Goal: Task Accomplishment & Management: Complete application form

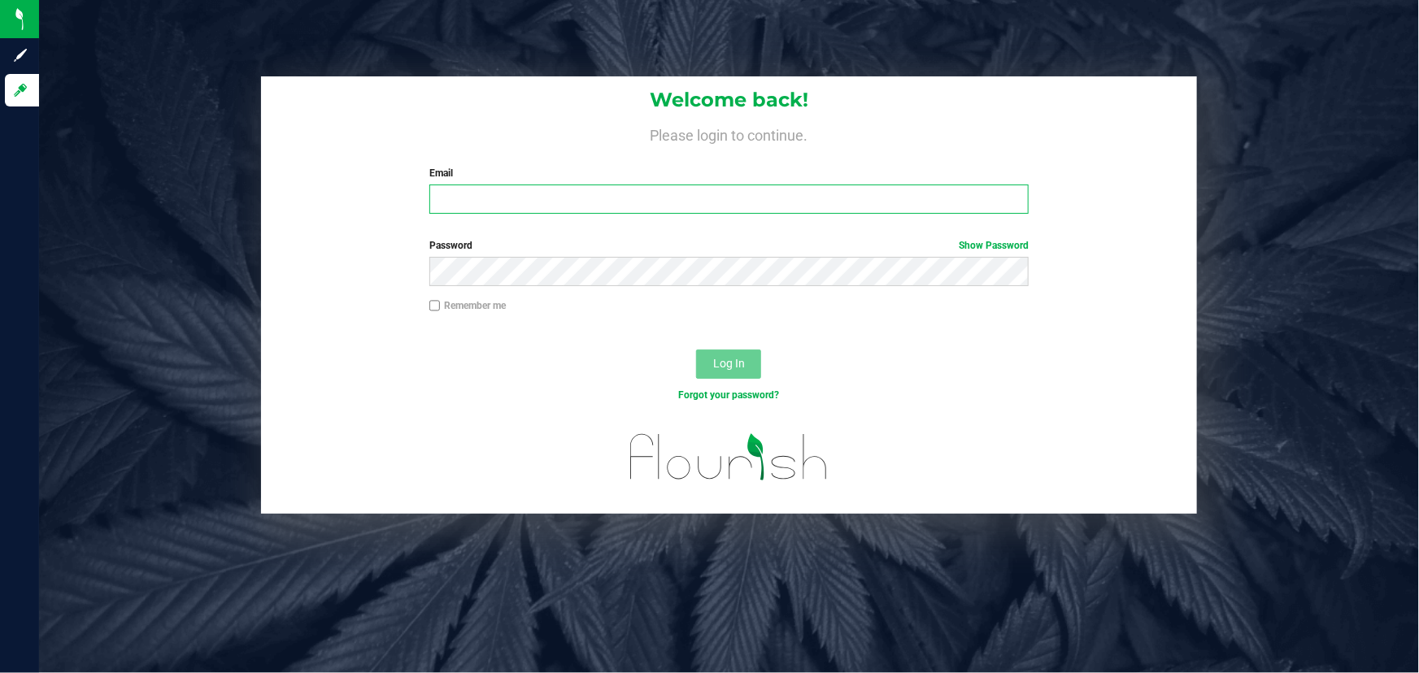
click at [661, 191] on input "Email" at bounding box center [729, 199] width 600 height 29
type input "[EMAIL_ADDRESS][DOMAIN_NAME]"
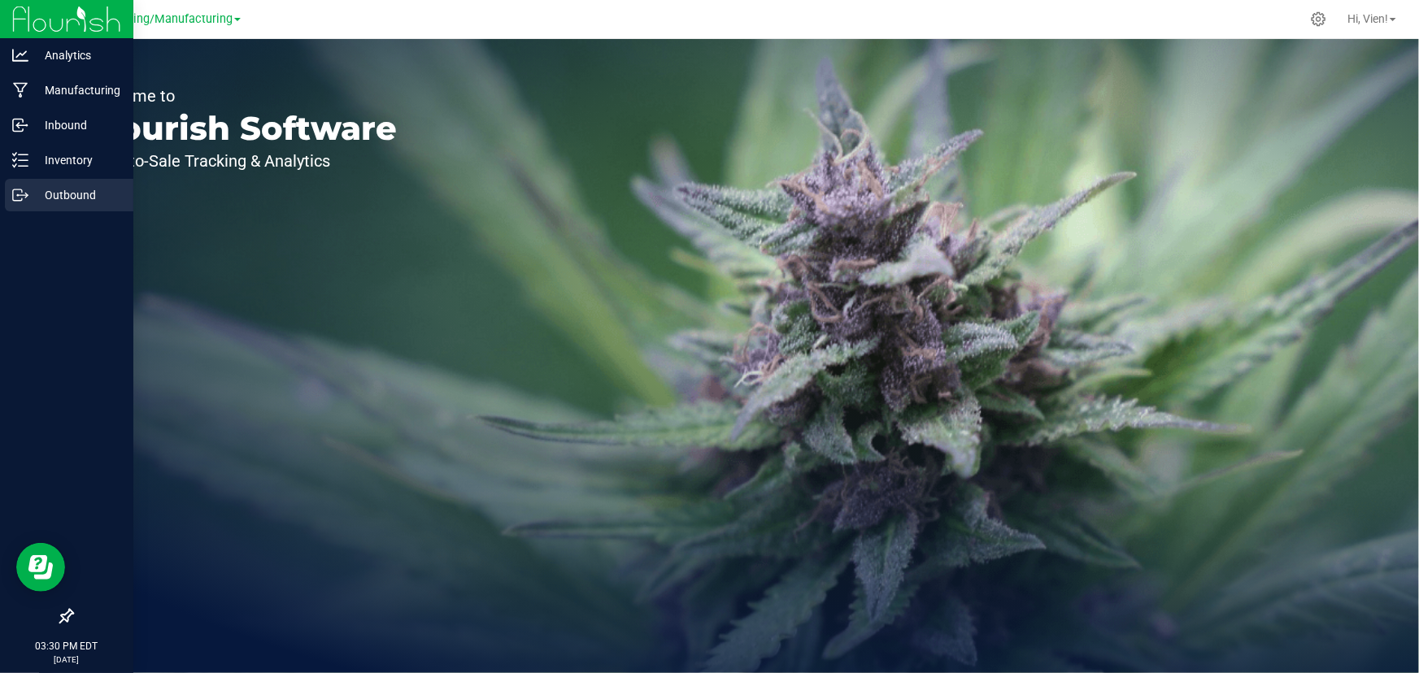
click at [38, 194] on p "Outbound" at bounding box center [77, 195] width 98 height 20
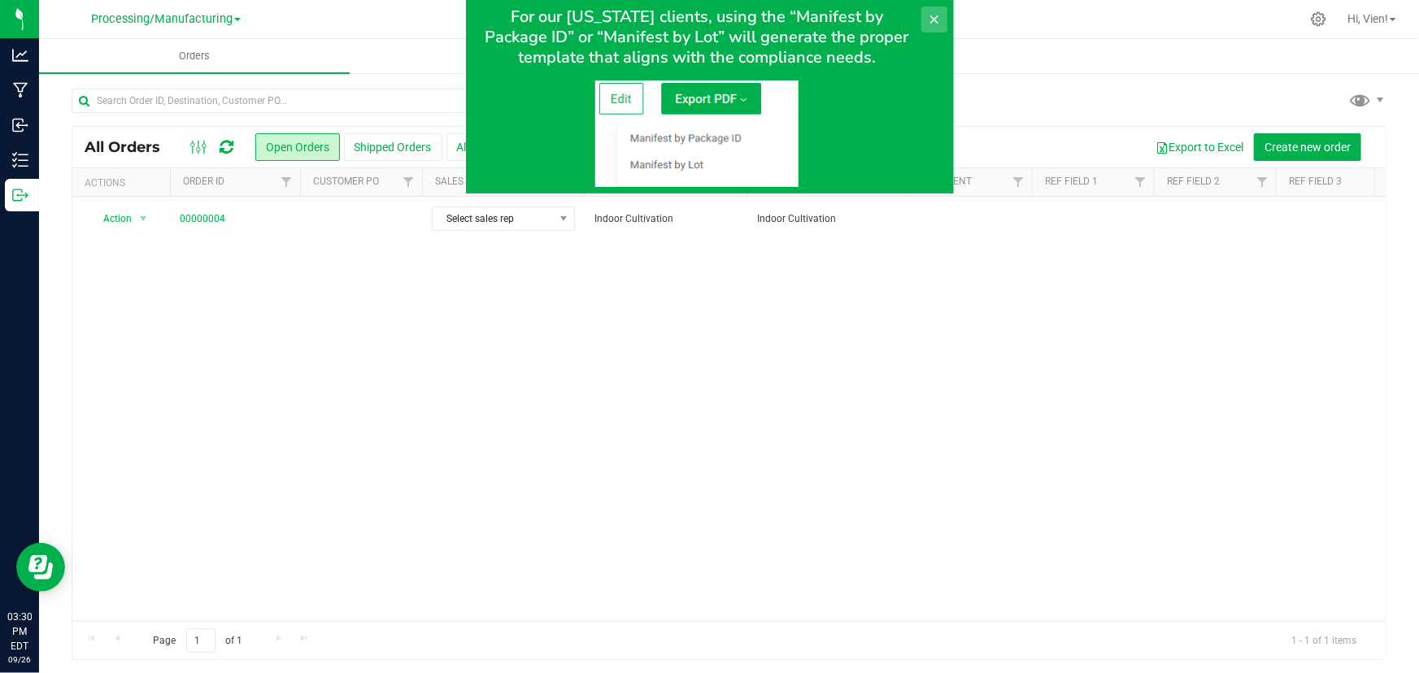
click at [938, 11] on button at bounding box center [934, 20] width 26 height 26
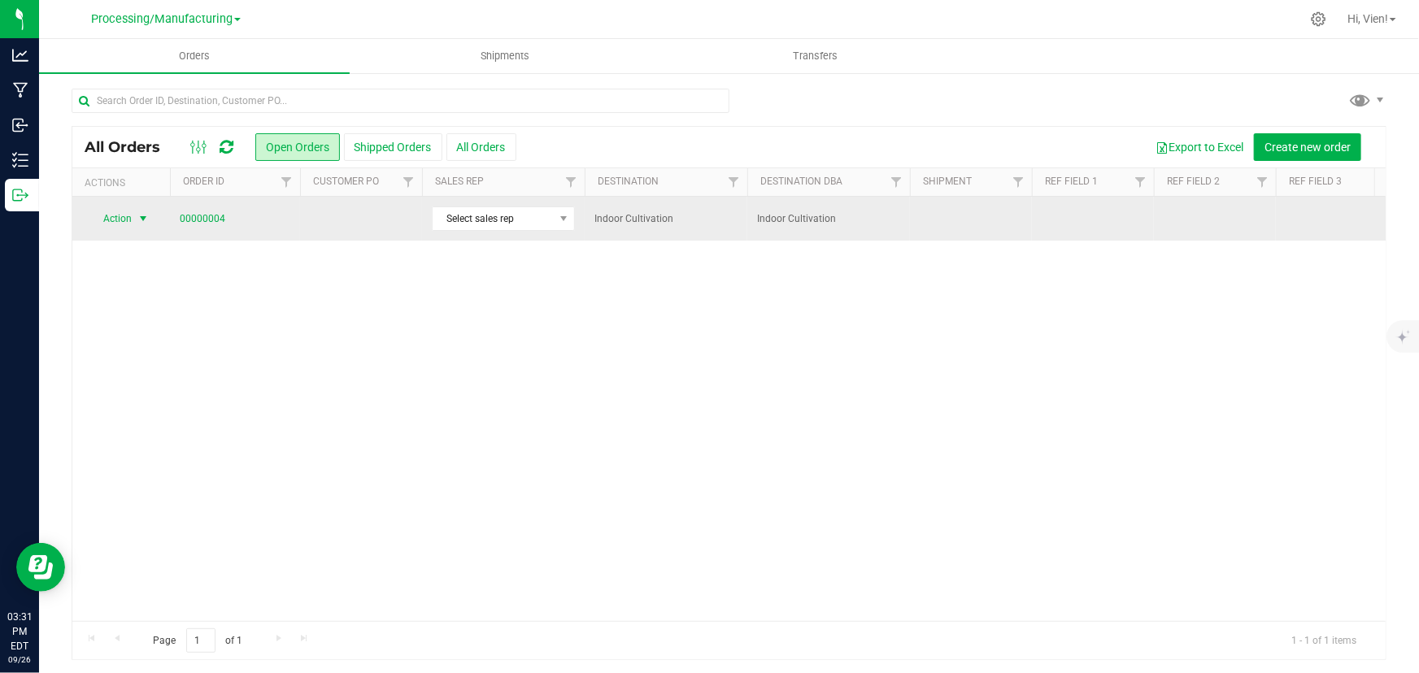
click at [130, 217] on span "Action" at bounding box center [111, 218] width 44 height 23
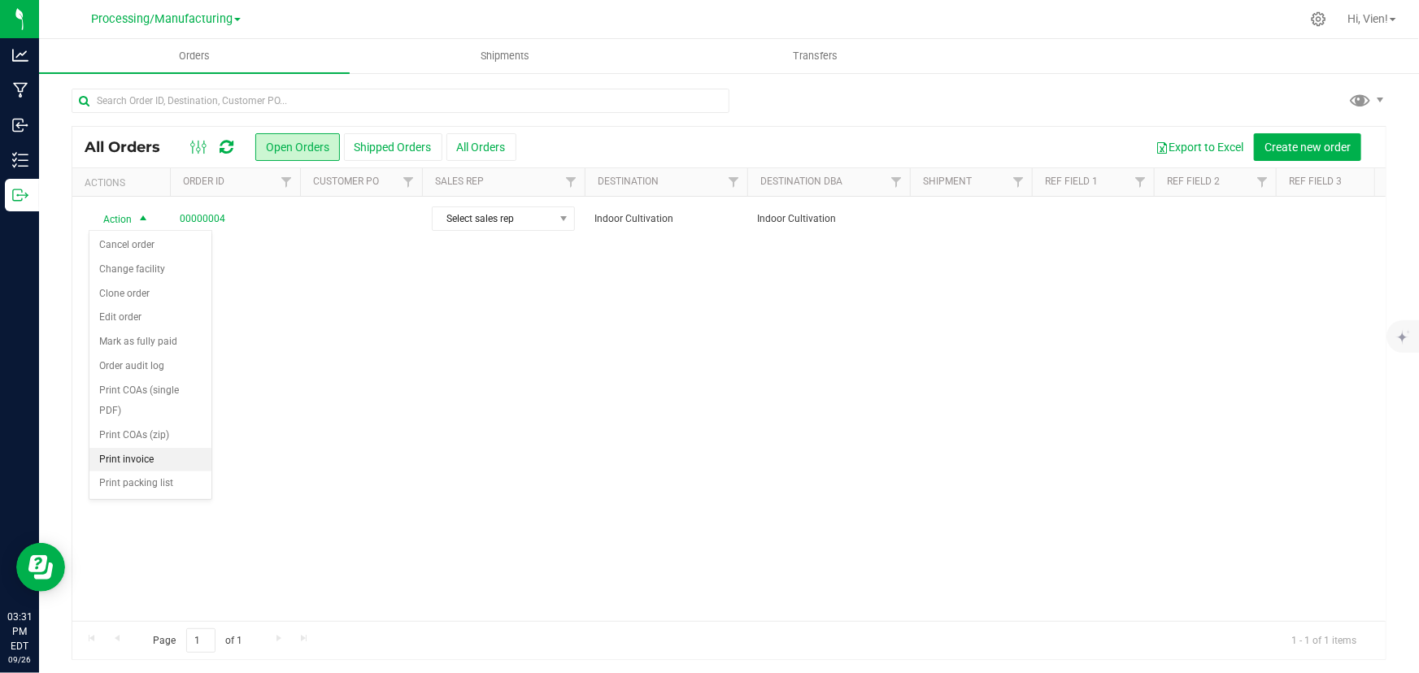
click at [152, 448] on li "Print invoice" at bounding box center [150, 460] width 122 height 24
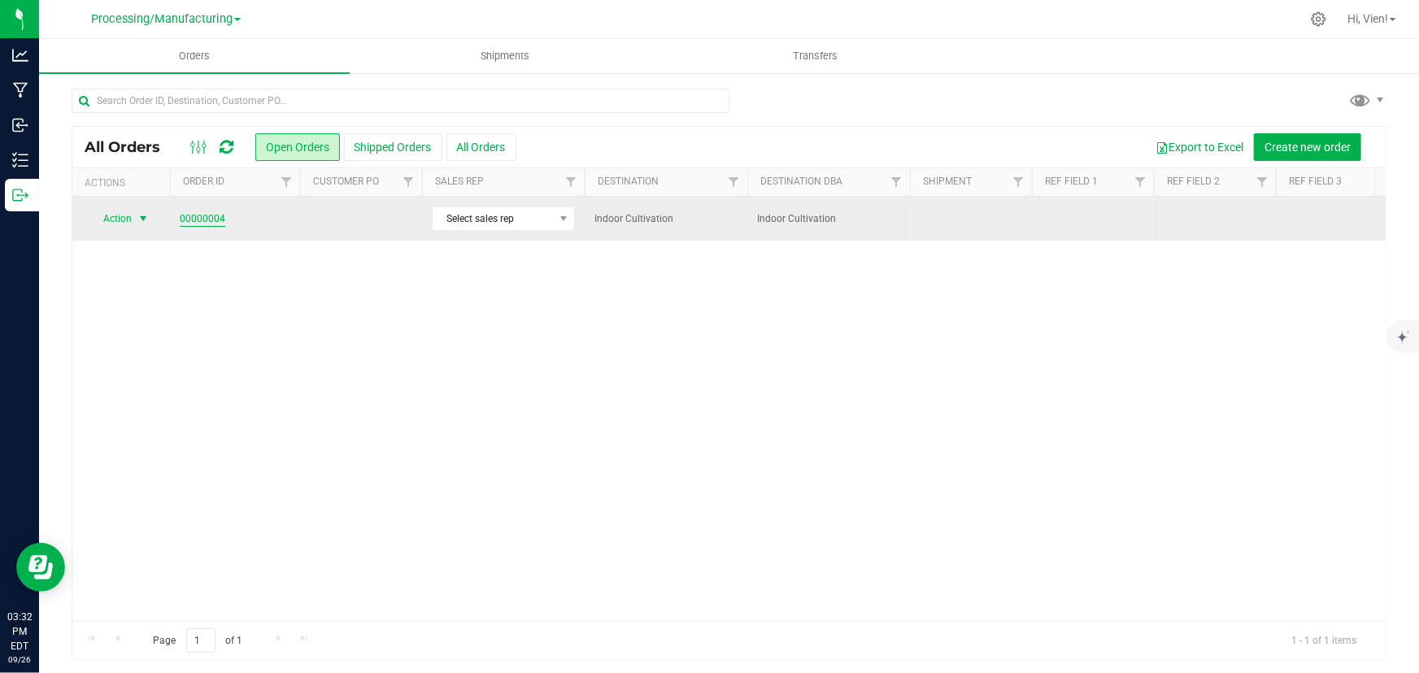
click at [218, 213] on link "00000004" at bounding box center [203, 218] width 46 height 15
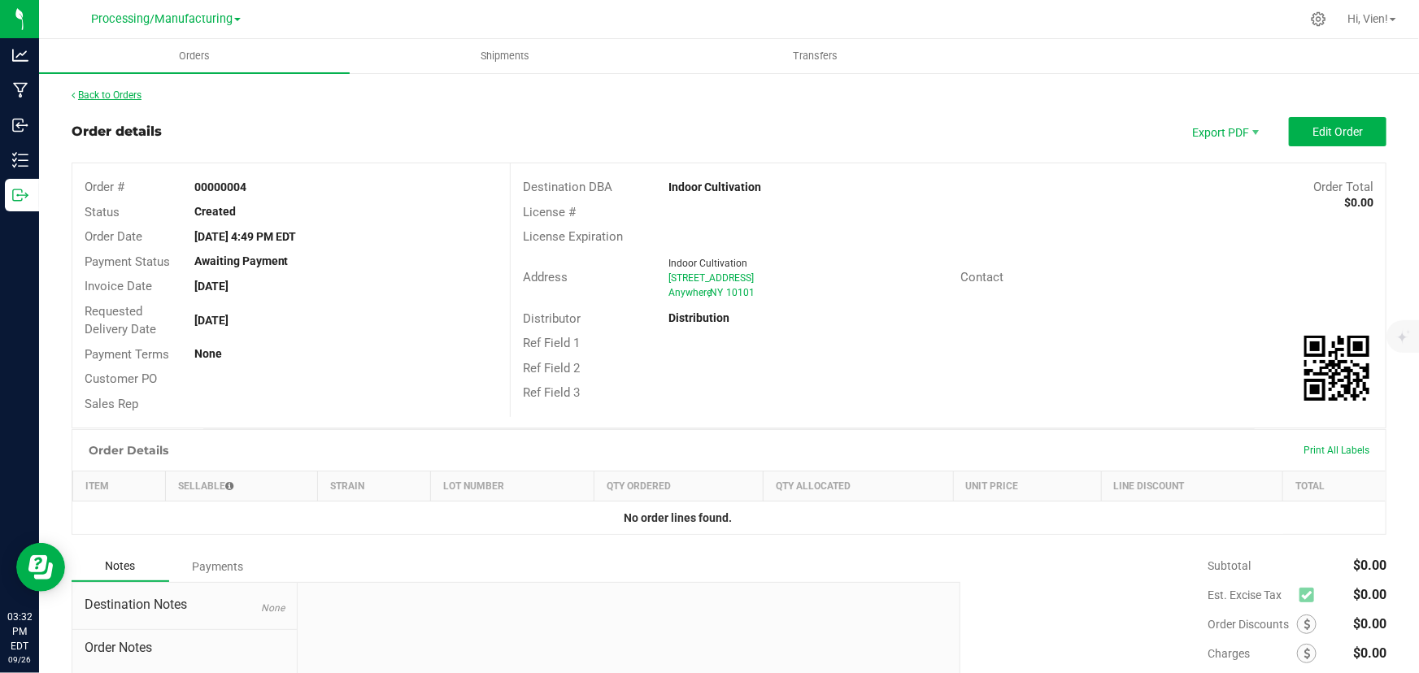
click at [137, 97] on link "Back to Orders" at bounding box center [107, 94] width 70 height 11
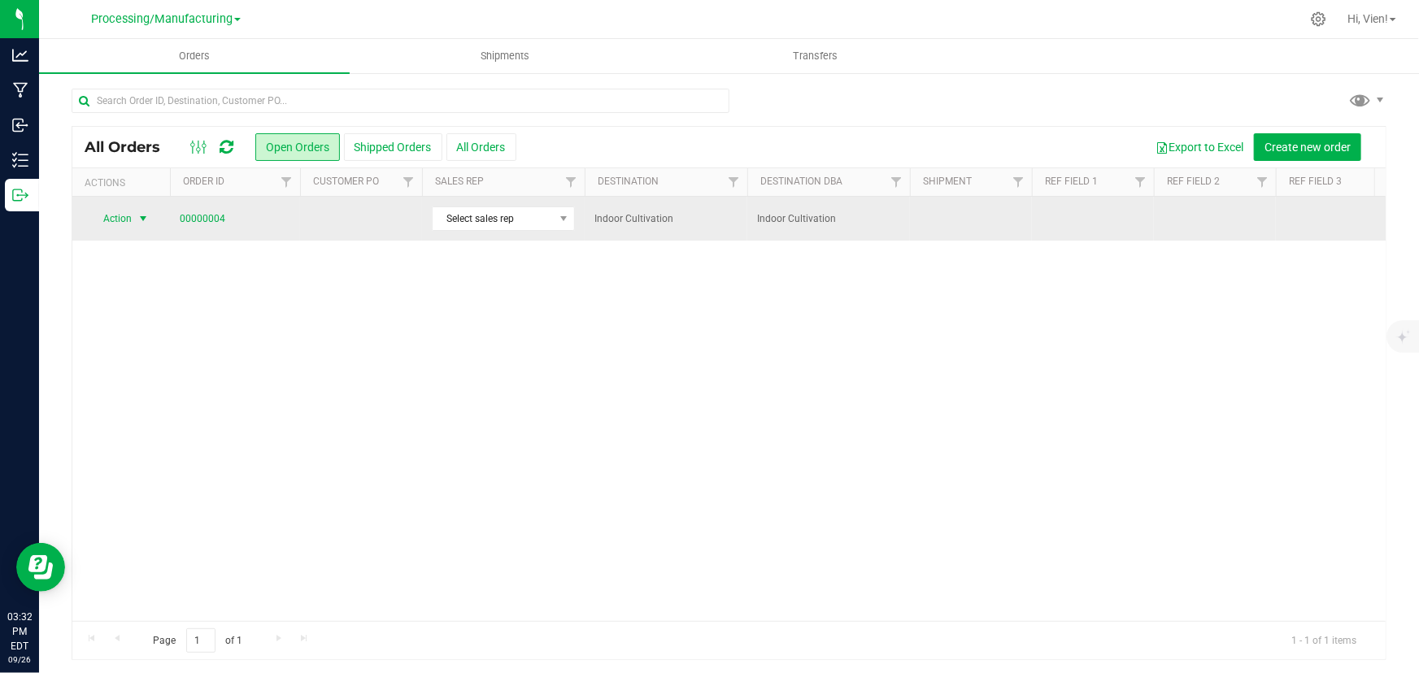
click at [131, 211] on span "Action" at bounding box center [111, 218] width 44 height 23
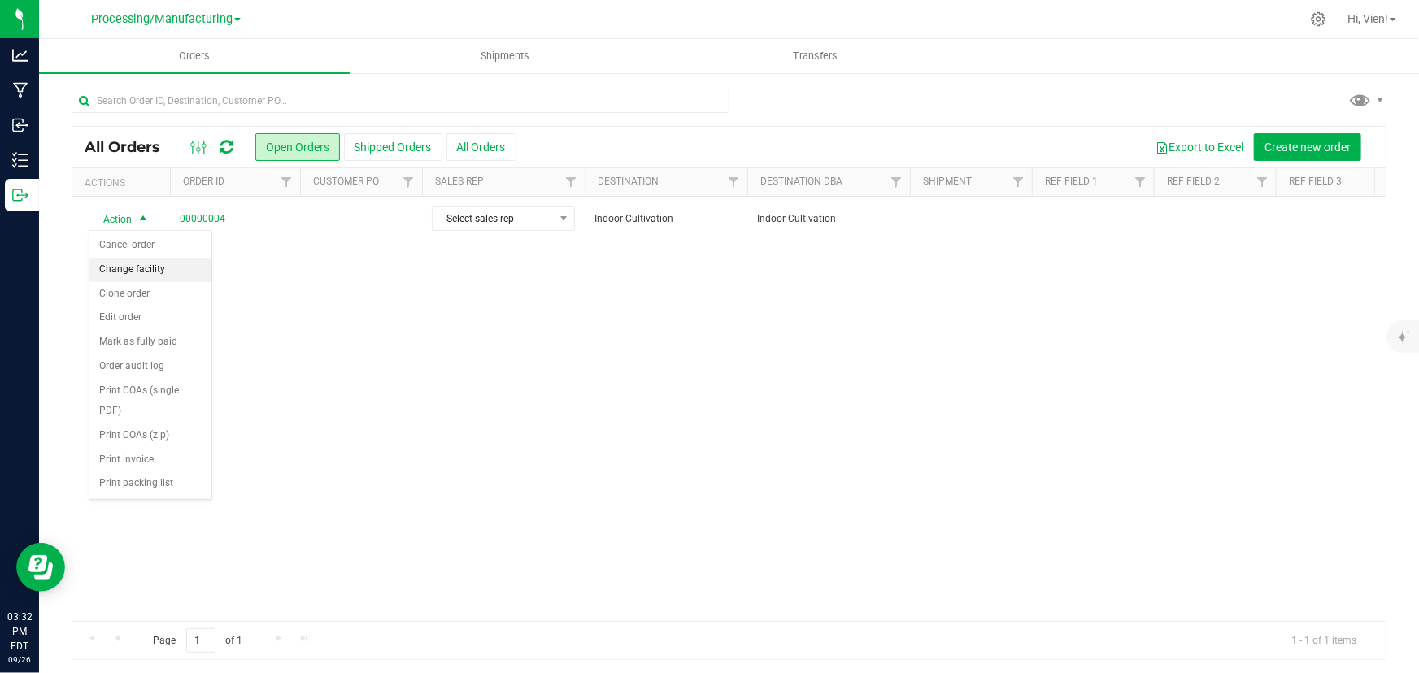
click at [138, 273] on li "Change facility" at bounding box center [150, 270] width 122 height 24
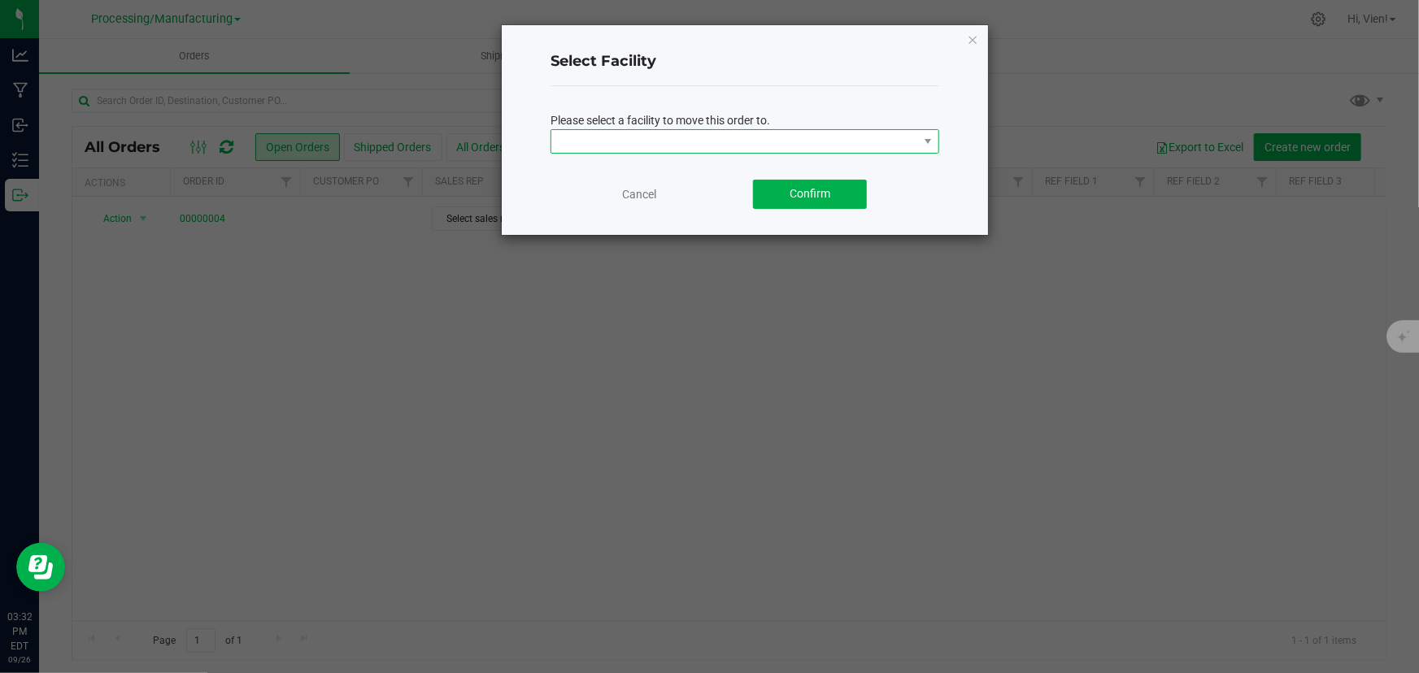
click at [642, 137] on span at bounding box center [734, 141] width 367 height 23
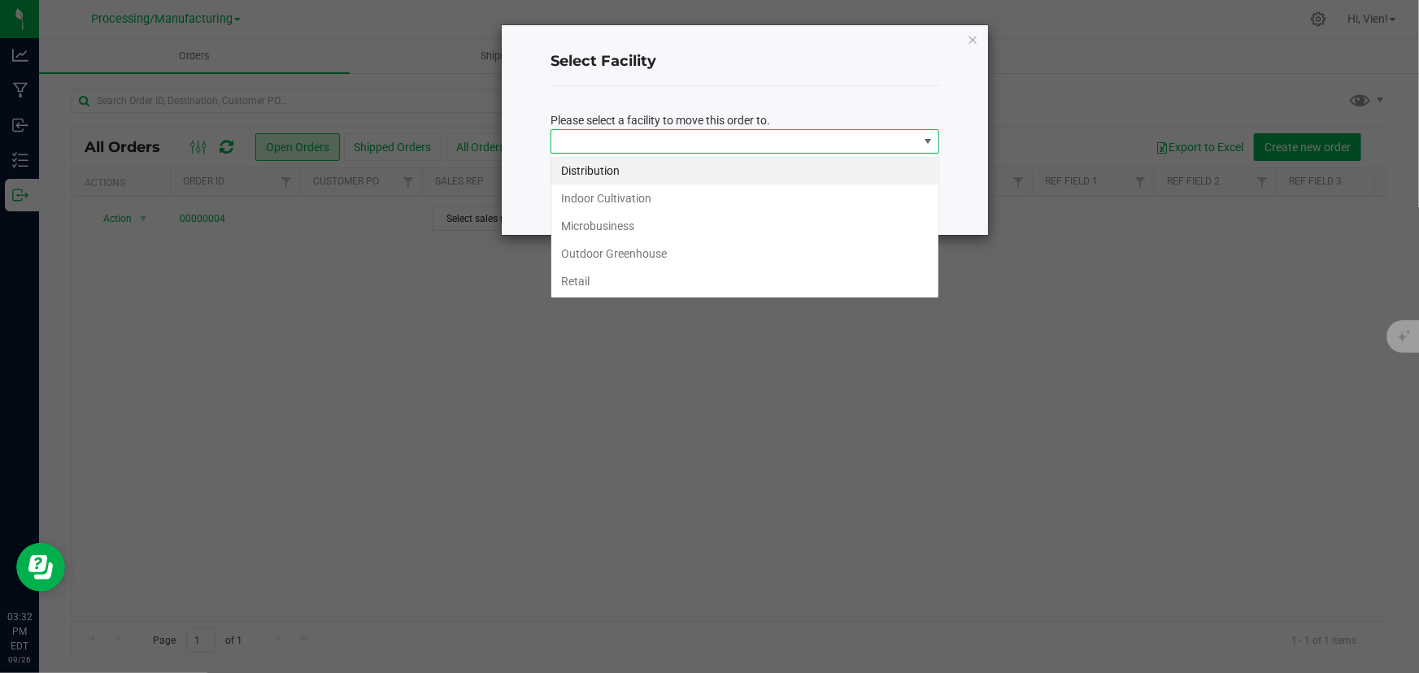
scroll to position [24, 389]
click at [640, 171] on li "Distribution" at bounding box center [744, 171] width 387 height 28
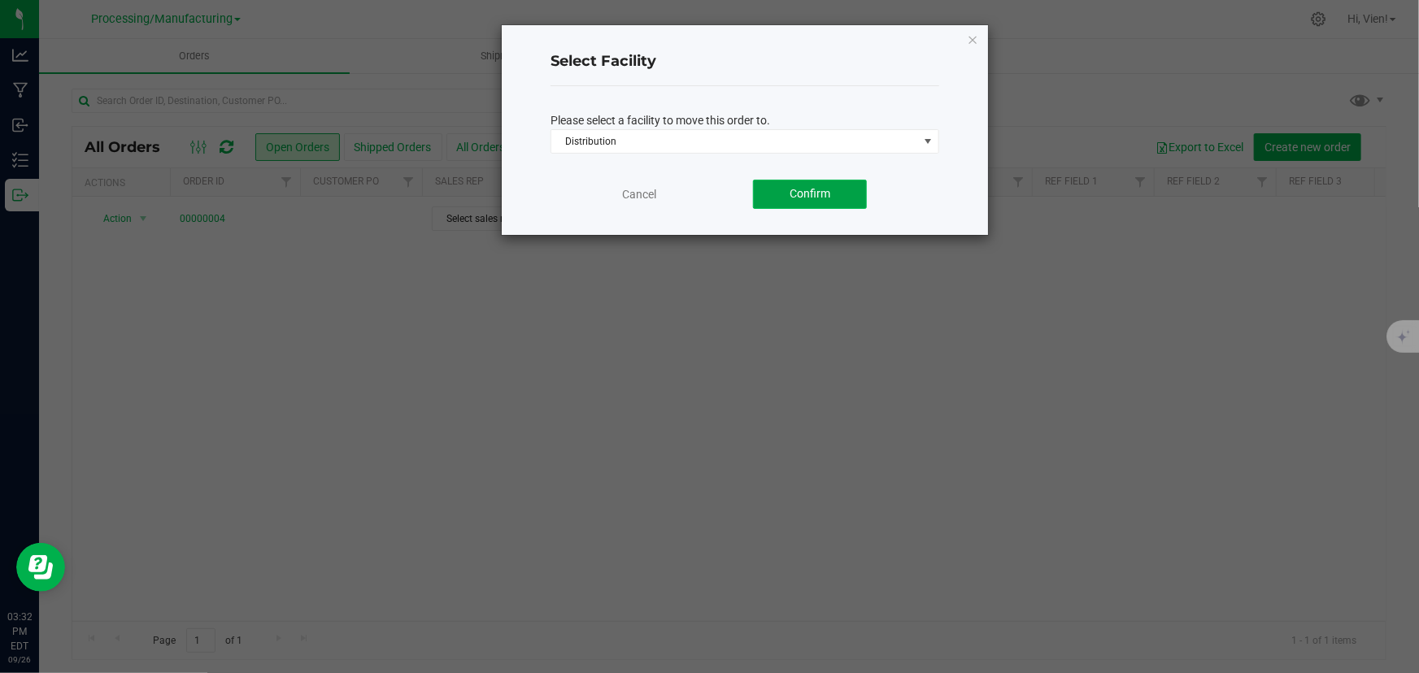
click at [823, 187] on span "Confirm" at bounding box center [810, 193] width 41 height 13
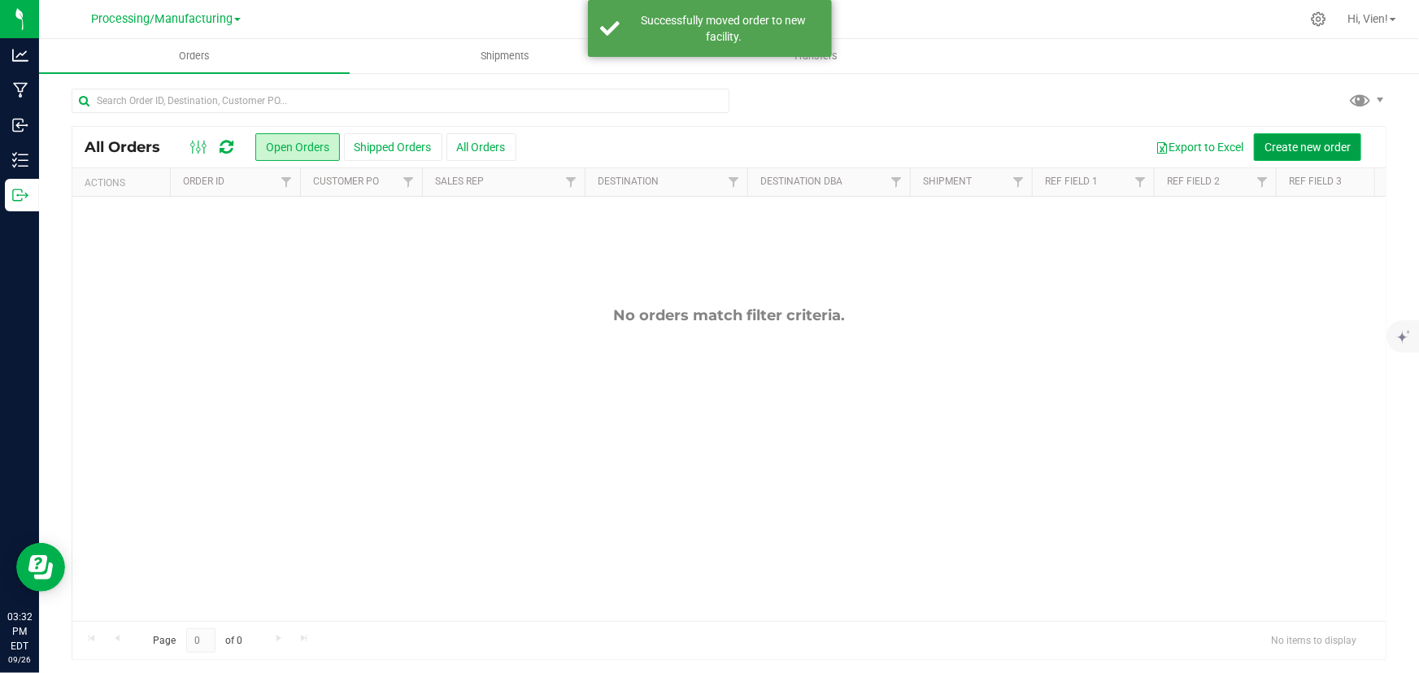
click at [1254, 146] on button "Create new order" at bounding box center [1307, 147] width 107 height 28
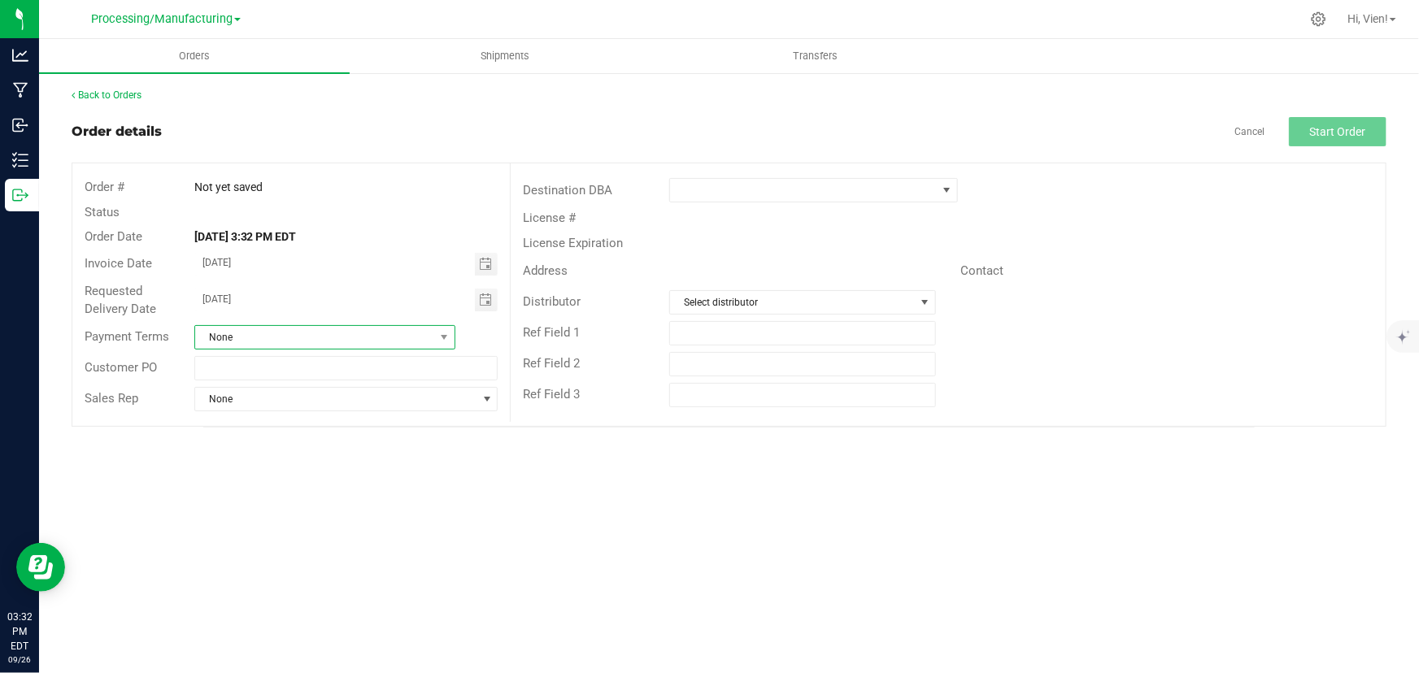
click at [286, 333] on span "None" at bounding box center [314, 337] width 239 height 23
click at [338, 436] on li "Cash on Delivery" at bounding box center [325, 434] width 260 height 28
click at [298, 401] on span "None" at bounding box center [336, 399] width 282 height 23
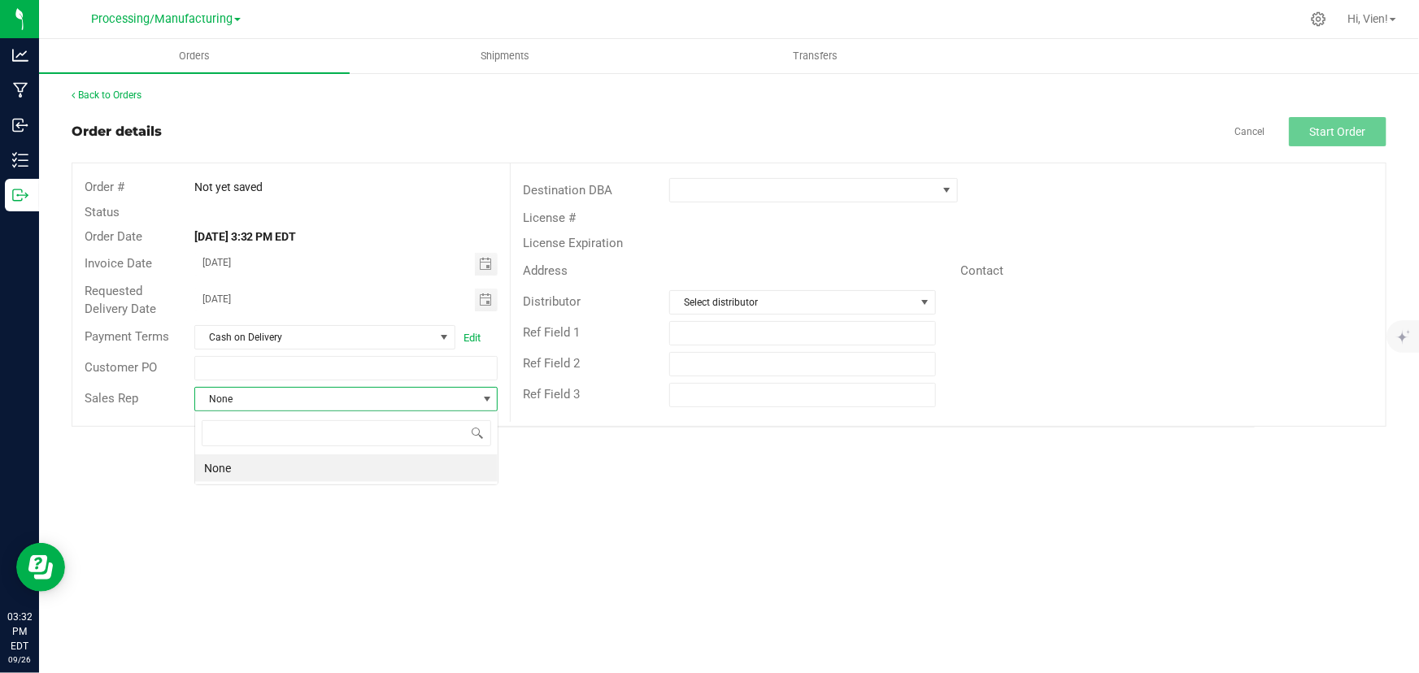
scroll to position [24, 304]
click at [298, 401] on span "None" at bounding box center [336, 399] width 282 height 23
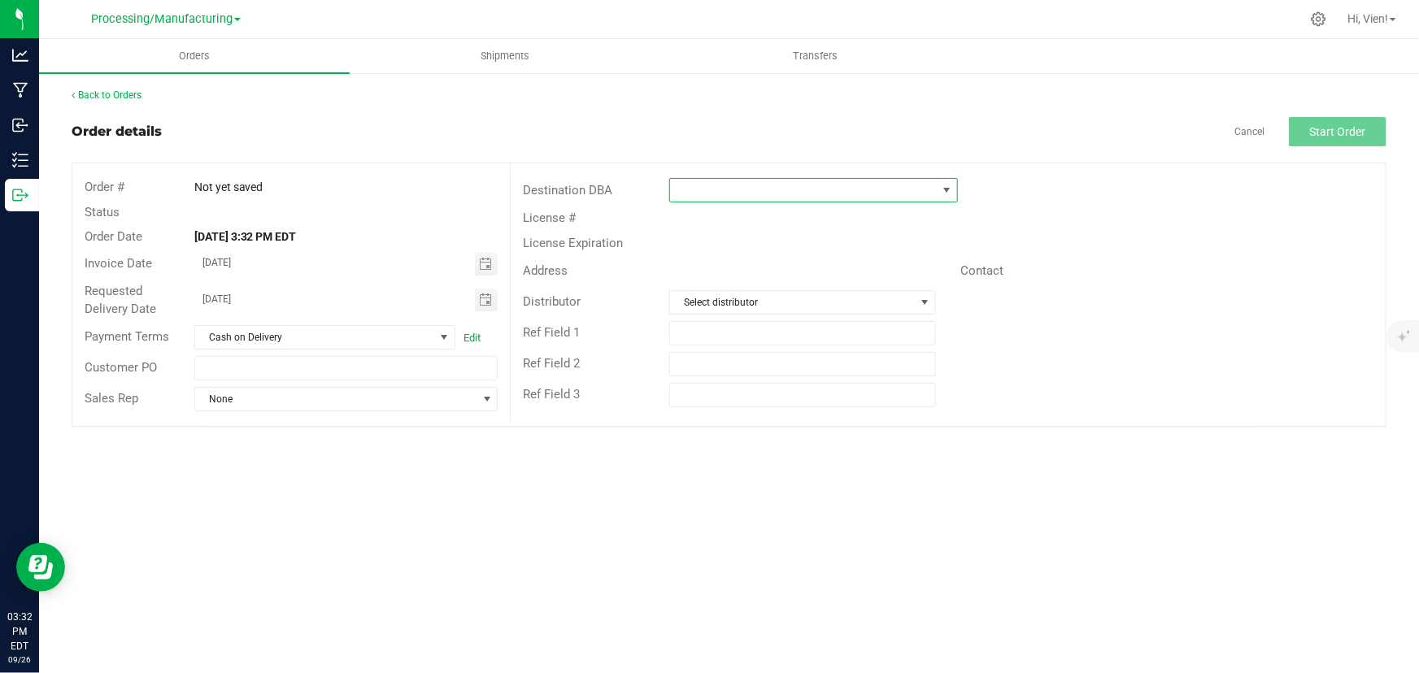
click at [721, 193] on span at bounding box center [803, 190] width 267 height 23
click at [715, 252] on li "+ Add New" at bounding box center [814, 260] width 288 height 28
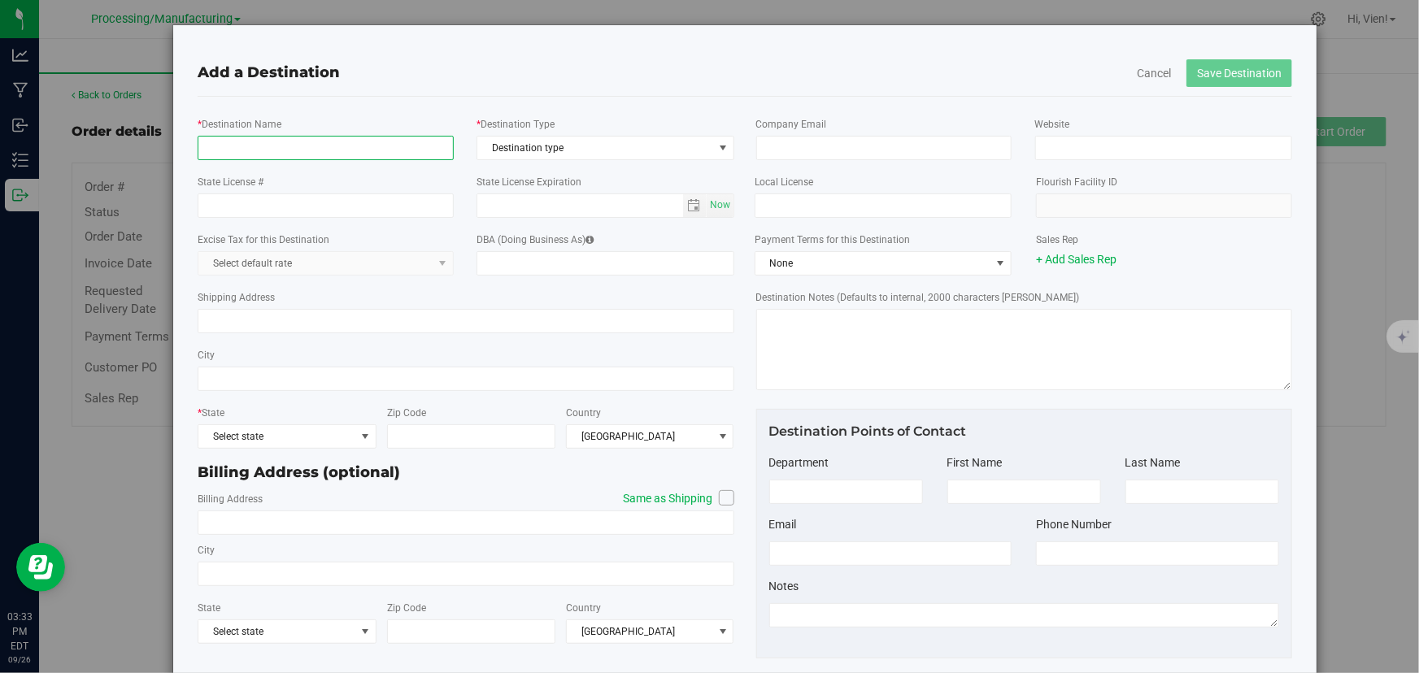
click at [415, 149] on input "* Destination Name" at bounding box center [326, 148] width 256 height 24
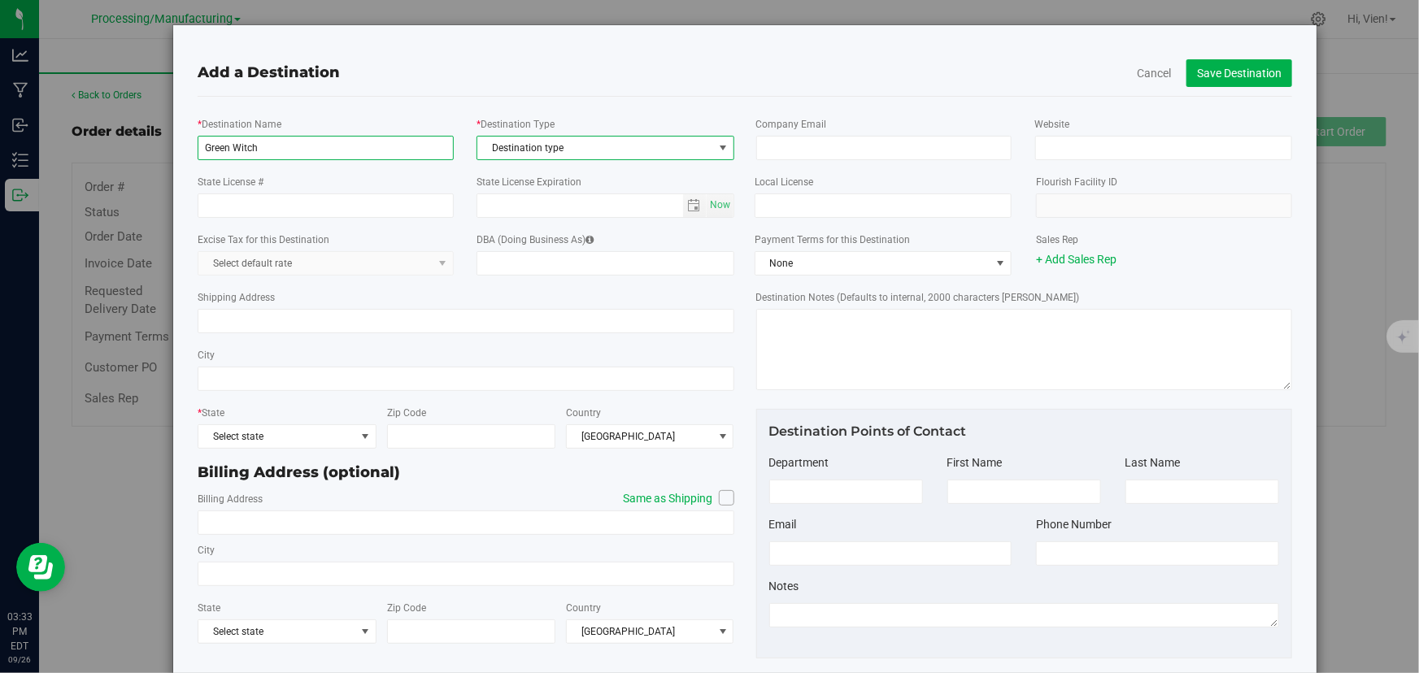
click at [390, 142] on input "Green Witch" at bounding box center [326, 148] width 256 height 24
type input "Green Witch Dispensary"
click at [558, 130] on div "* Destination Type Destination type Destination type Laboratory Processor Growe…" at bounding box center [606, 137] width 281 height 45
click at [549, 149] on span "Destination type" at bounding box center [594, 148] width 235 height 23
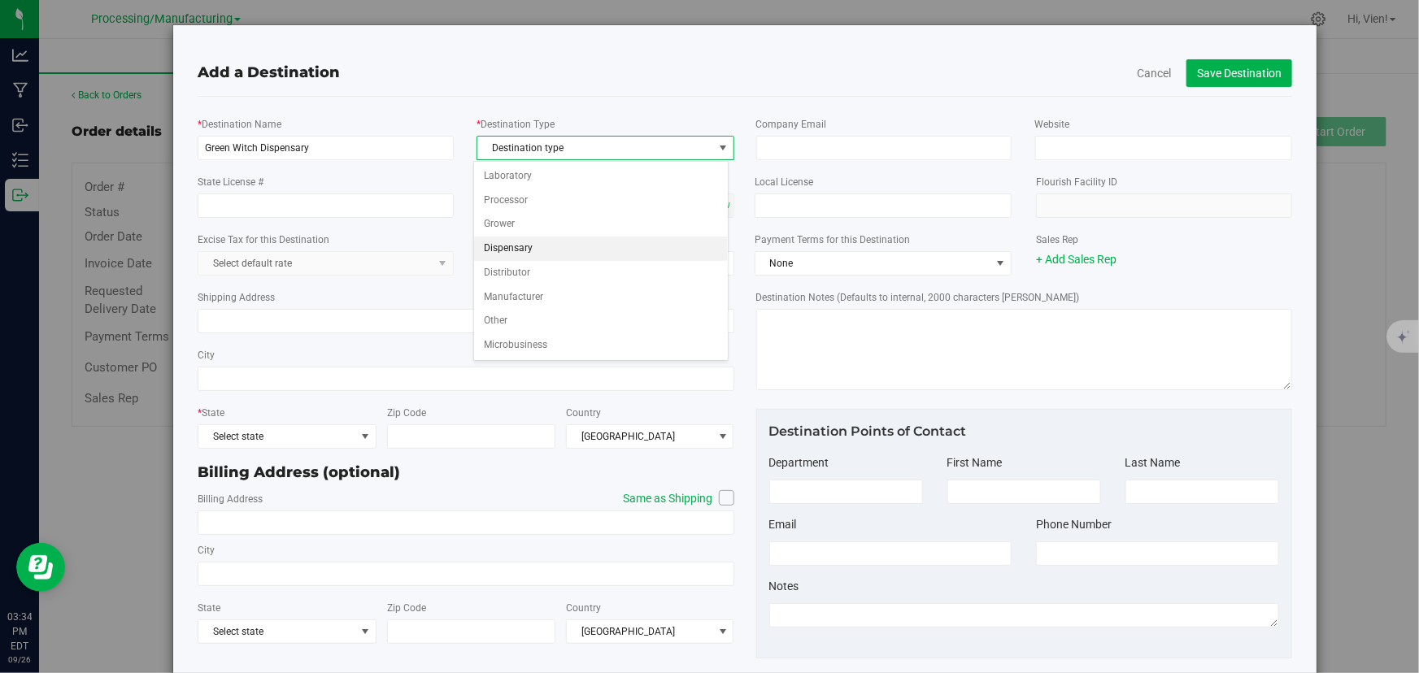
click at [536, 244] on li "Dispensary" at bounding box center [601, 249] width 254 height 24
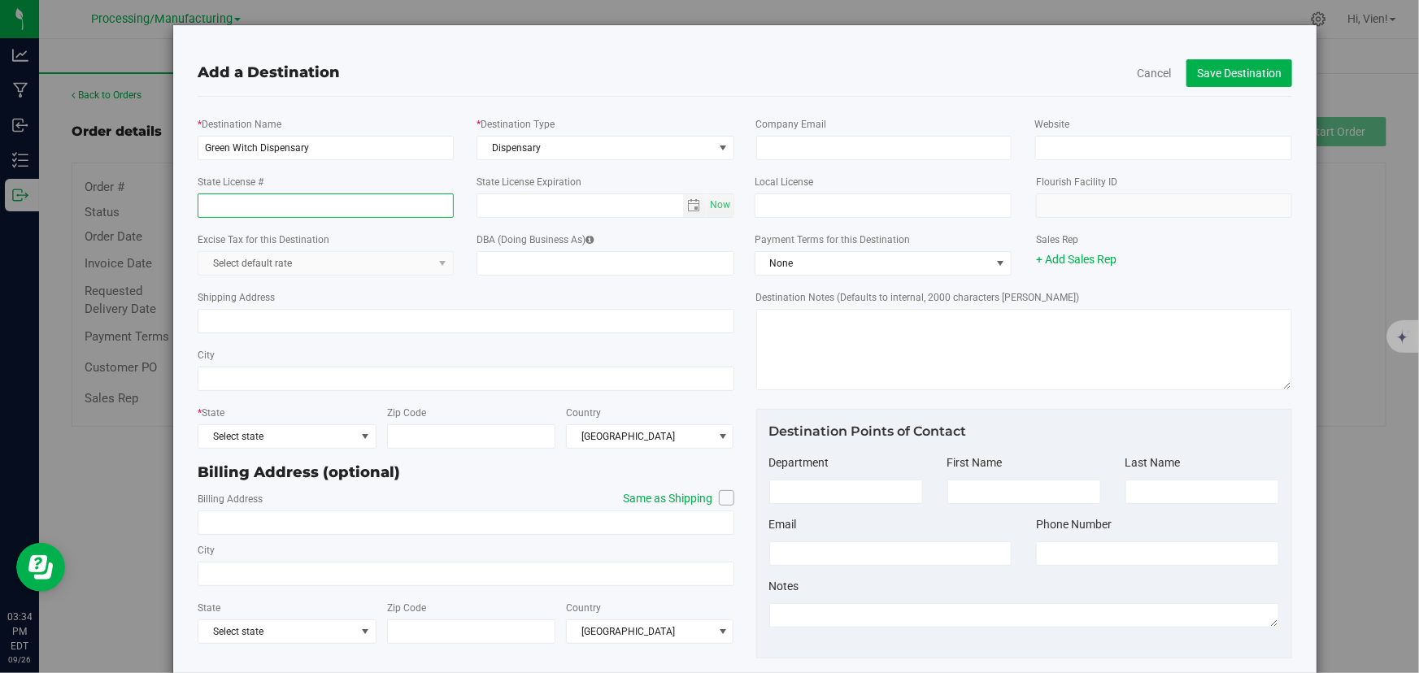
click at [365, 206] on input "State License #" at bounding box center [326, 206] width 256 height 24
click at [373, 168] on div "State License # State License Expiration Now" at bounding box center [465, 196] width 561 height 58
click at [421, 279] on div "Excise Tax for this Destination Select default rate DBA (Doing Business As)" at bounding box center [465, 253] width 561 height 58
click at [423, 266] on kendo-dropdownlist "Select default rate" at bounding box center [326, 263] width 256 height 24
click at [403, 209] on input "State License #" at bounding box center [326, 206] width 256 height 24
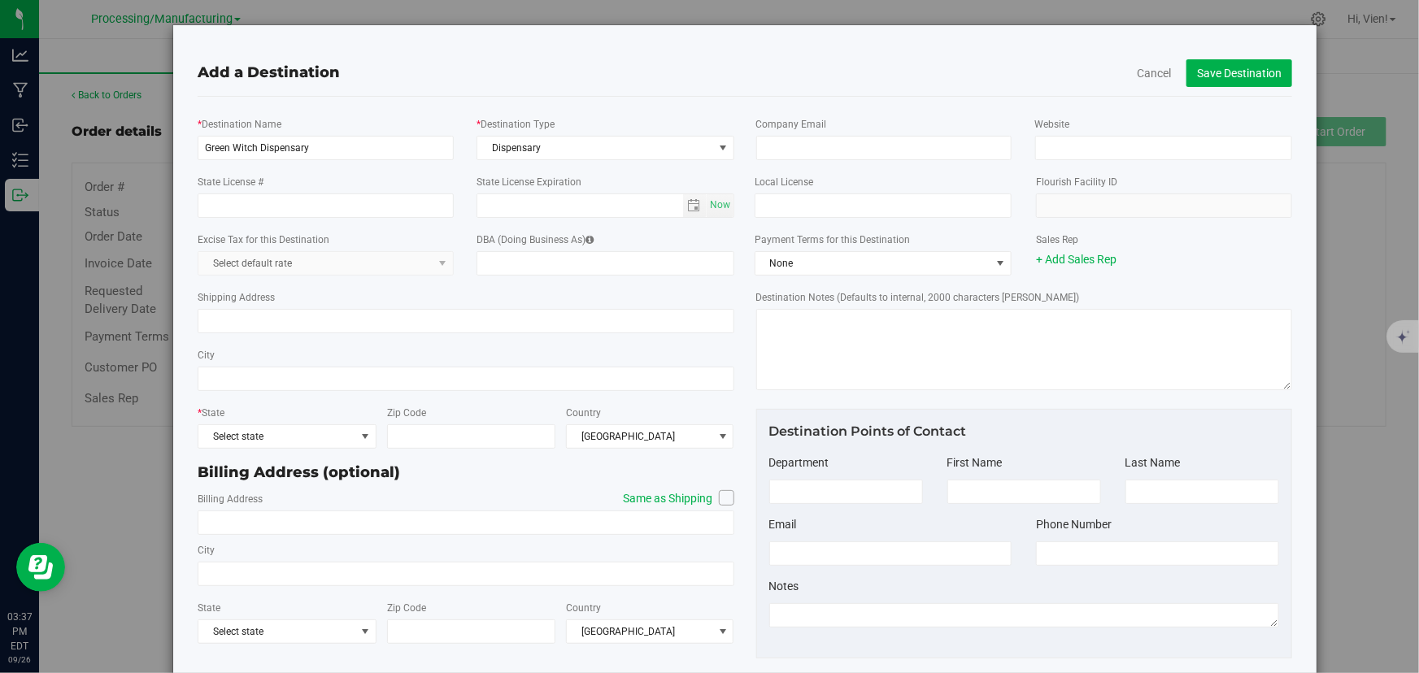
click at [419, 168] on div "State License # State License Expiration Now" at bounding box center [465, 196] width 561 height 58
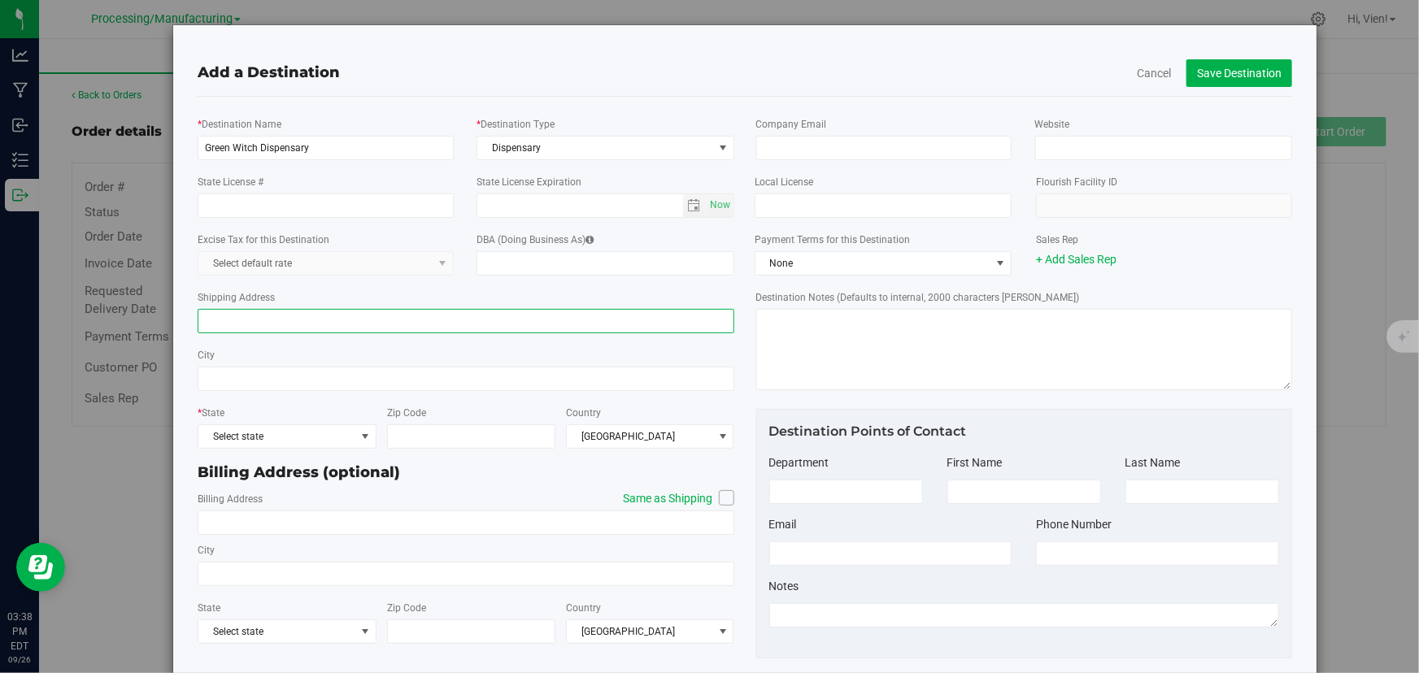
click at [374, 315] on input "Shipping Address" at bounding box center [466, 321] width 537 height 24
drag, startPoint x: 372, startPoint y: 335, endPoint x: 324, endPoint y: 329, distance: 49.2
paste input "[PHONE_NUMBER]"
type input "[PHONE_NUMBER]"
drag, startPoint x: 168, startPoint y: 301, endPoint x: 85, endPoint y: 301, distance: 82.1
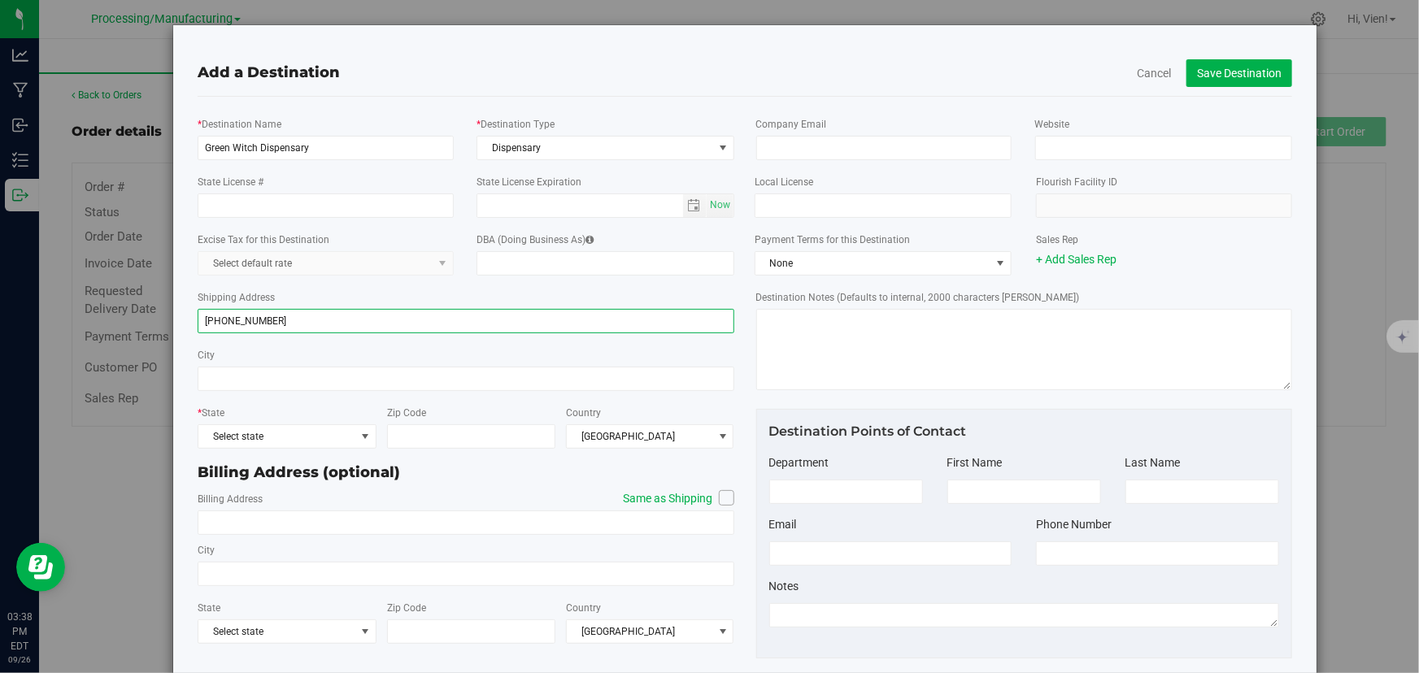
click at [85, 301] on div "Add a Destination Cancel Save Destination * Destination Name Green Witch Dispen…" at bounding box center [715, 336] width 1431 height 673
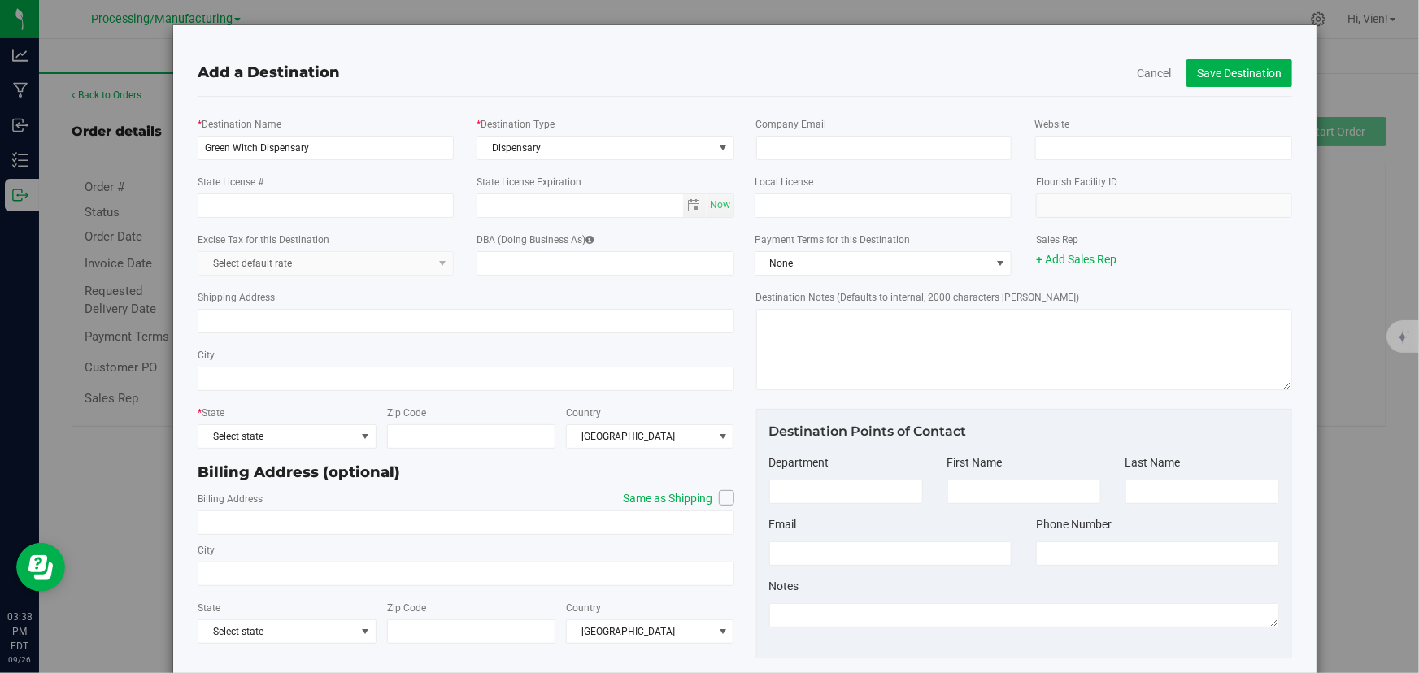
click at [457, 294] on div "Shipping Address" at bounding box center [466, 311] width 537 height 58
click at [299, 444] on span "Select state" at bounding box center [276, 436] width 157 height 23
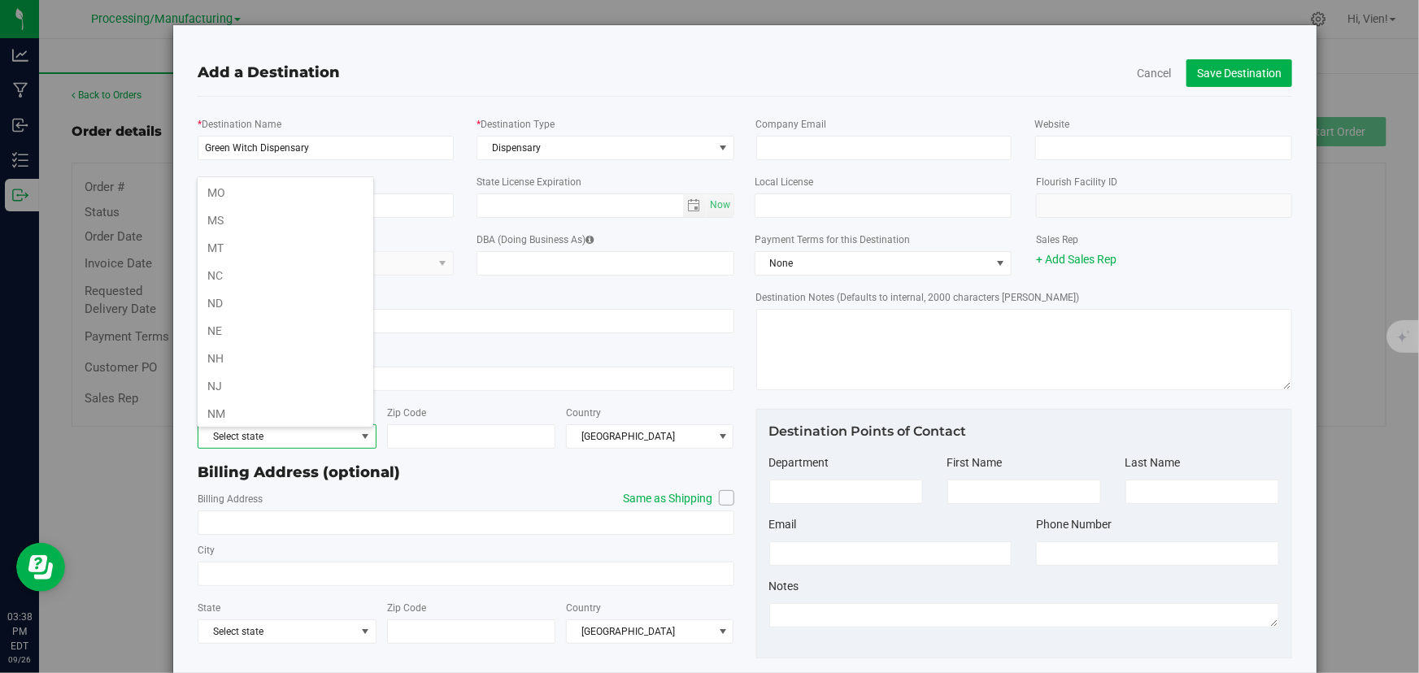
scroll to position [739, 0]
click at [307, 384] on li "NY" at bounding box center [286, 395] width 176 height 28
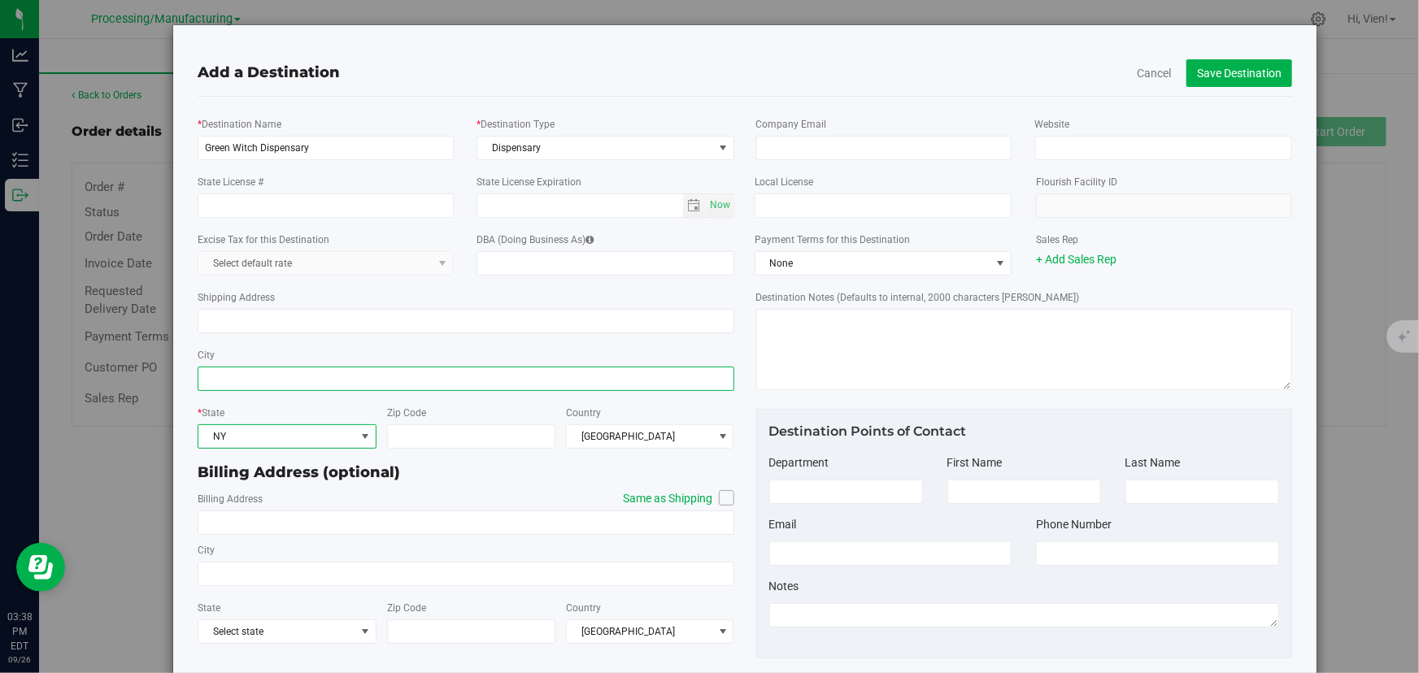
click at [258, 375] on input "City" at bounding box center [466, 379] width 537 height 24
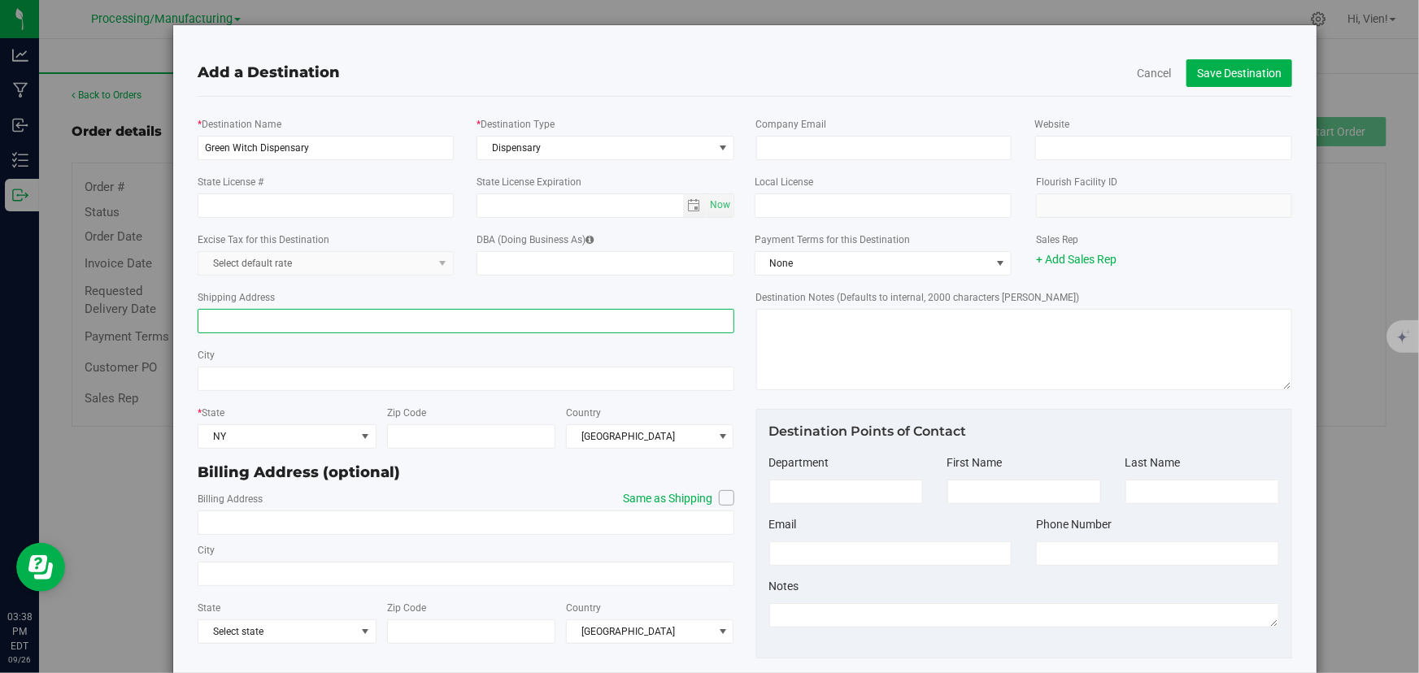
click at [278, 311] on input "Shipping Address" at bounding box center [466, 321] width 537 height 24
paste input "1156 NY-29"
type input "1156 NY-29"
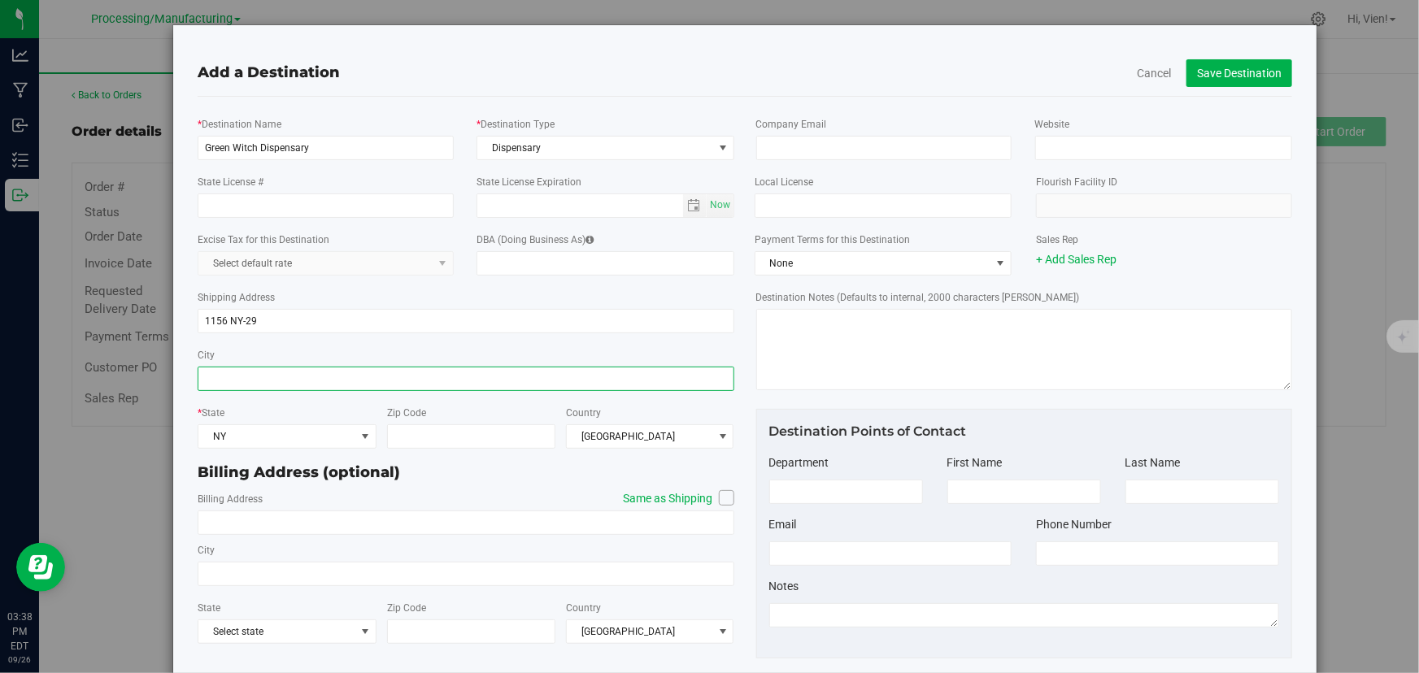
click at [274, 391] on input "City" at bounding box center [466, 379] width 537 height 24
type input "[GEOGRAPHIC_DATA]"
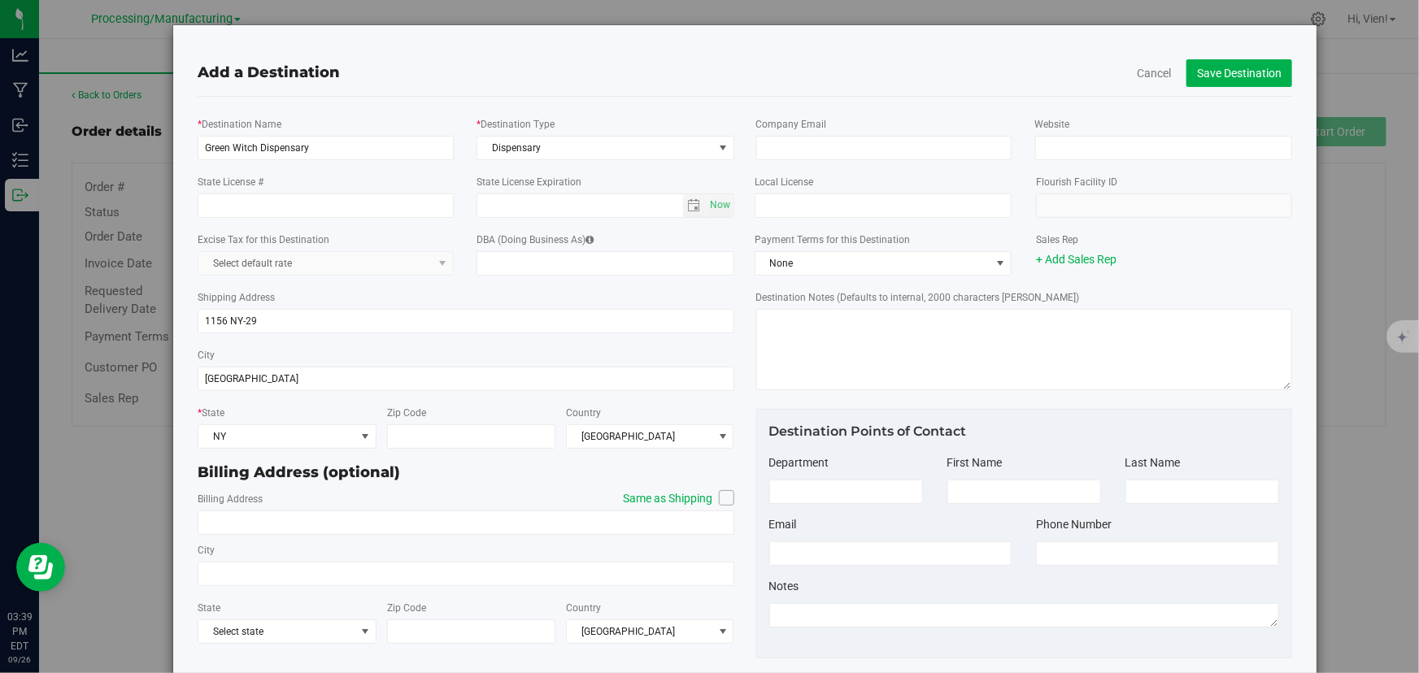
click at [433, 357] on div "City [GEOGRAPHIC_DATA]" at bounding box center [466, 369] width 537 height 58
click at [426, 444] on input "Zip Code" at bounding box center [471, 436] width 168 height 24
click at [429, 447] on input "Zip Code" at bounding box center [471, 436] width 168 height 24
paste input "12834"
type input "12834"
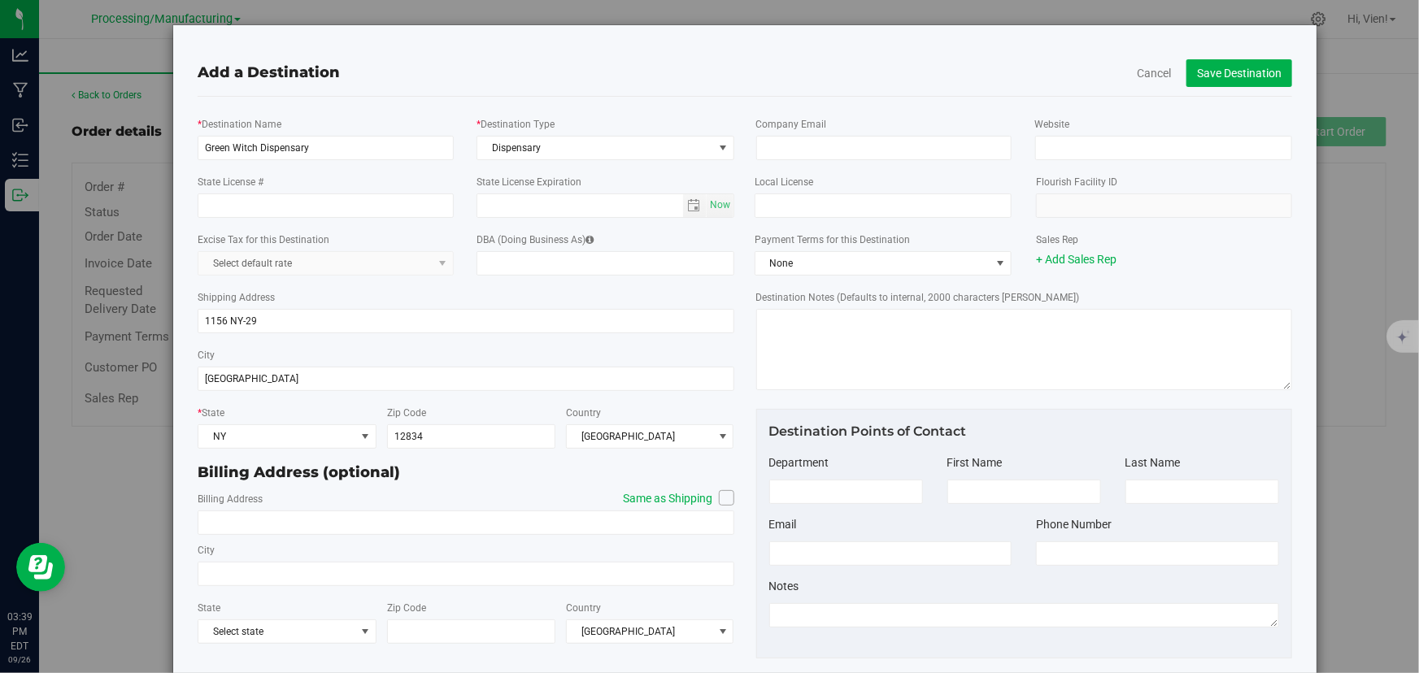
click at [446, 401] on div "* State [GEOGRAPHIC_DATA] Zip Code 12834 Country [GEOGRAPHIC_DATA]" at bounding box center [466, 427] width 537 height 58
click at [721, 498] on icon at bounding box center [726, 498] width 10 height 0
click at [0, 0] on input "Same as Shipping" at bounding box center [0, 0] width 0 height 0
type input "1156 NY-29"
type input "[GEOGRAPHIC_DATA]"
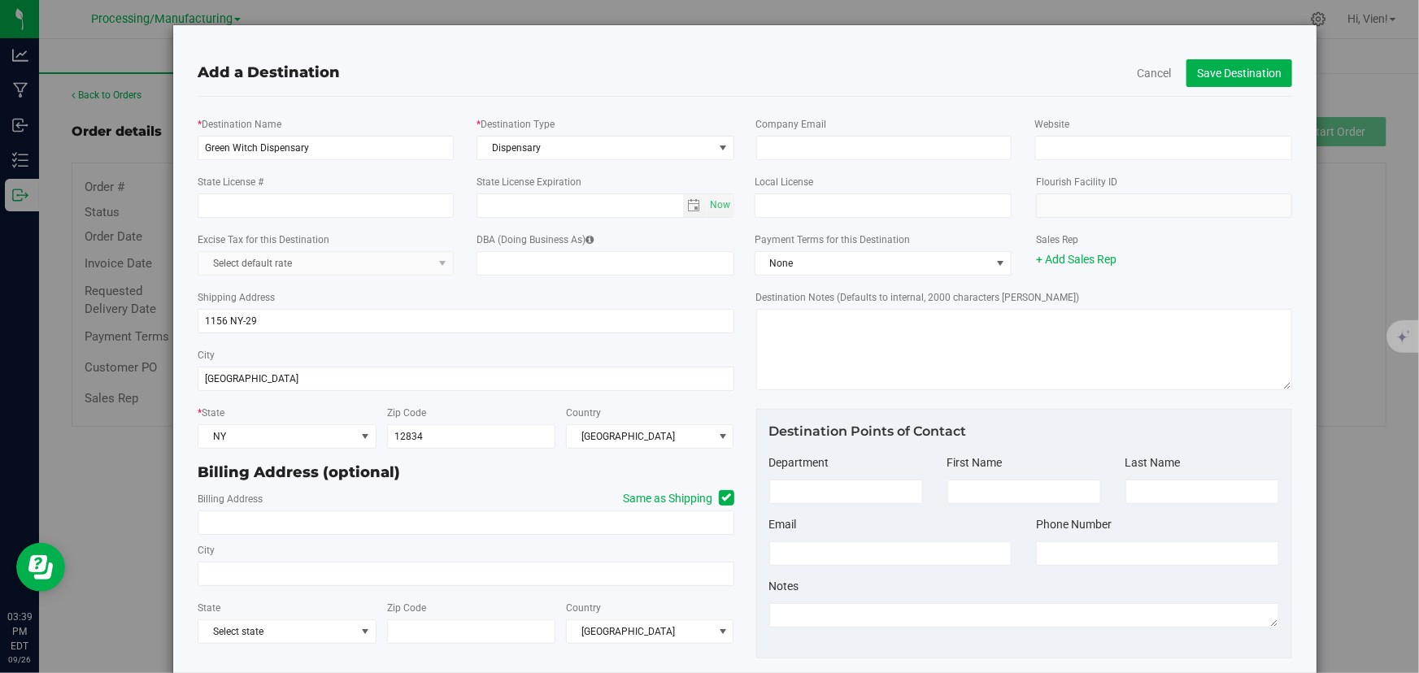
type input "12834"
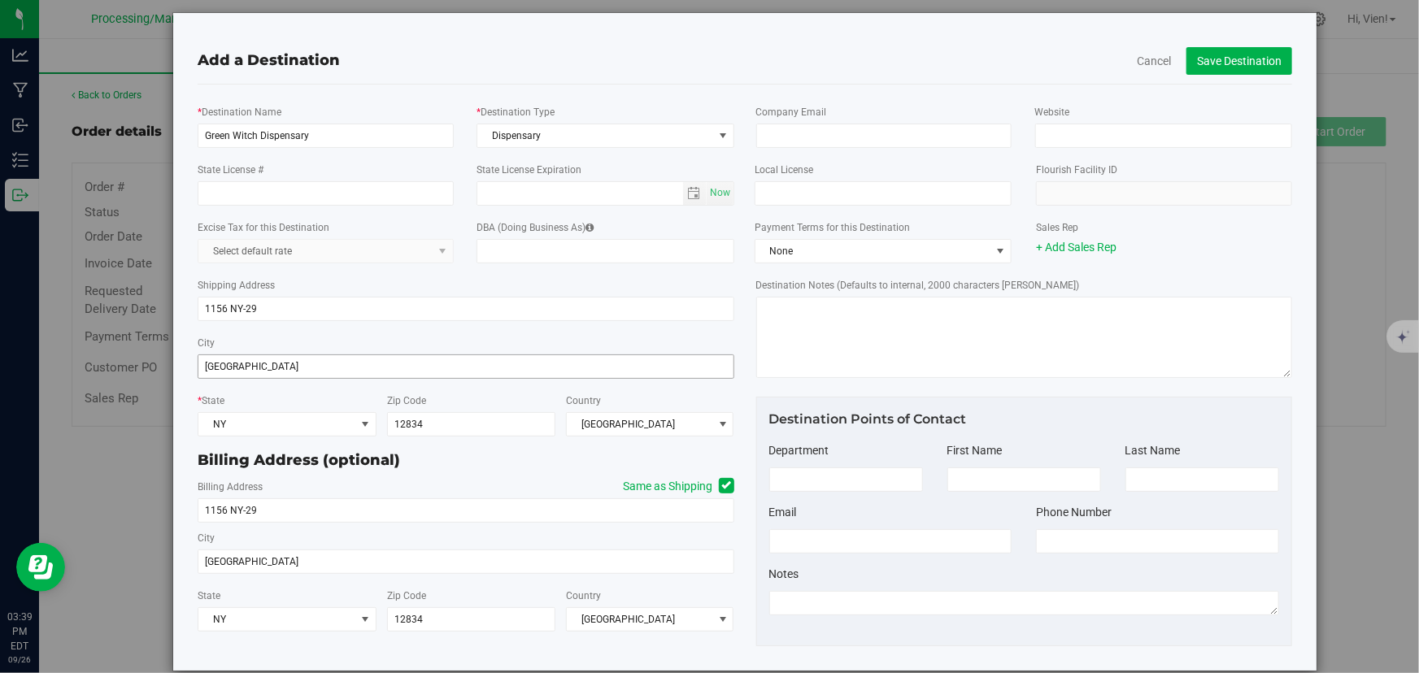
scroll to position [0, 0]
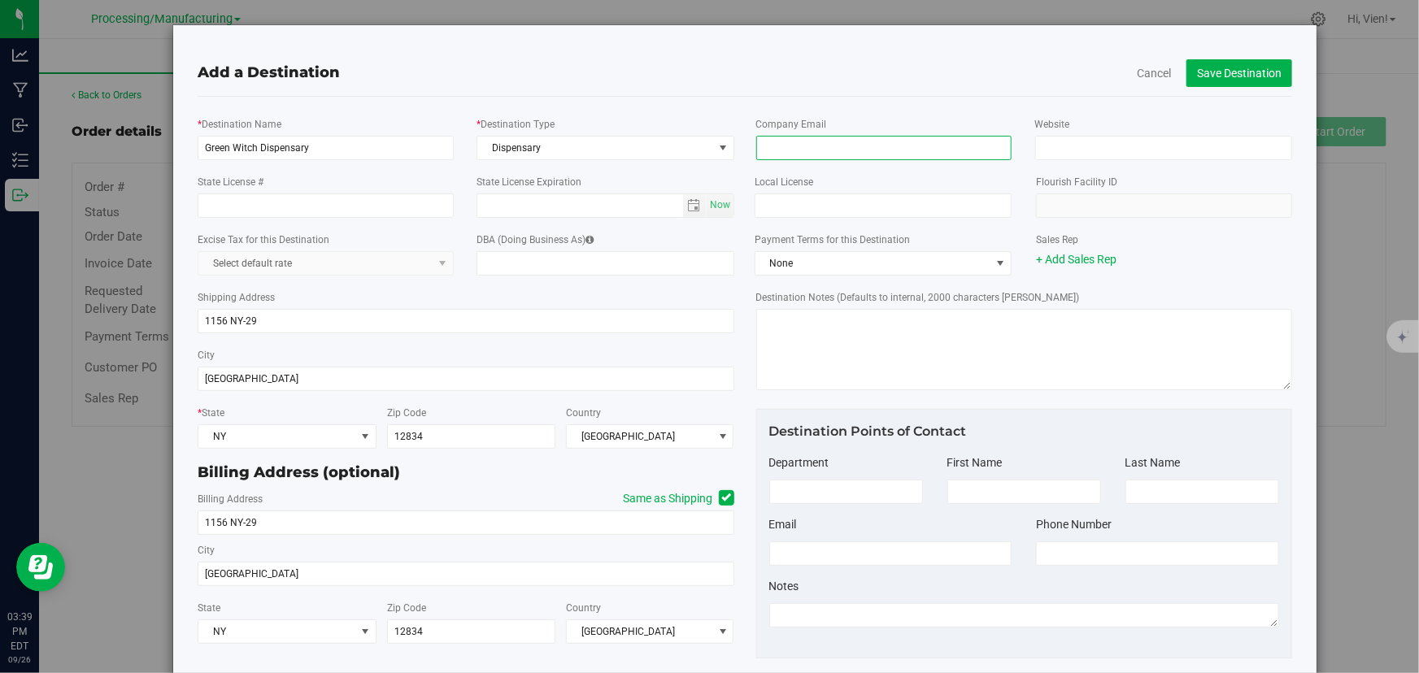
click at [870, 143] on input "email" at bounding box center [884, 148] width 256 height 24
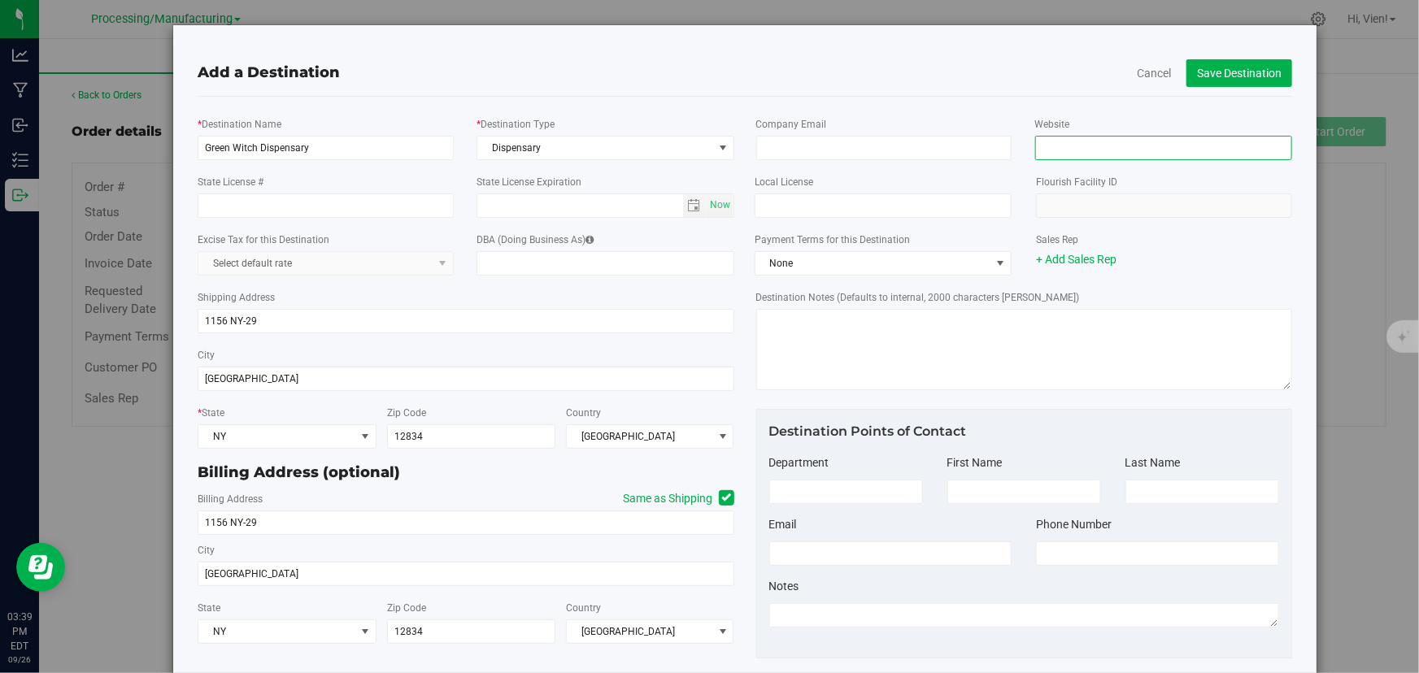
click at [1068, 149] on input "Website" at bounding box center [1163, 148] width 257 height 24
paste input "[URL][DOMAIN_NAME]"
type input "[URL][DOMAIN_NAME]"
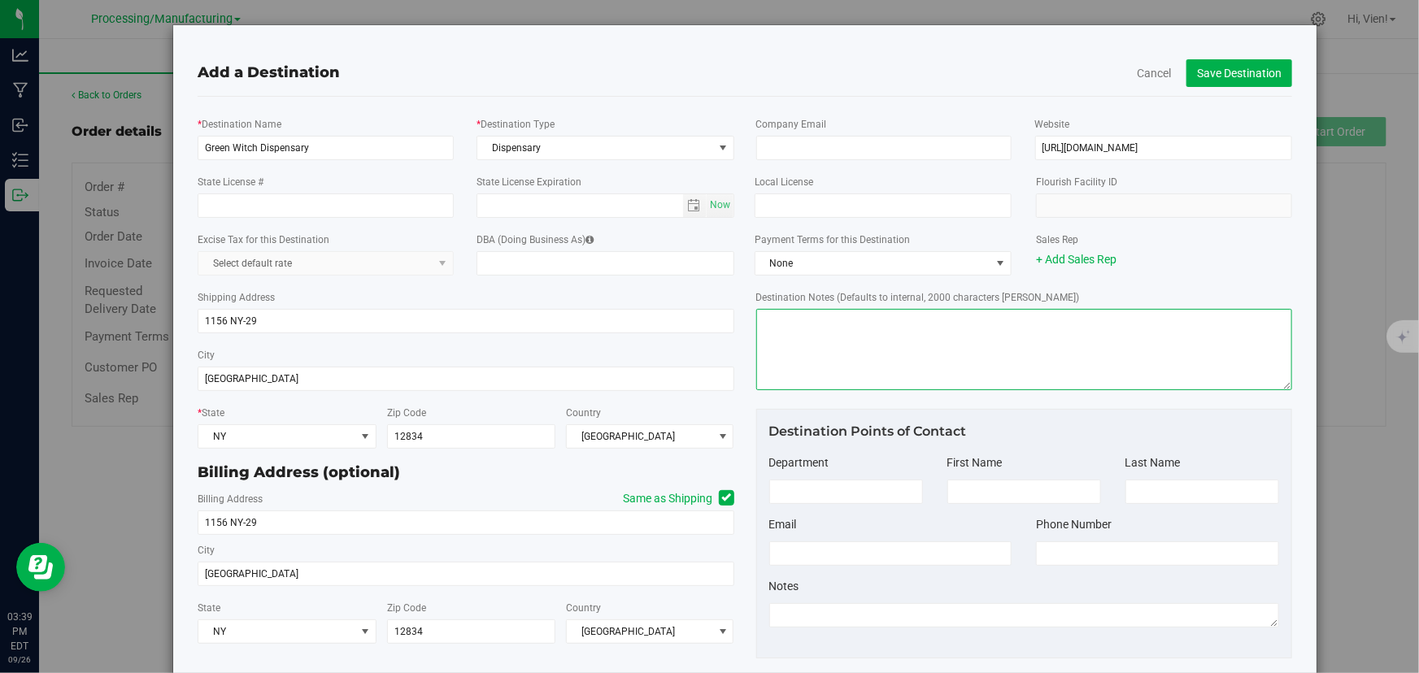
click at [786, 363] on textarea "Destination Notes (Defaults to internal, 2000 characters [PERSON_NAME])" at bounding box center [1024, 349] width 537 height 81
click at [802, 363] on textarea "Destination Notes (Defaults to internal, 2000 characters [PERSON_NAME])" at bounding box center [1024, 349] width 537 height 81
type textarea "See Map"
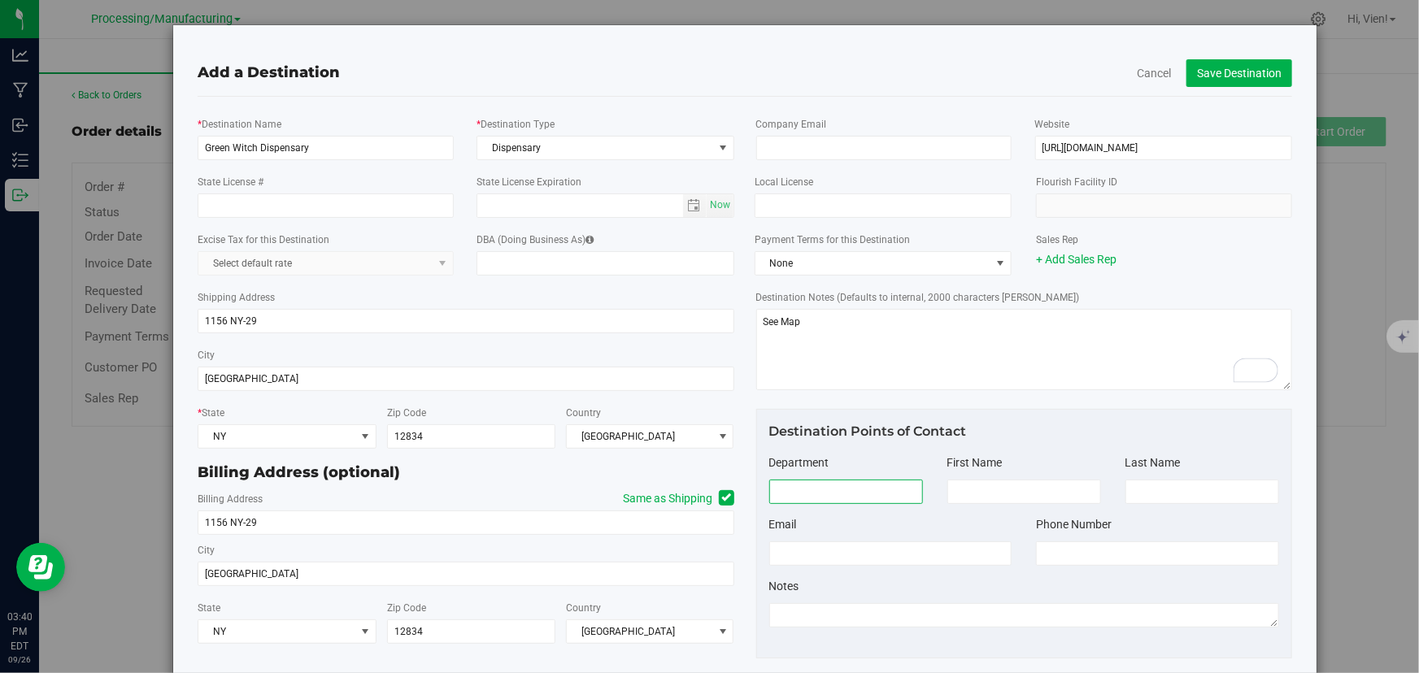
click at [800, 494] on input at bounding box center [846, 492] width 154 height 24
click at [953, 488] on input at bounding box center [1024, 492] width 154 height 24
type input "[PERSON_NAME]"
type input "Urkevich"
click at [886, 564] on input at bounding box center [890, 554] width 243 height 24
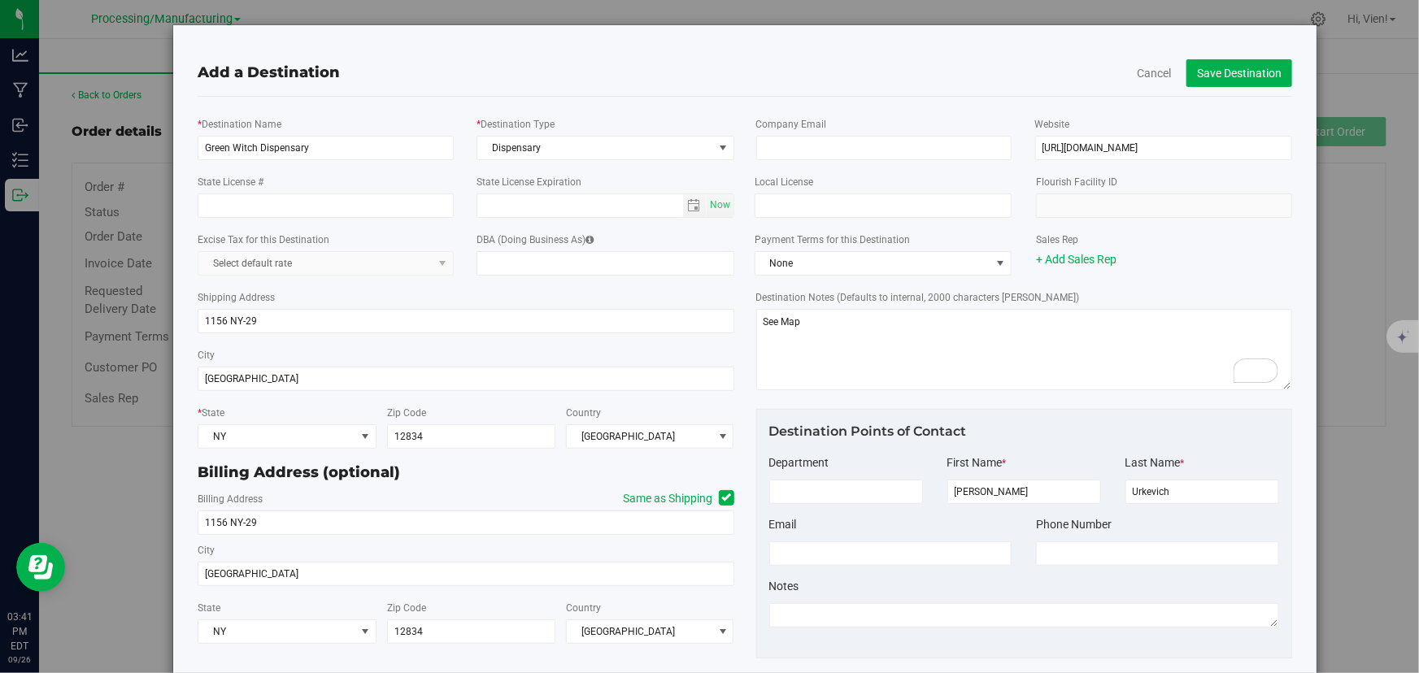
click at [939, 523] on div "Email" at bounding box center [890, 524] width 243 height 17
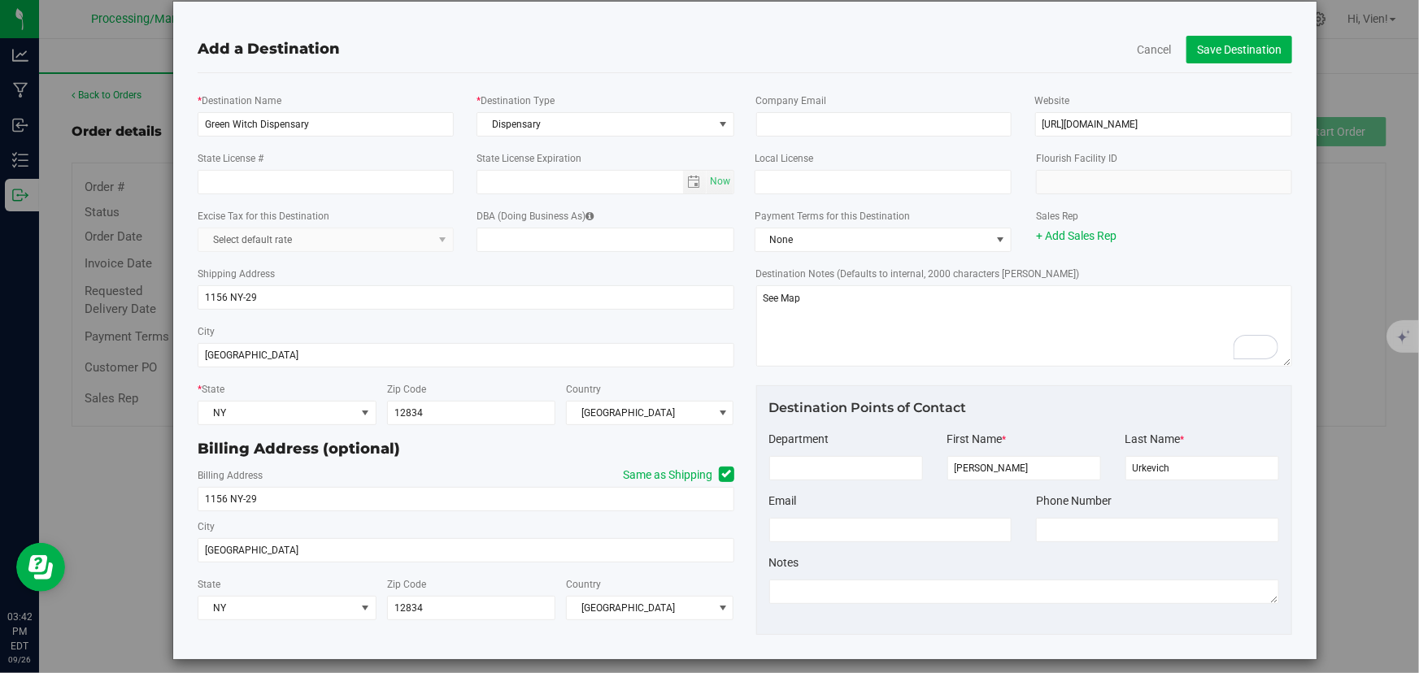
scroll to position [36, 0]
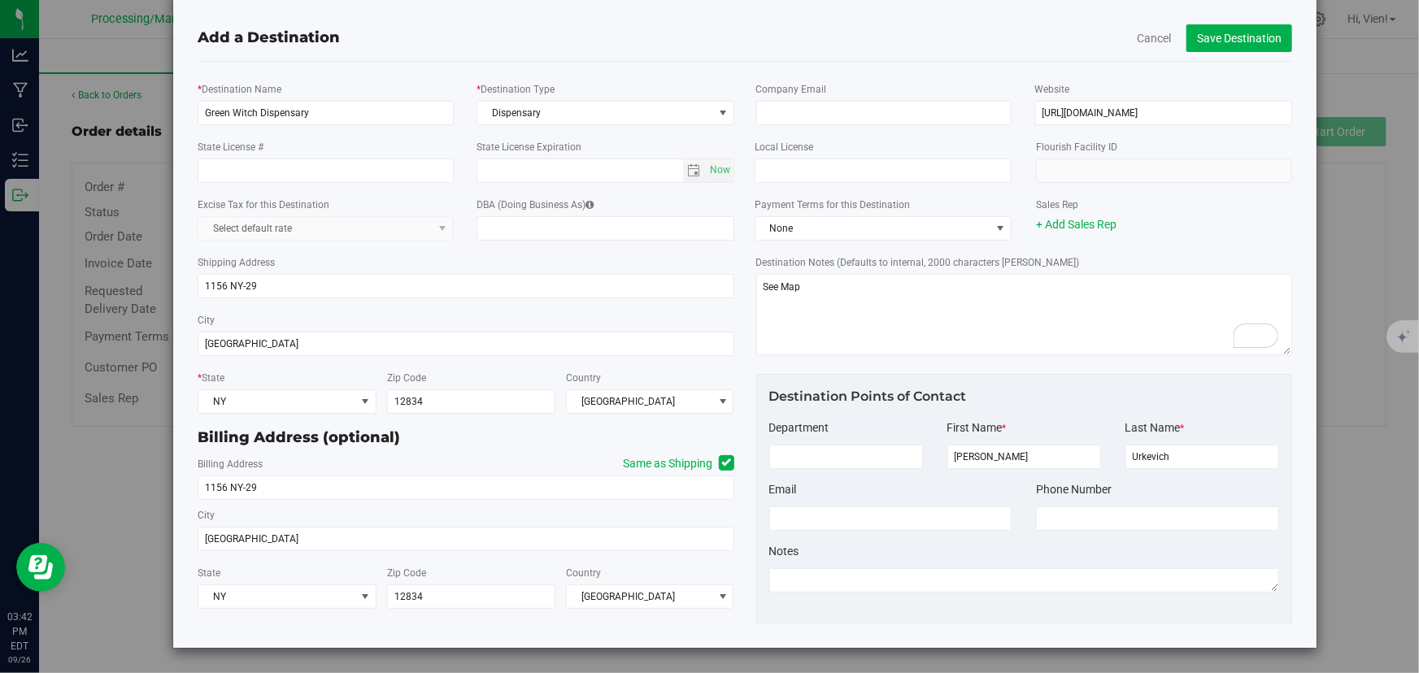
click at [938, 551] on div "Notes" at bounding box center [1024, 551] width 511 height 17
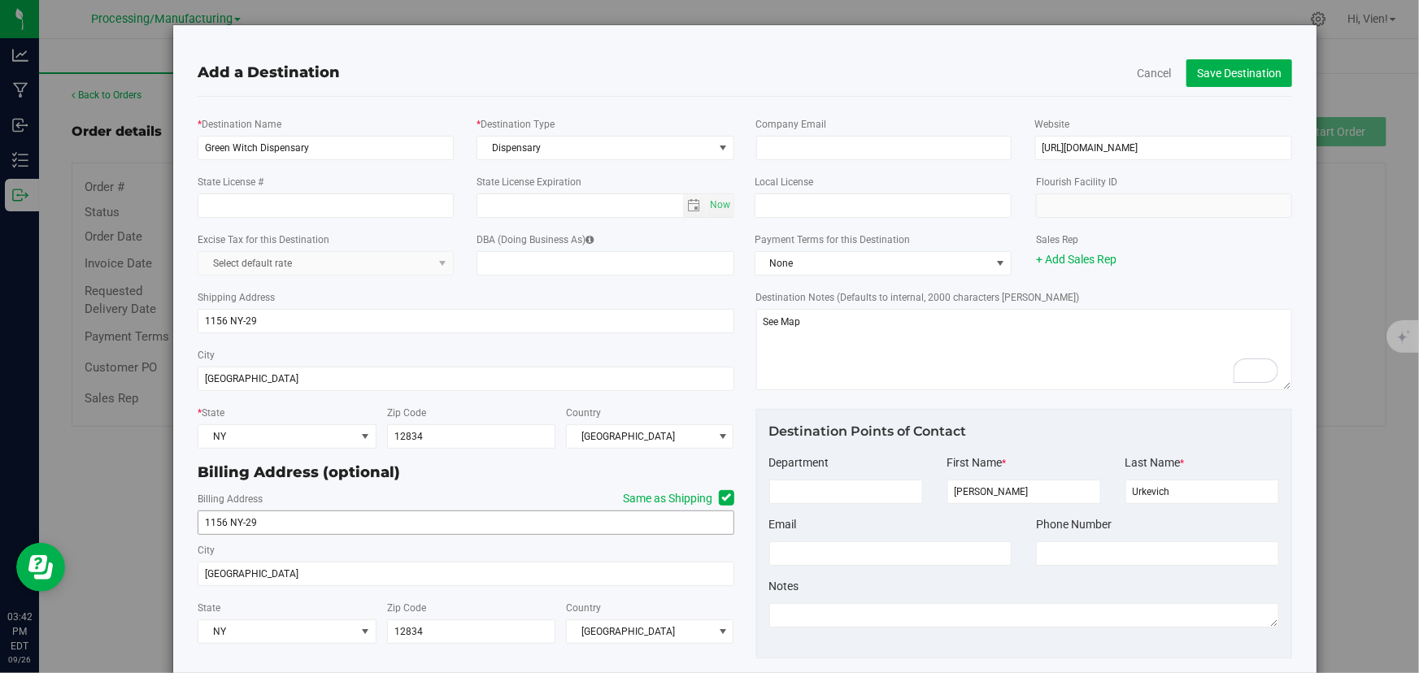
scroll to position [0, 0]
click at [370, 210] on input "State License #" at bounding box center [326, 206] width 256 height 24
type input "OCM-RETL-25-000341"
click at [687, 207] on span "select" at bounding box center [693, 205] width 13 height 13
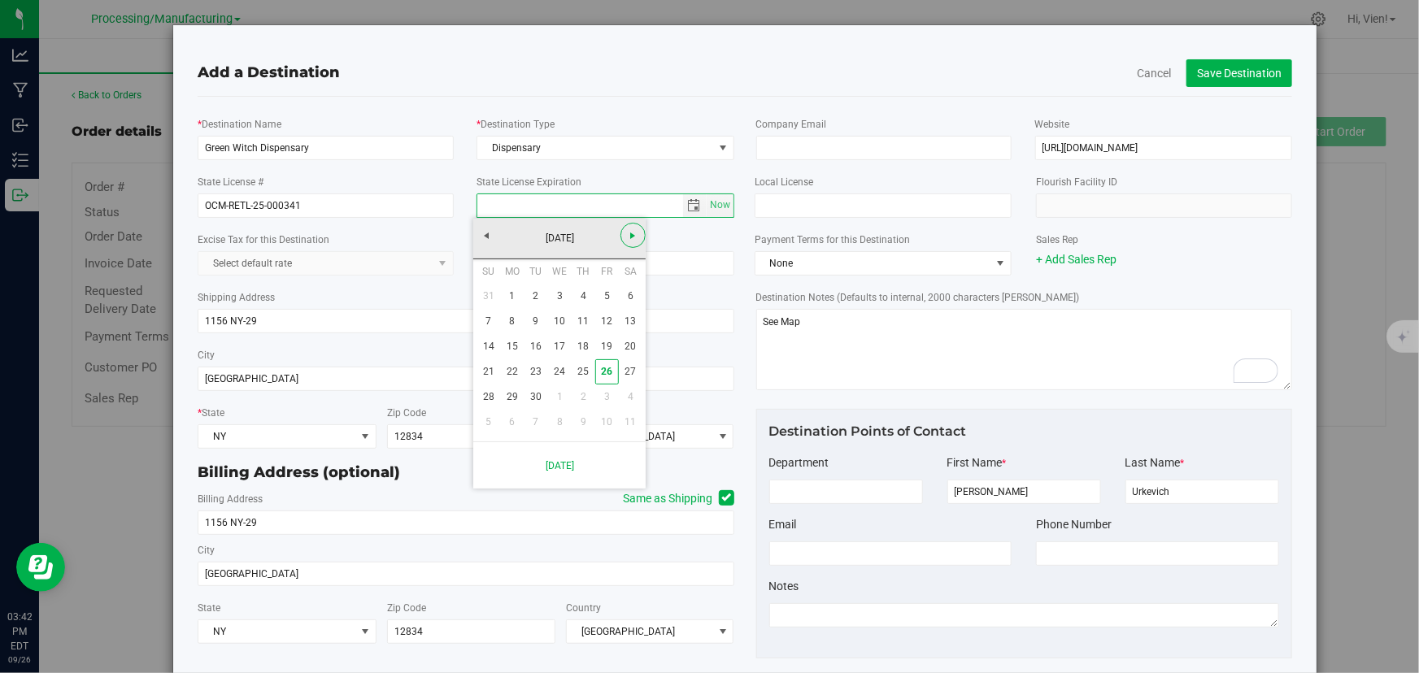
click at [627, 234] on span "Next" at bounding box center [633, 235] width 13 height 13
click at [553, 241] on link "[DATE]" at bounding box center [559, 238] width 175 height 25
click at [631, 242] on link "Next" at bounding box center [632, 235] width 25 height 25
click at [622, 288] on link "Apr" at bounding box center [621, 282] width 41 height 41
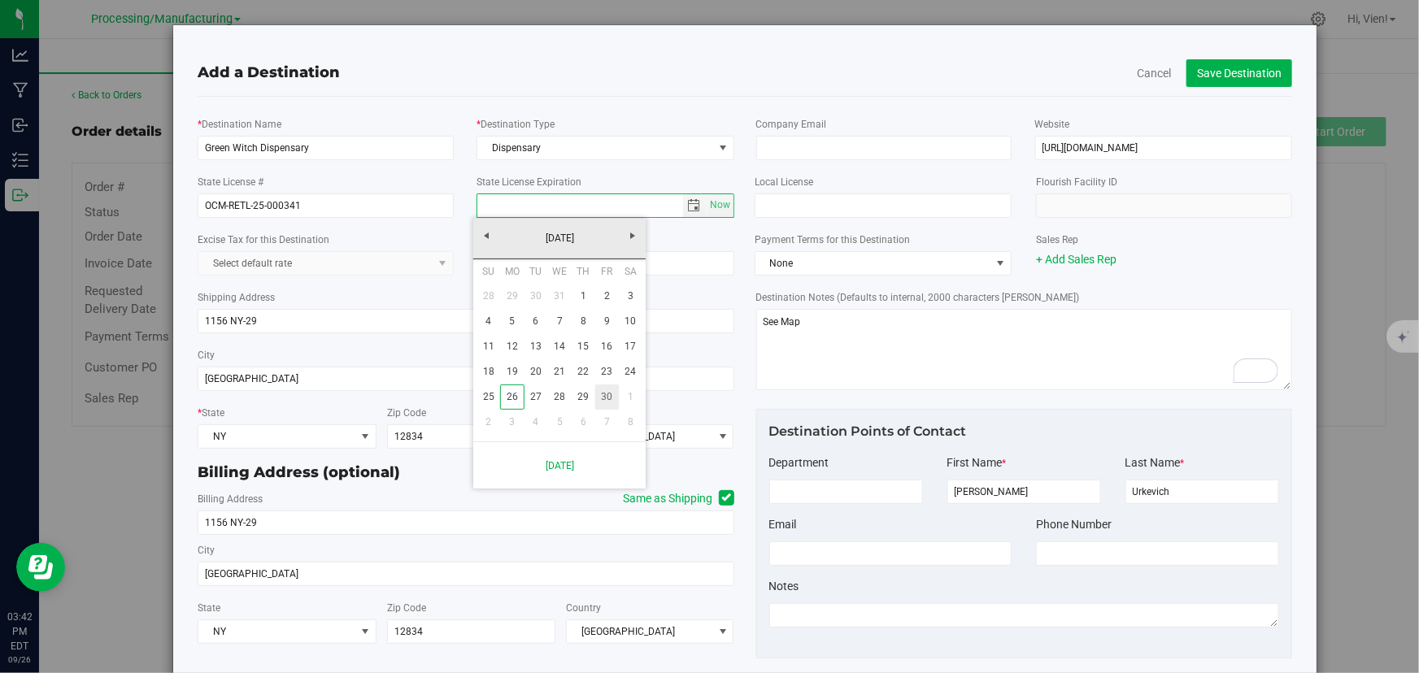
click at [614, 388] on link "30" at bounding box center [607, 397] width 24 height 25
type input "[DATE]"
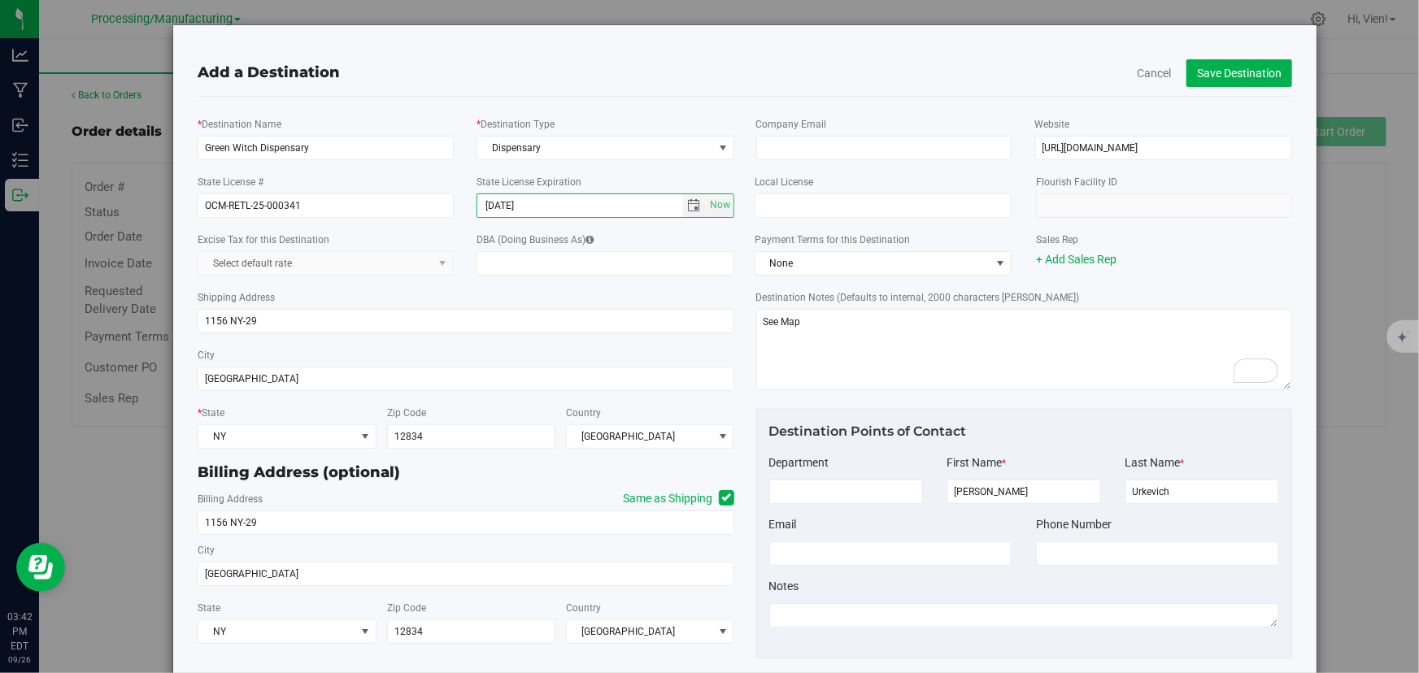
click at [472, 289] on div "Shipping Address 1156 NY-29" at bounding box center [466, 311] width 537 height 58
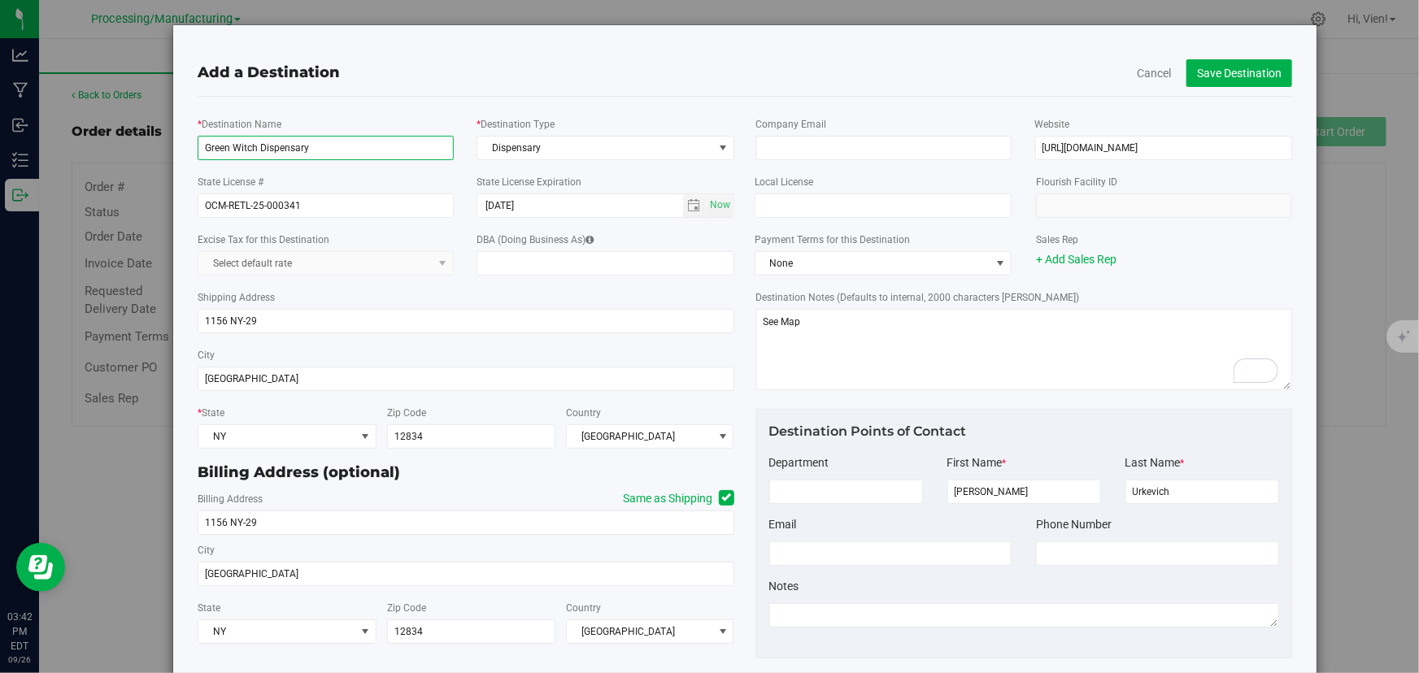
click at [363, 141] on input "Green Witch Dispensary" at bounding box center [326, 148] width 256 height 24
drag, startPoint x: 309, startPoint y: 147, endPoint x: 400, endPoint y: 135, distance: 91.9
click at [400, 135] on div "* Destination Name Green Witch Dispensary llc" at bounding box center [325, 137] width 281 height 45
drag, startPoint x: 307, startPoint y: 146, endPoint x: -14, endPoint y: 192, distance: 323.7
click at [0, 192] on html "Add a Destination Cancel Save Destination * Destination Name Green Witch Dispen…" at bounding box center [709, 336] width 1419 height 673
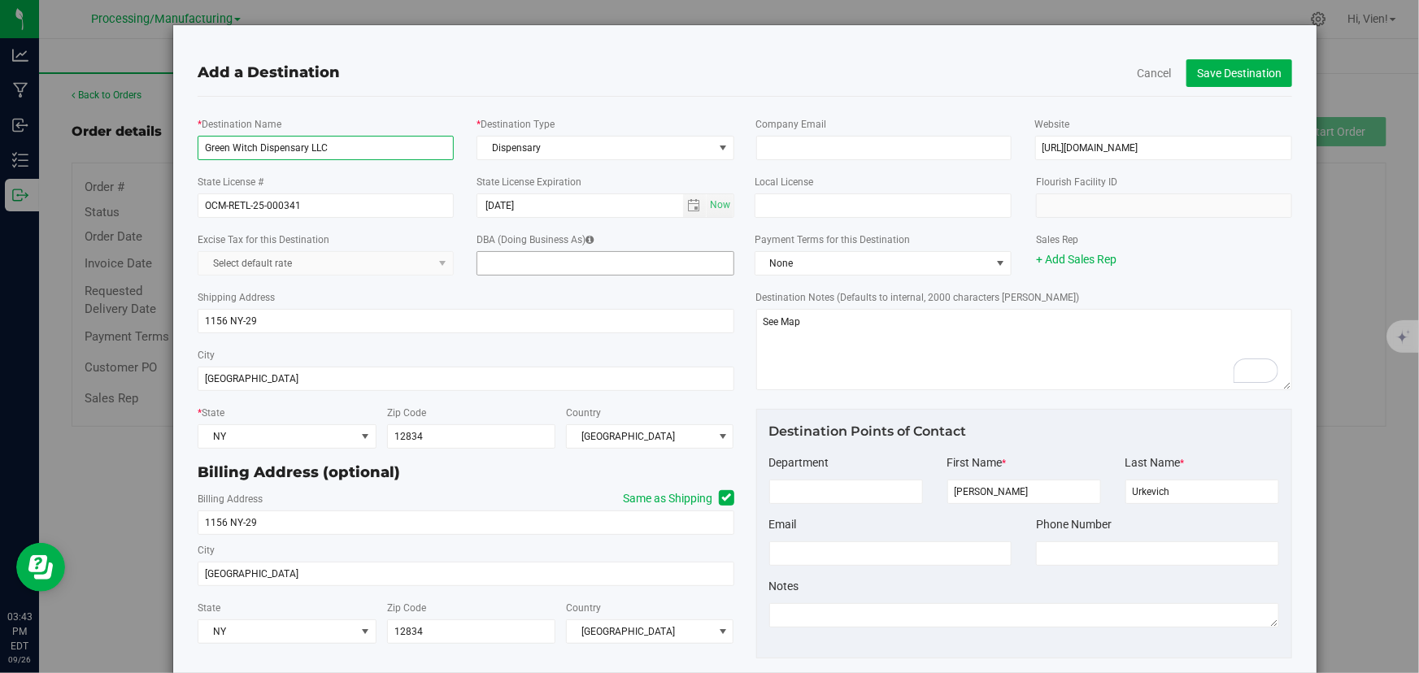
type input "Green Witch Dispensary LLC"
click at [512, 274] on input "DBA (Doing Business As)" at bounding box center [605, 263] width 257 height 24
type input "v"
paste input "Green Witch Dispensary"
type input "Green Witch Dispensary"
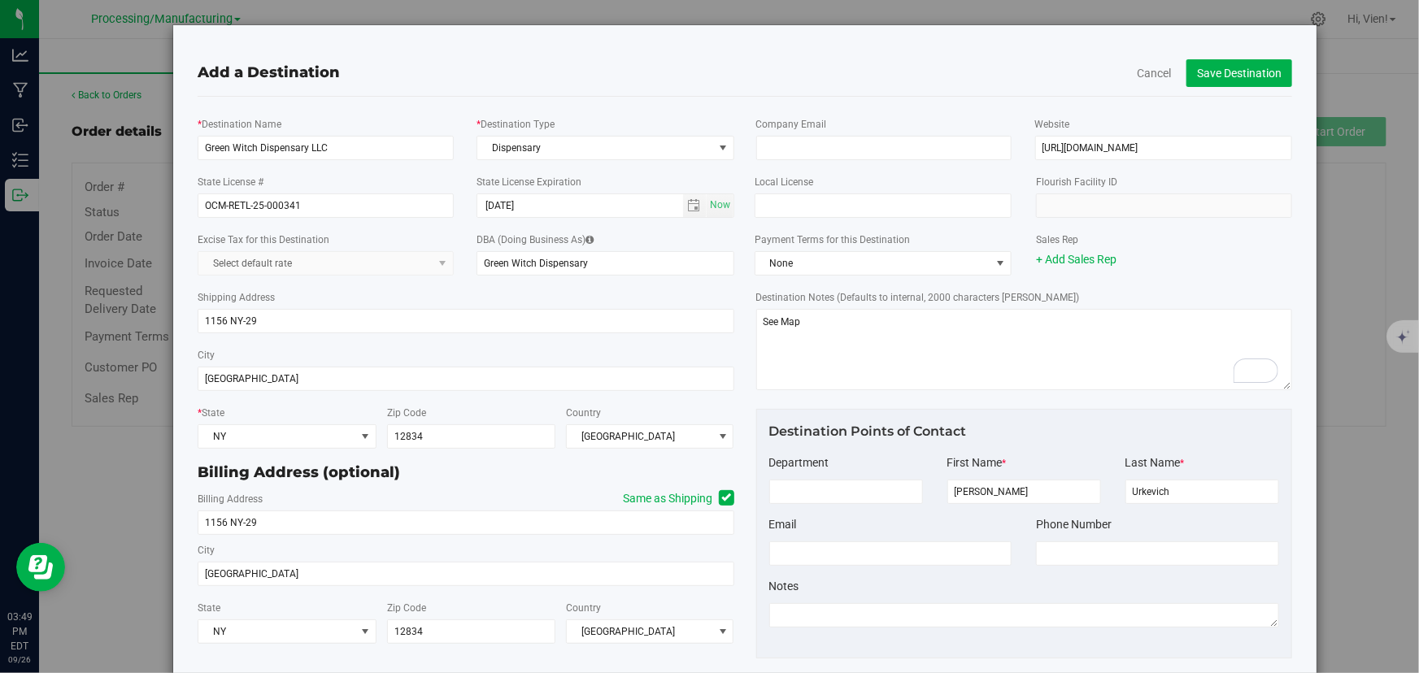
click at [406, 290] on div "Shipping Address 1156 NY-29" at bounding box center [466, 311] width 537 height 58
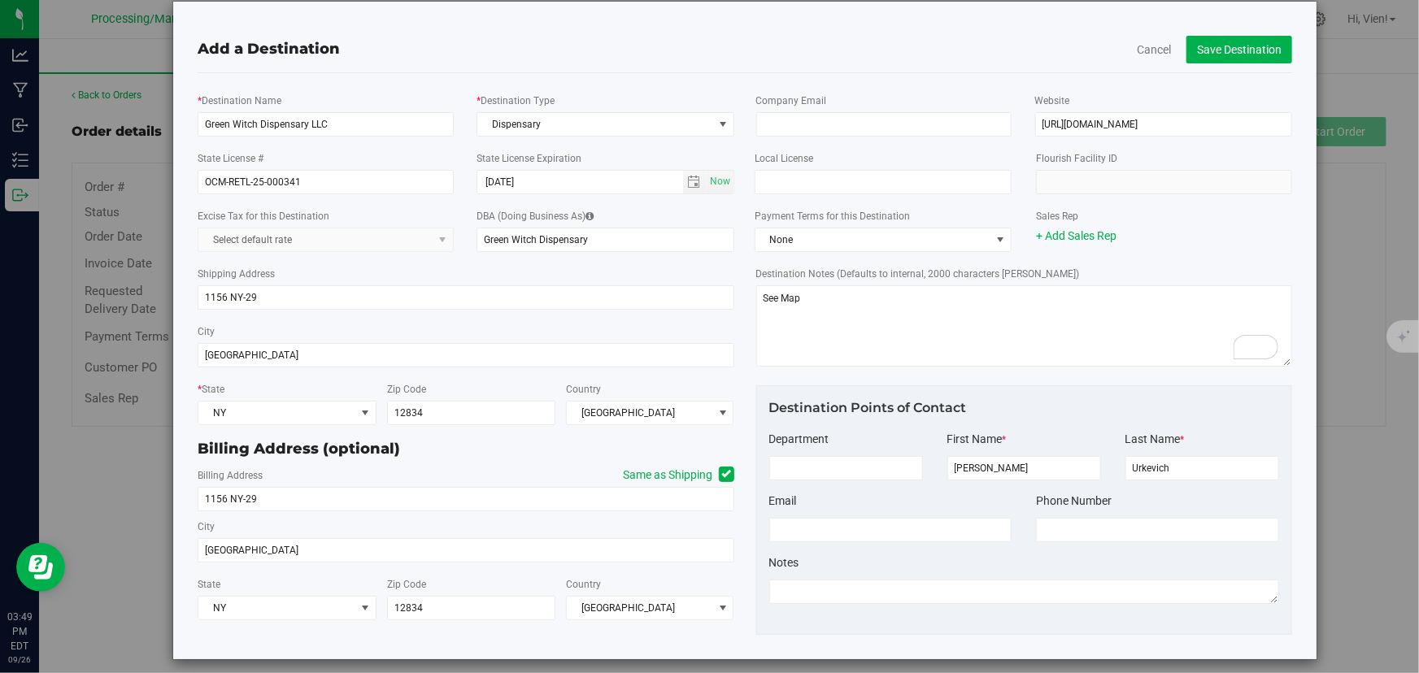
scroll to position [36, 0]
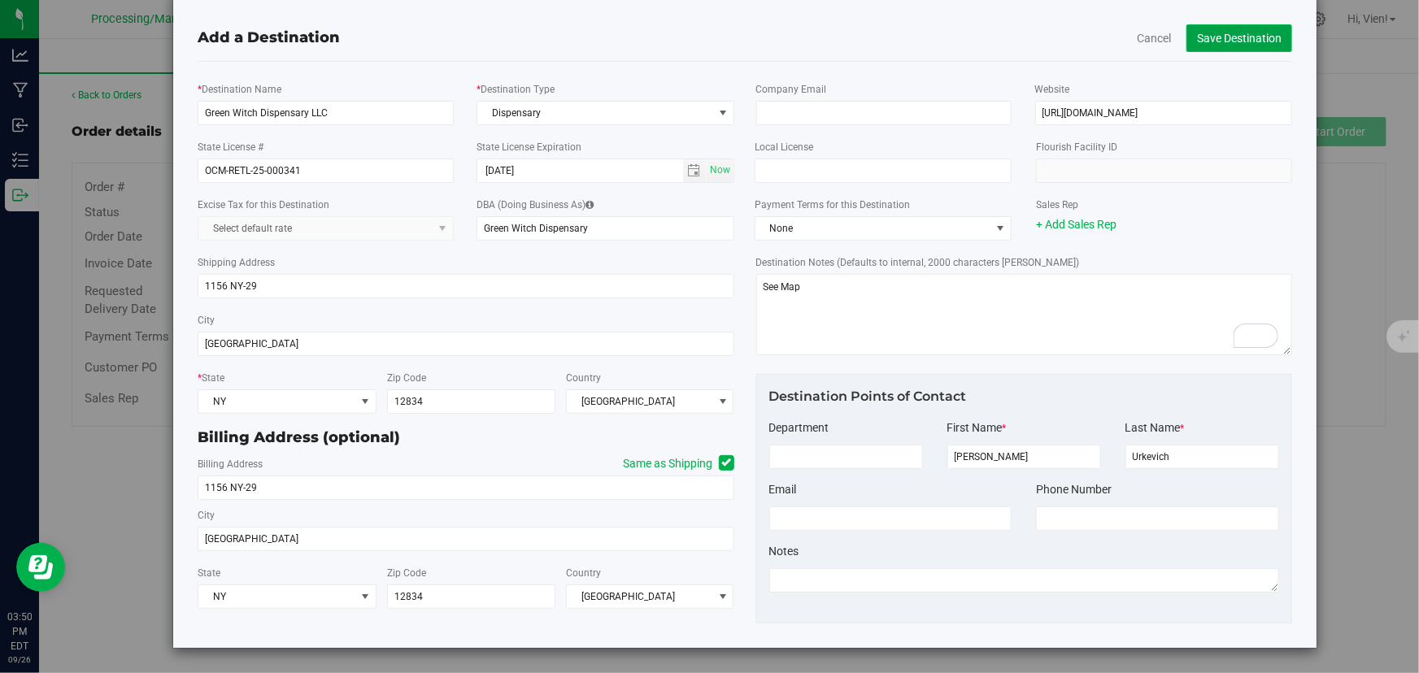
click at [1256, 37] on button "Save Destination" at bounding box center [1239, 38] width 106 height 28
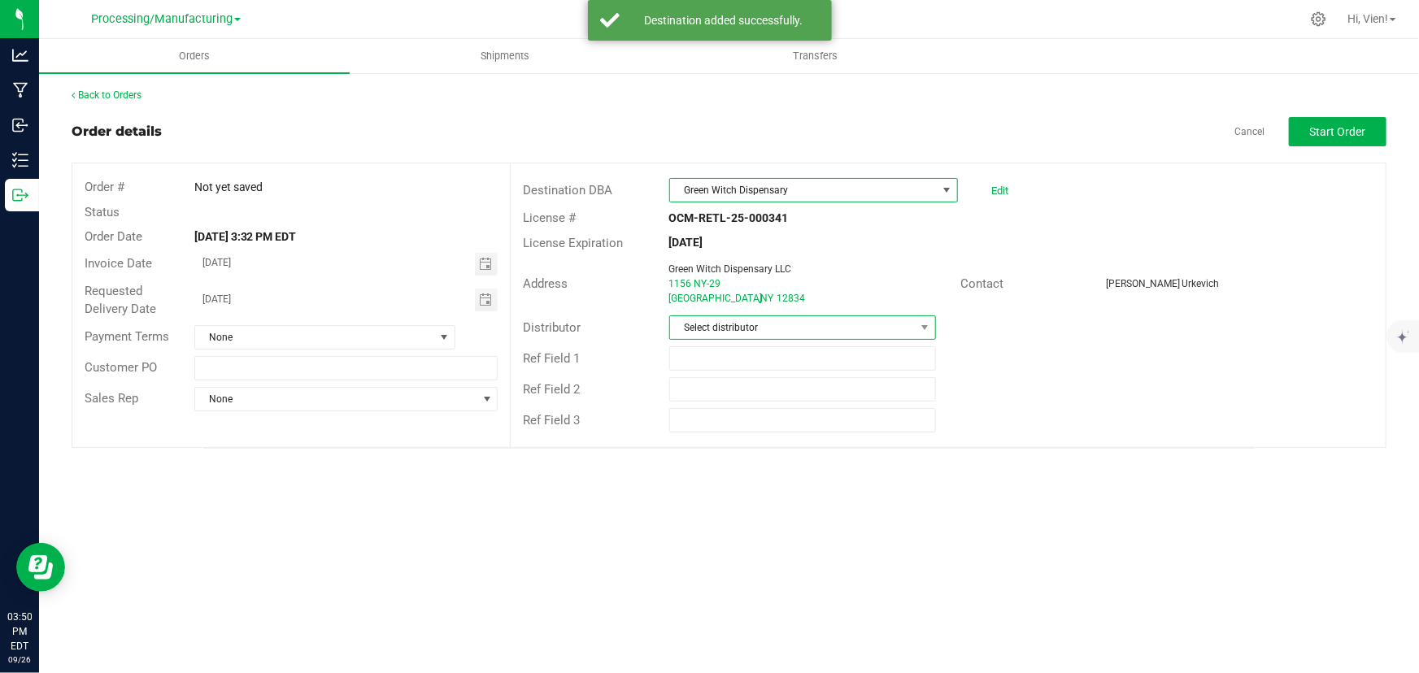
click at [796, 335] on span "Select distributor" at bounding box center [793, 327] width 246 height 23
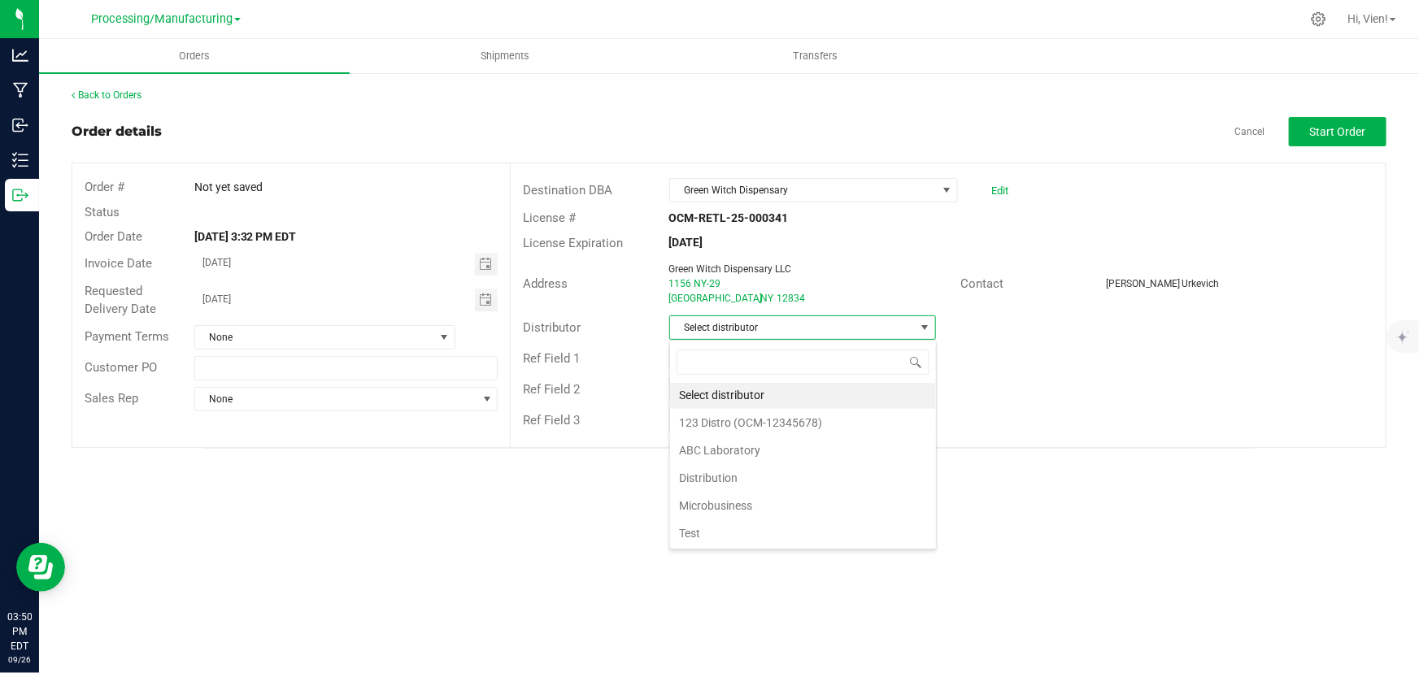
scroll to position [0, 0]
click at [355, 551] on div "Orders Shipments Transfers Back to Orders Order details Cancel Start Order Orde…" at bounding box center [729, 356] width 1380 height 634
click at [802, 333] on span "Select distributor" at bounding box center [793, 327] width 246 height 23
click at [719, 468] on li "Distribution" at bounding box center [803, 480] width 266 height 28
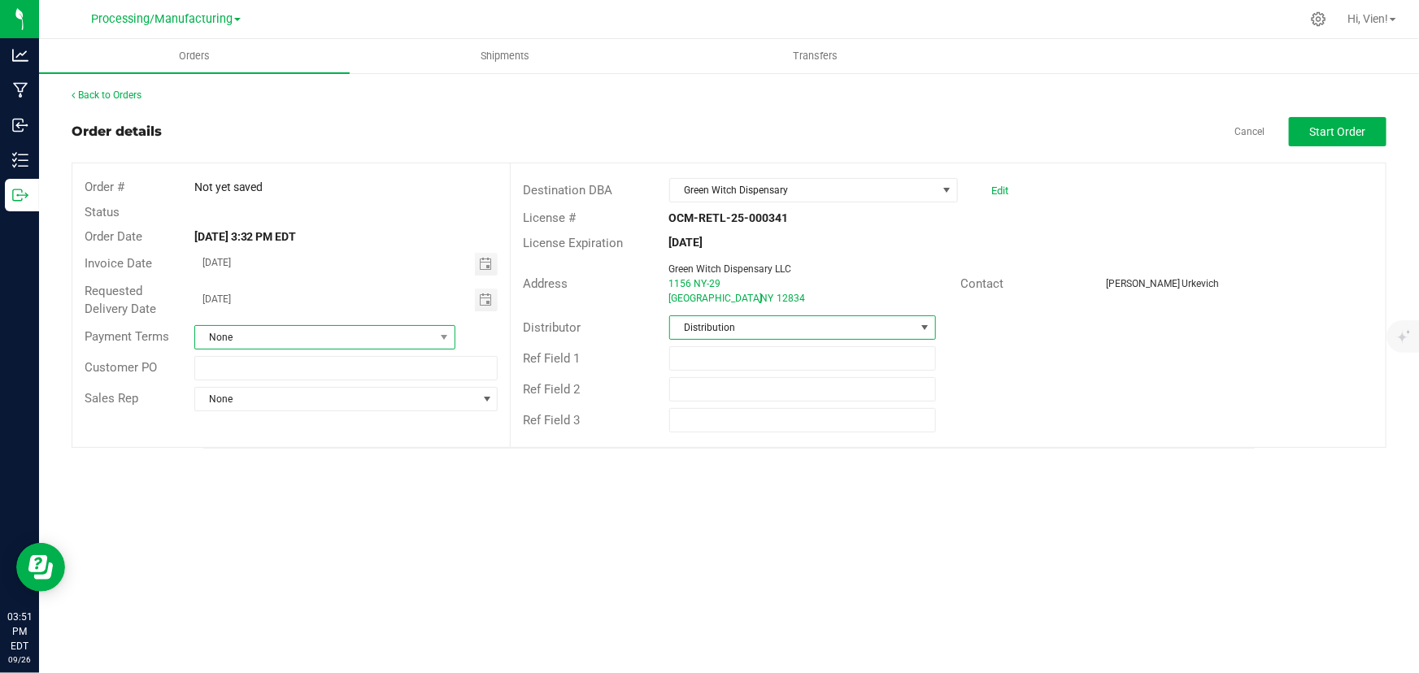
click at [276, 328] on span "None" at bounding box center [314, 337] width 239 height 23
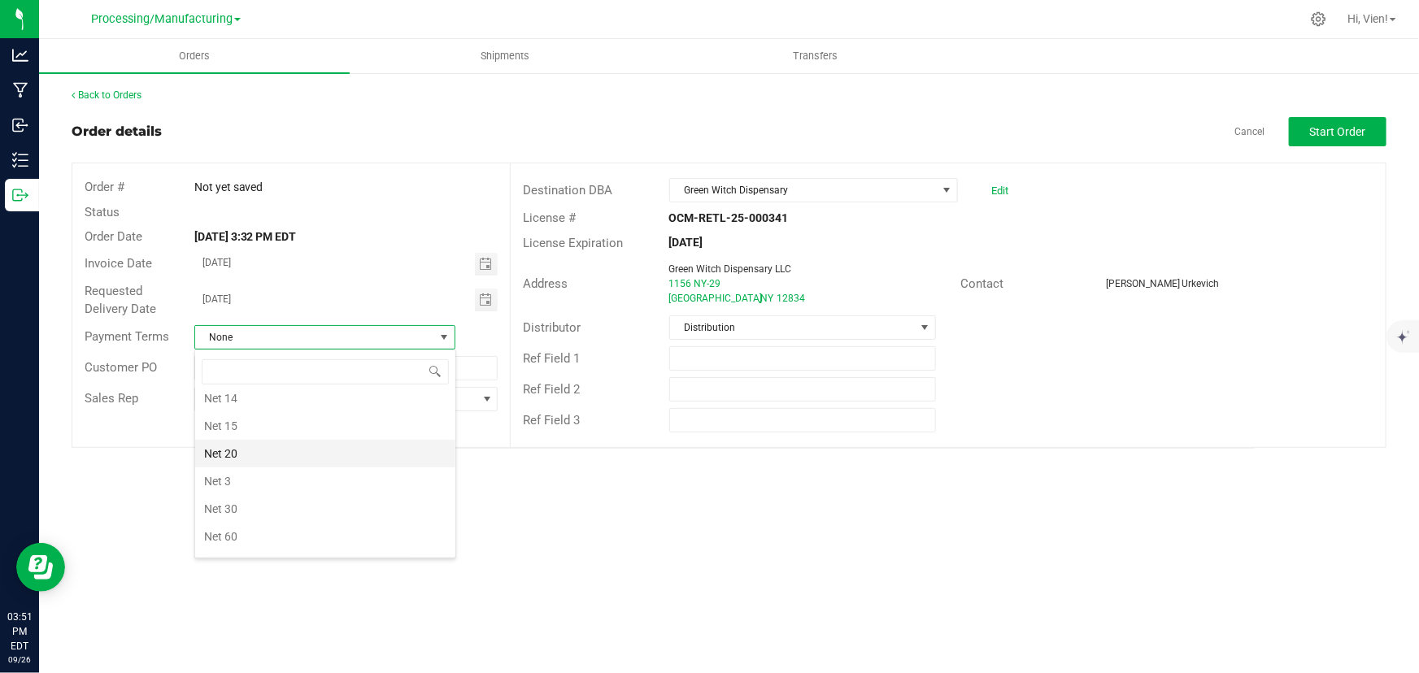
scroll to position [0, 0]
click at [303, 424] on li "Cash on Delivery" at bounding box center [325, 434] width 260 height 28
click at [1321, 137] on span "Start Order" at bounding box center [1338, 131] width 56 height 13
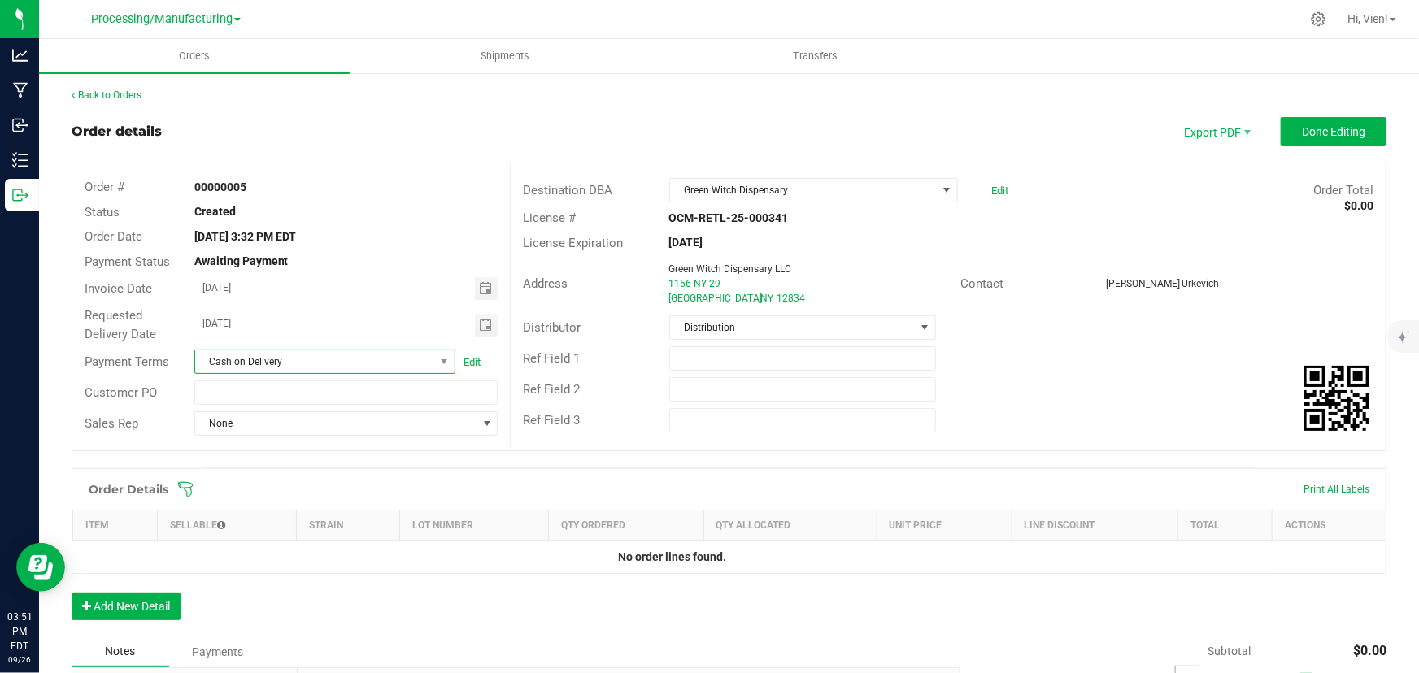
click at [355, 364] on span "Cash on Delivery" at bounding box center [314, 361] width 239 height 23
click at [349, 506] on li "Net 90" at bounding box center [323, 514] width 258 height 28
click at [776, 114] on div "Back to Orders Order details Export PDF Done Editing Order # 00000005 Status Cr…" at bounding box center [729, 487] width 1315 height 799
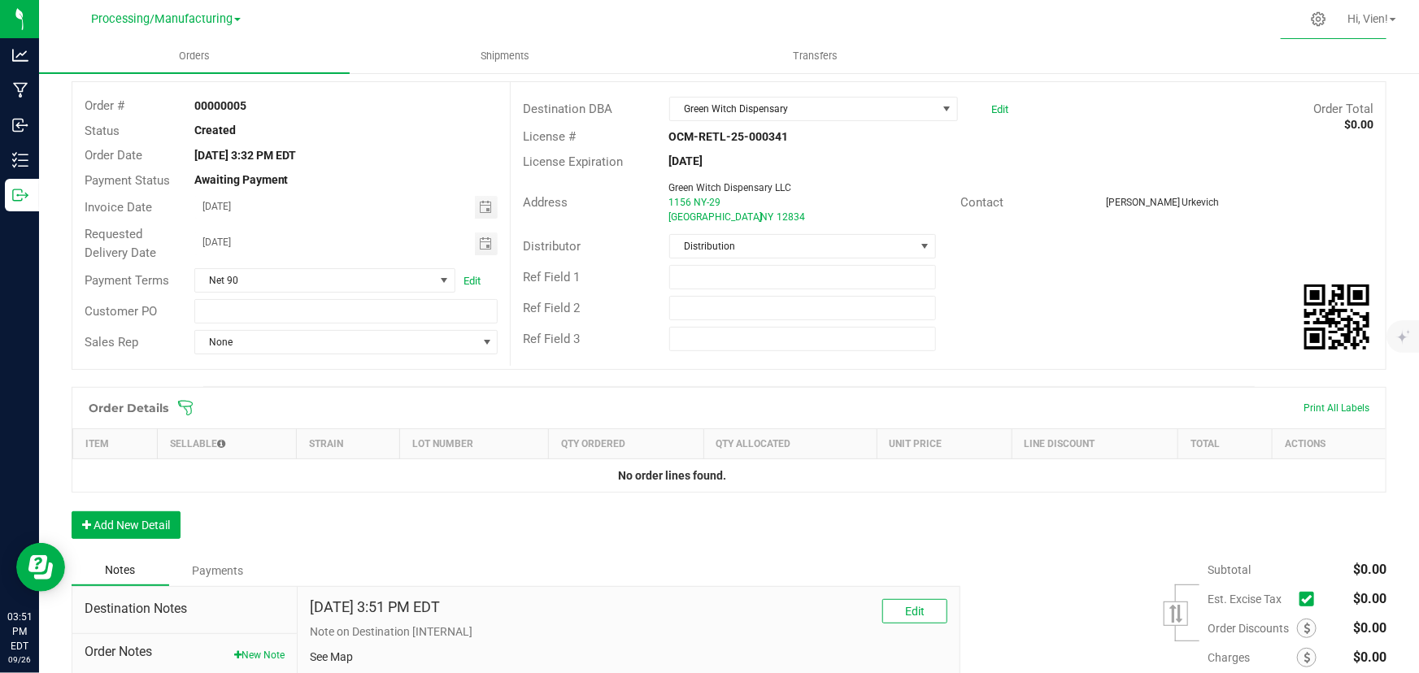
scroll to position [7, 0]
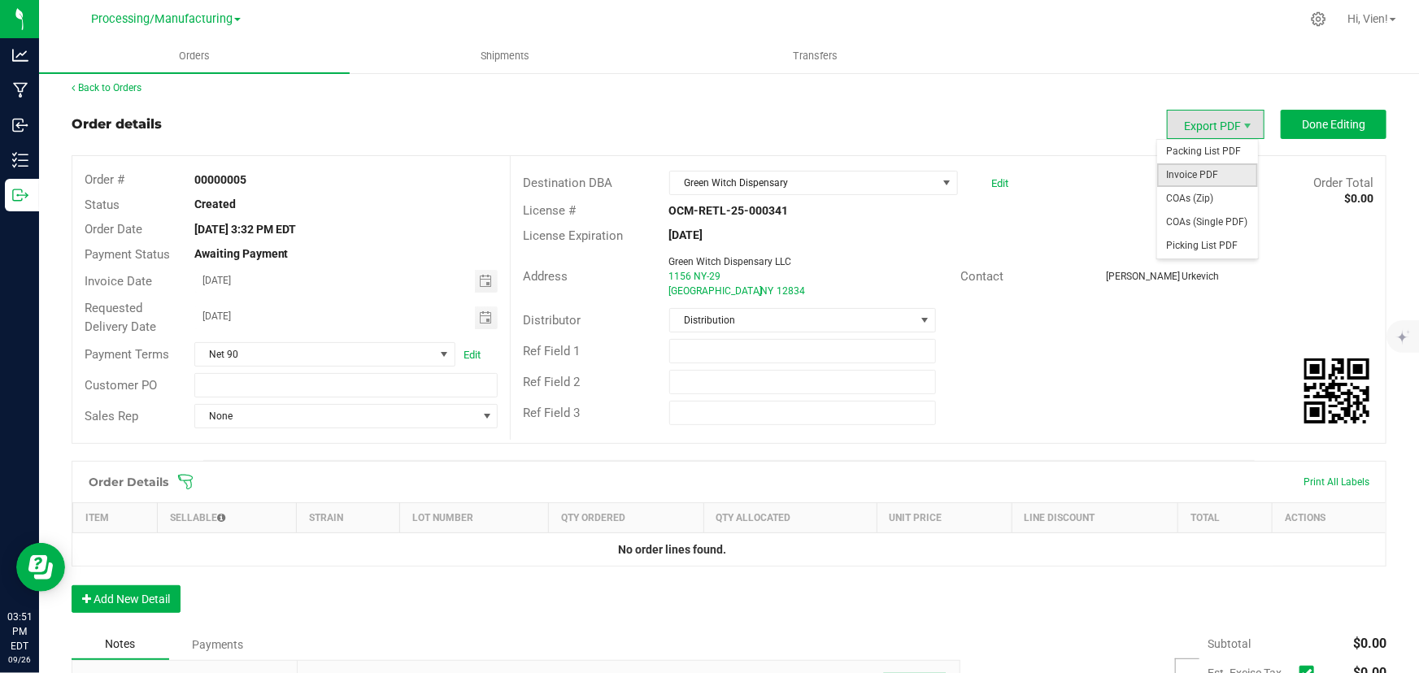
click at [1204, 171] on span "Invoice PDF" at bounding box center [1207, 175] width 101 height 24
click at [268, 539] on td "No order lines found." at bounding box center [672, 549] width 1199 height 33
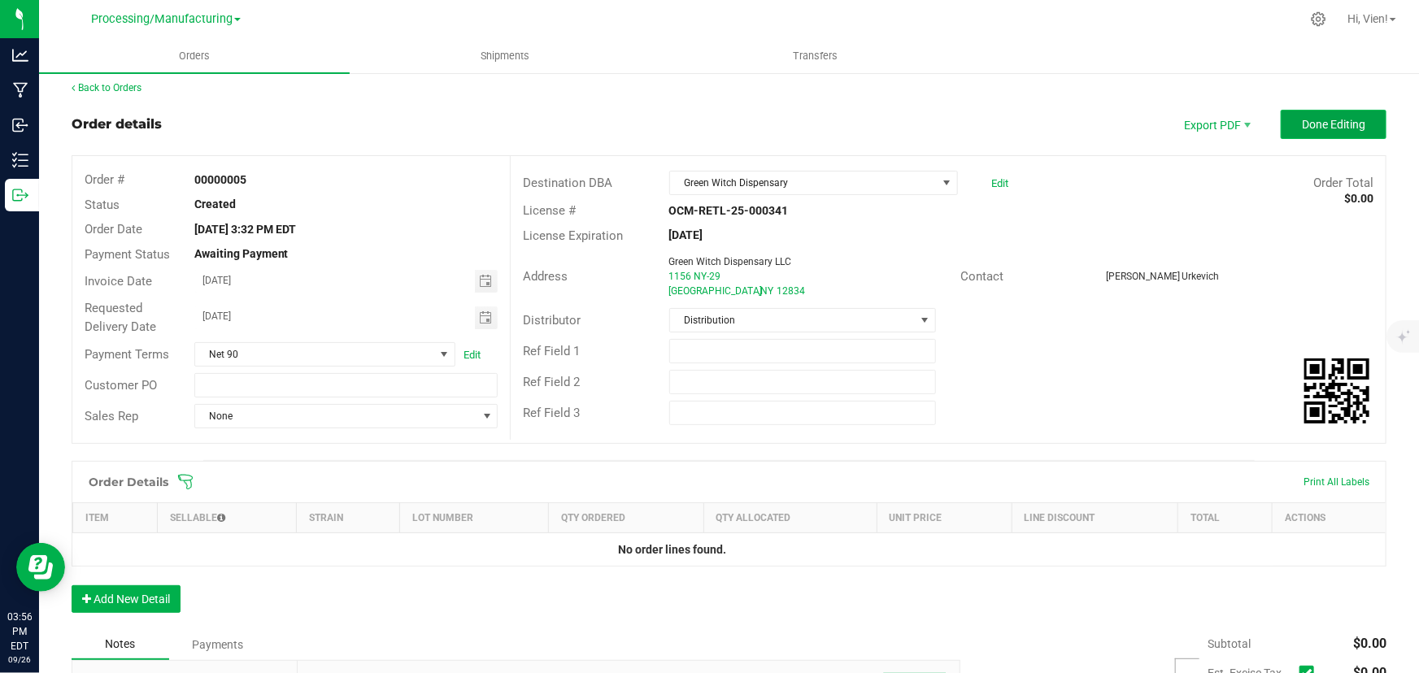
click at [1302, 119] on span "Done Editing" at bounding box center [1333, 124] width 63 height 13
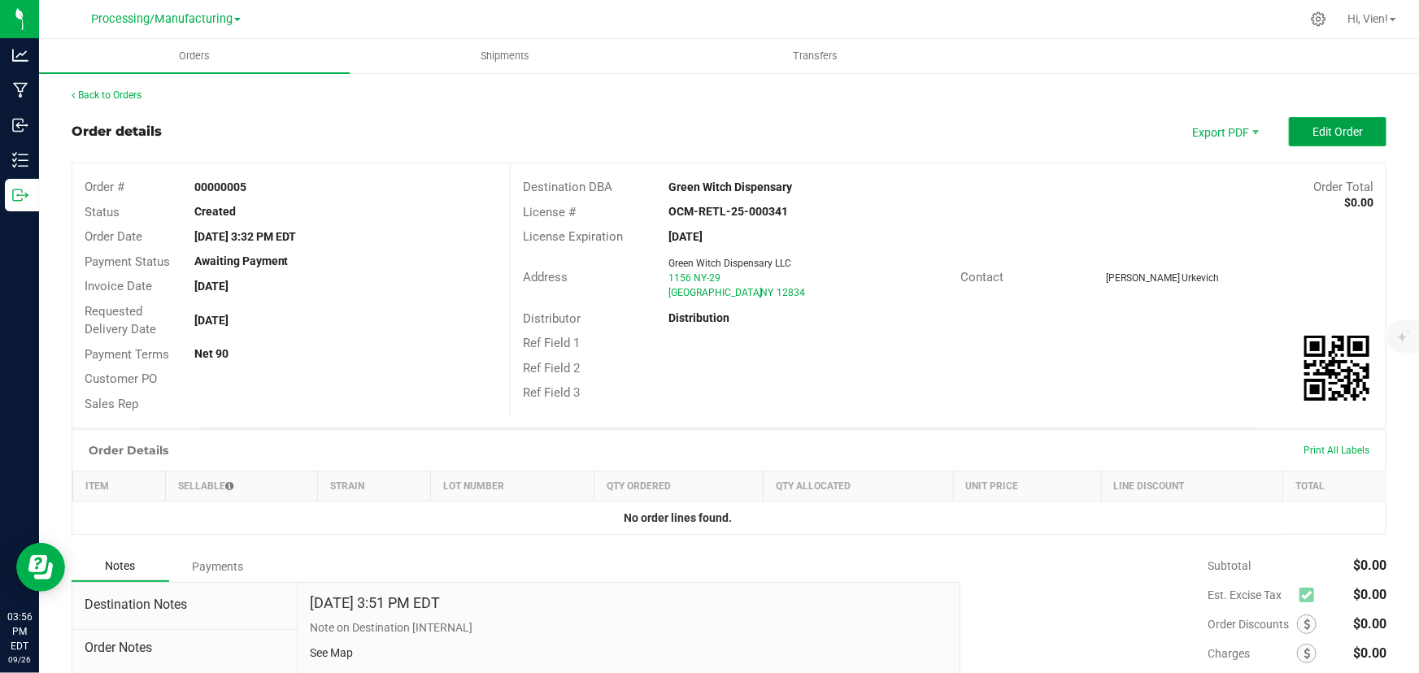
click at [1295, 122] on button "Edit Order" at bounding box center [1338, 131] width 98 height 29
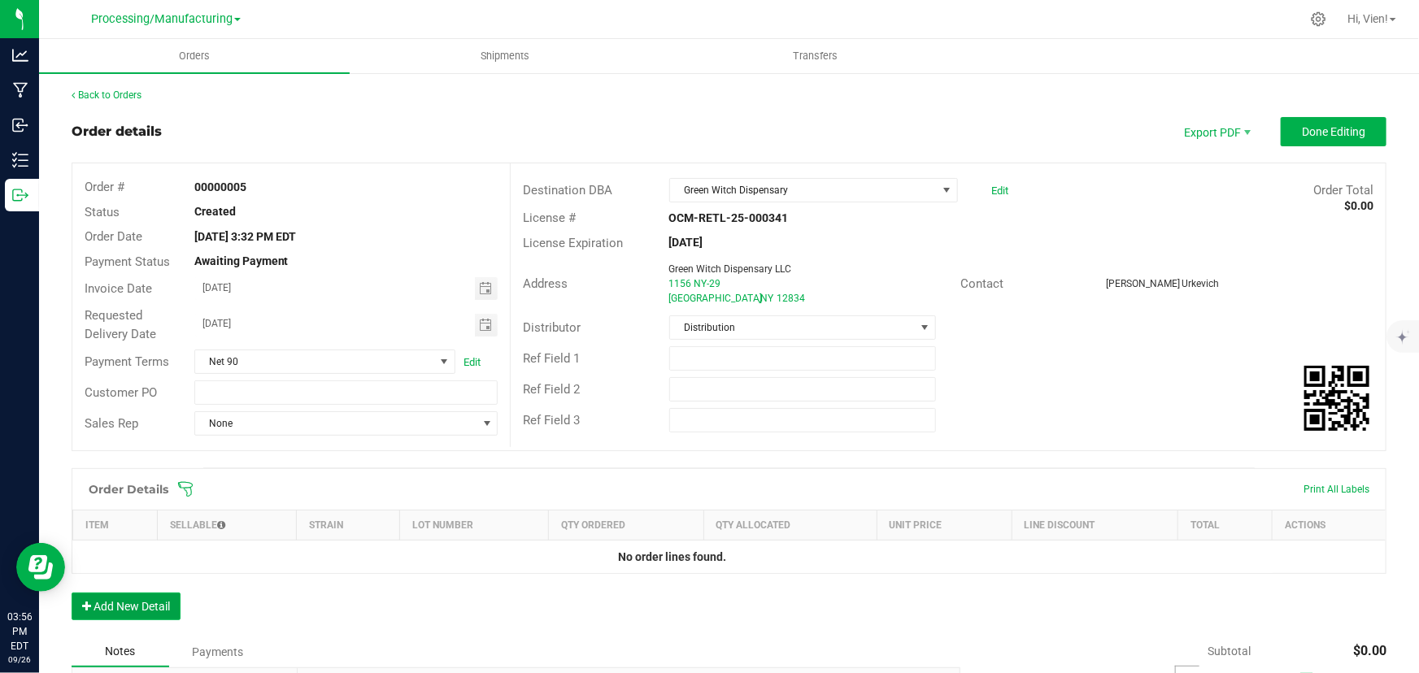
click at [121, 607] on button "Add New Detail" at bounding box center [126, 607] width 109 height 28
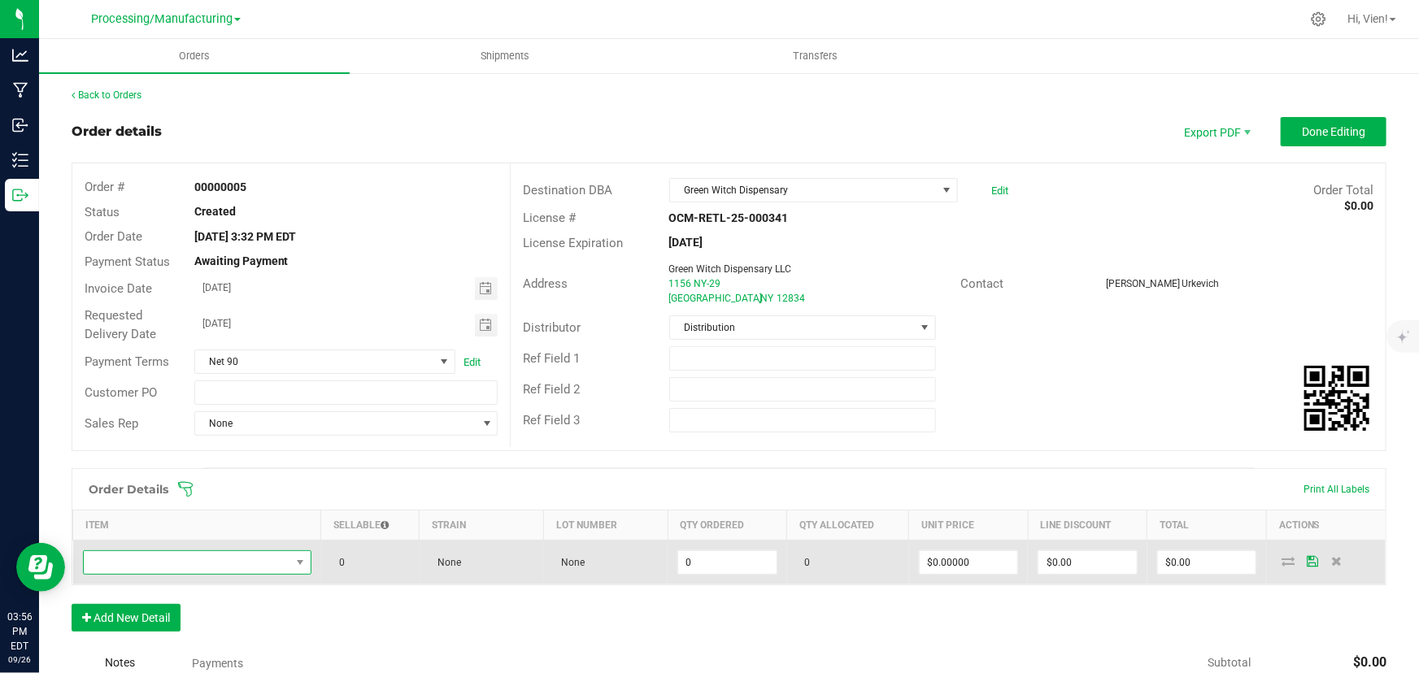
click at [281, 551] on span "NO DATA FOUND" at bounding box center [197, 563] width 229 height 24
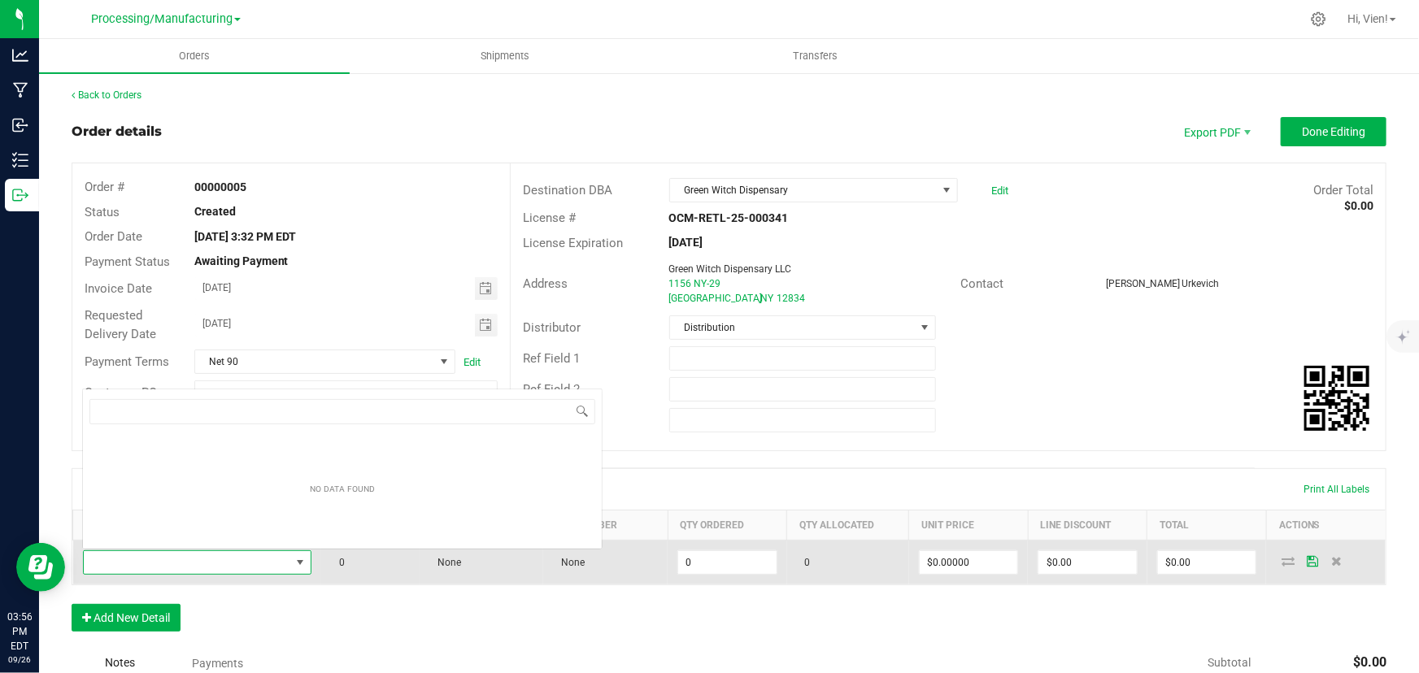
scroll to position [24, 224]
click at [273, 557] on span at bounding box center [187, 562] width 207 height 23
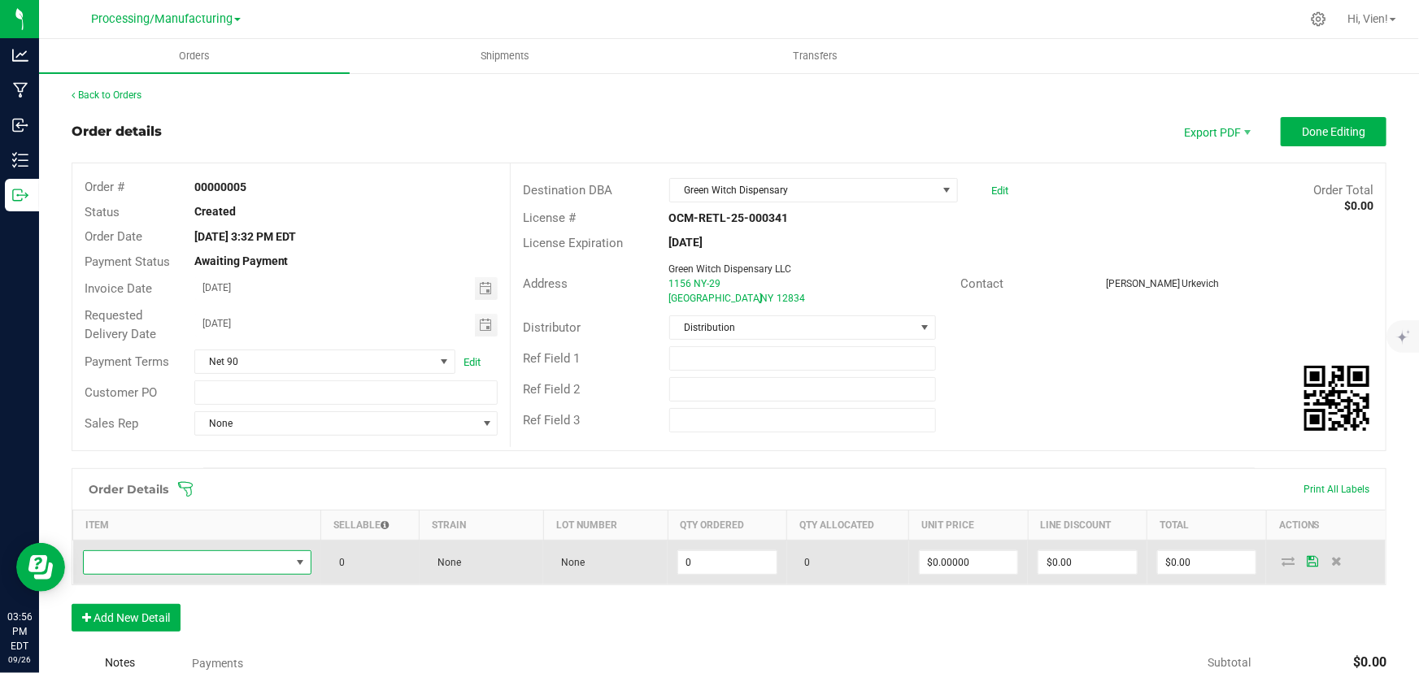
click at [273, 557] on span "NO DATA FOUND" at bounding box center [187, 562] width 207 height 23
click at [290, 553] on span "NO DATA FOUND" at bounding box center [300, 562] width 20 height 23
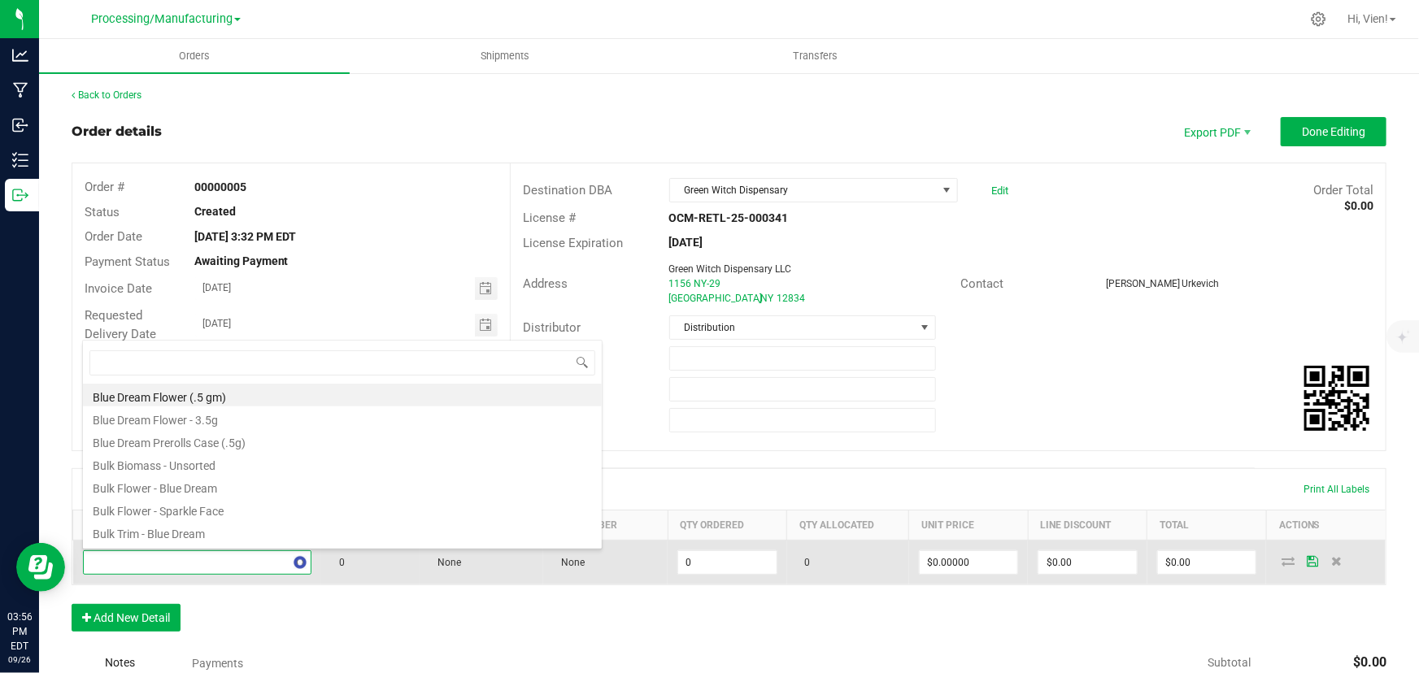
type input "-"
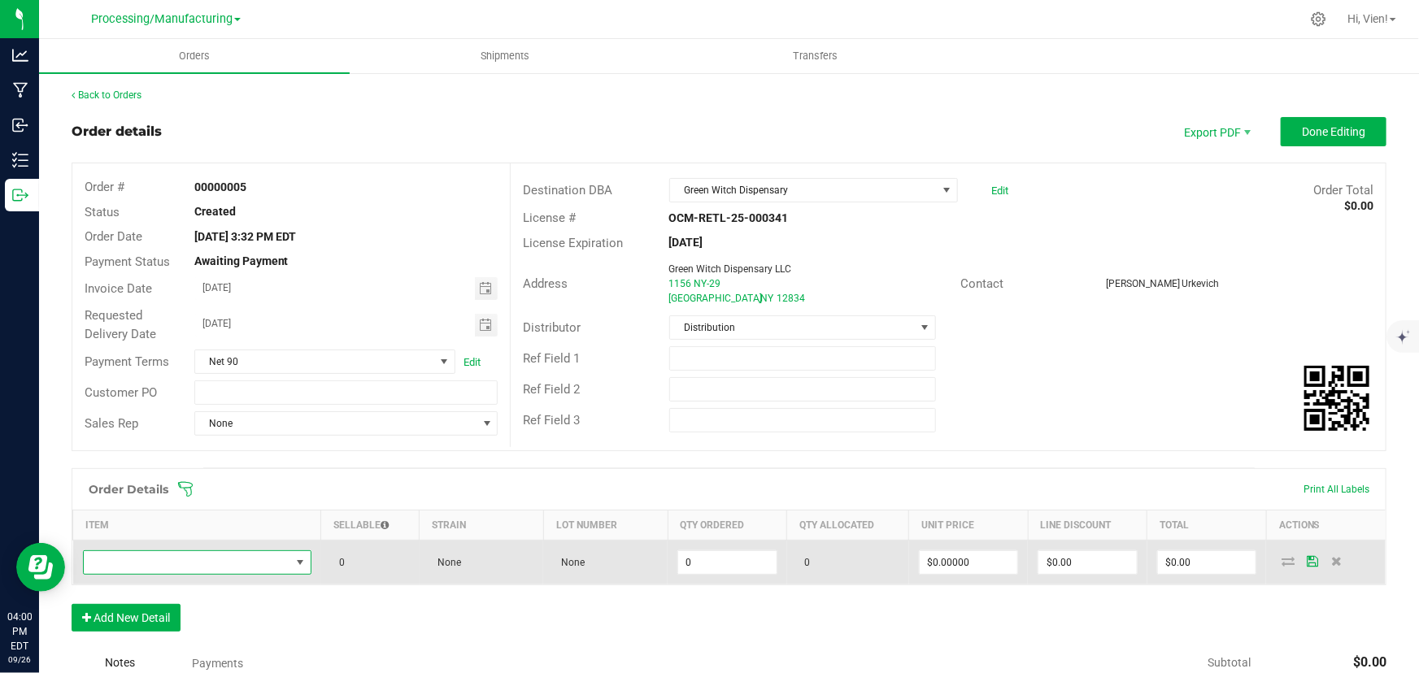
click at [237, 558] on span "NO DATA FOUND" at bounding box center [187, 562] width 207 height 23
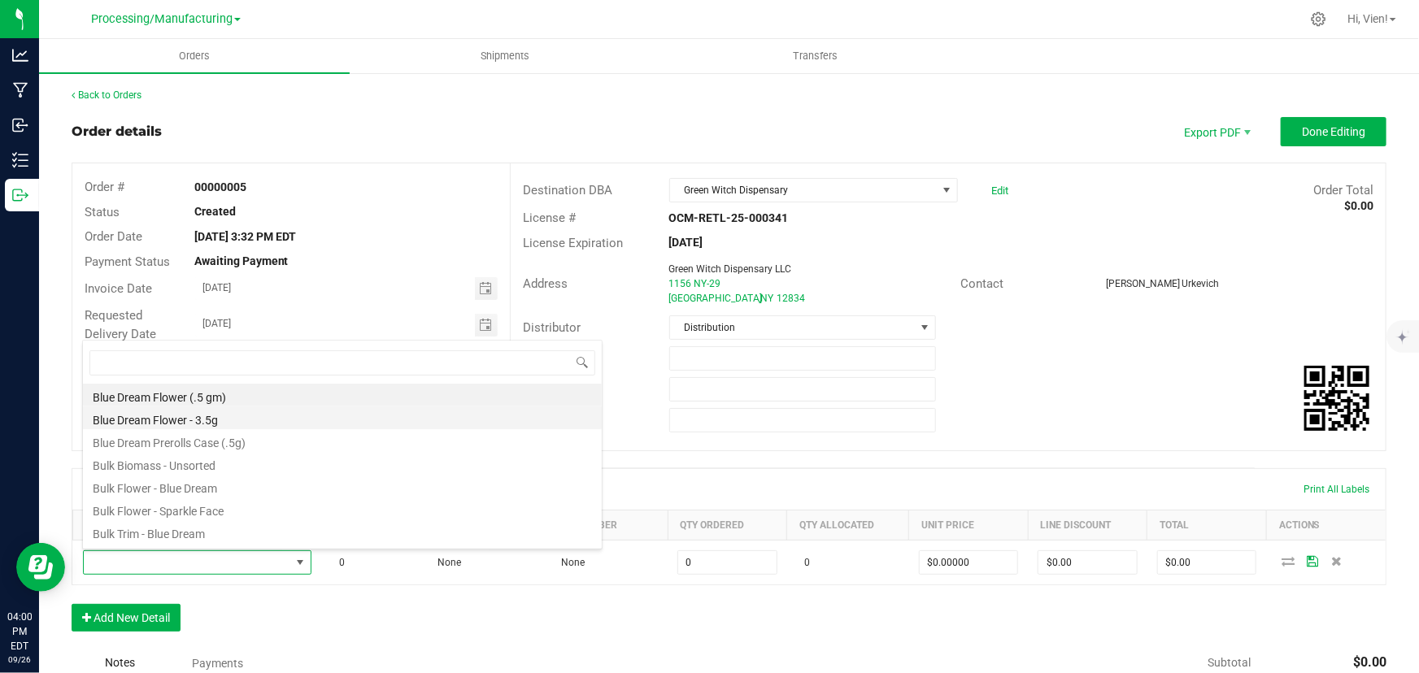
click at [259, 423] on li "Blue Dream Flower - 3.5g" at bounding box center [342, 418] width 519 height 23
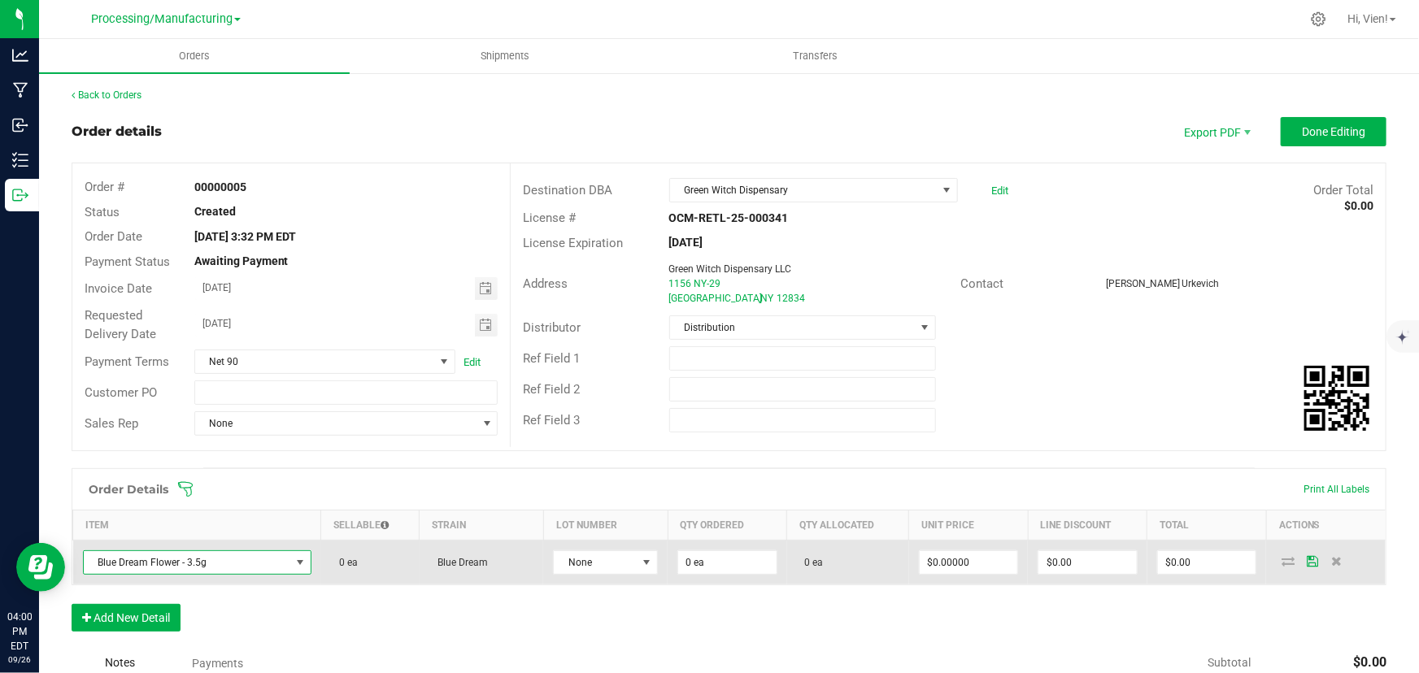
click at [213, 563] on span "Blue Dream Flower - 3.5g" at bounding box center [187, 562] width 207 height 23
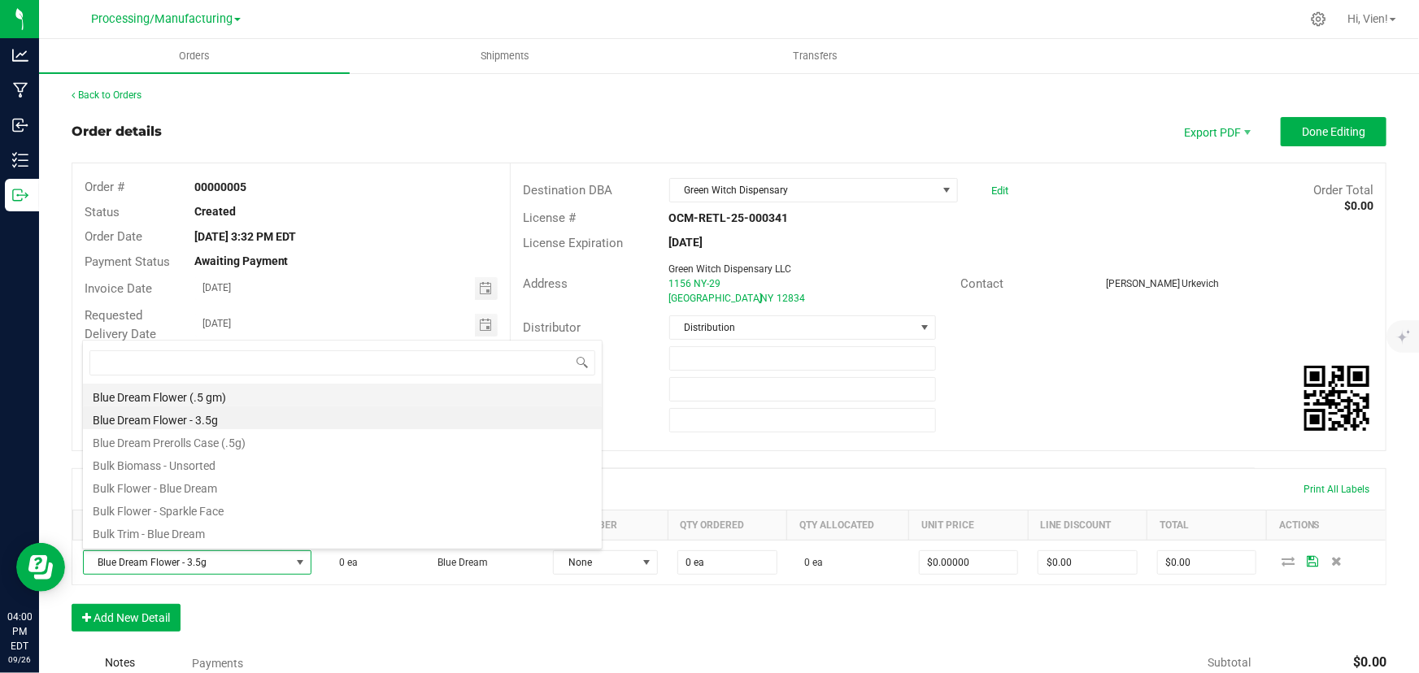
click at [251, 393] on li "Blue Dream Flower (.5 gm)" at bounding box center [342, 395] width 519 height 23
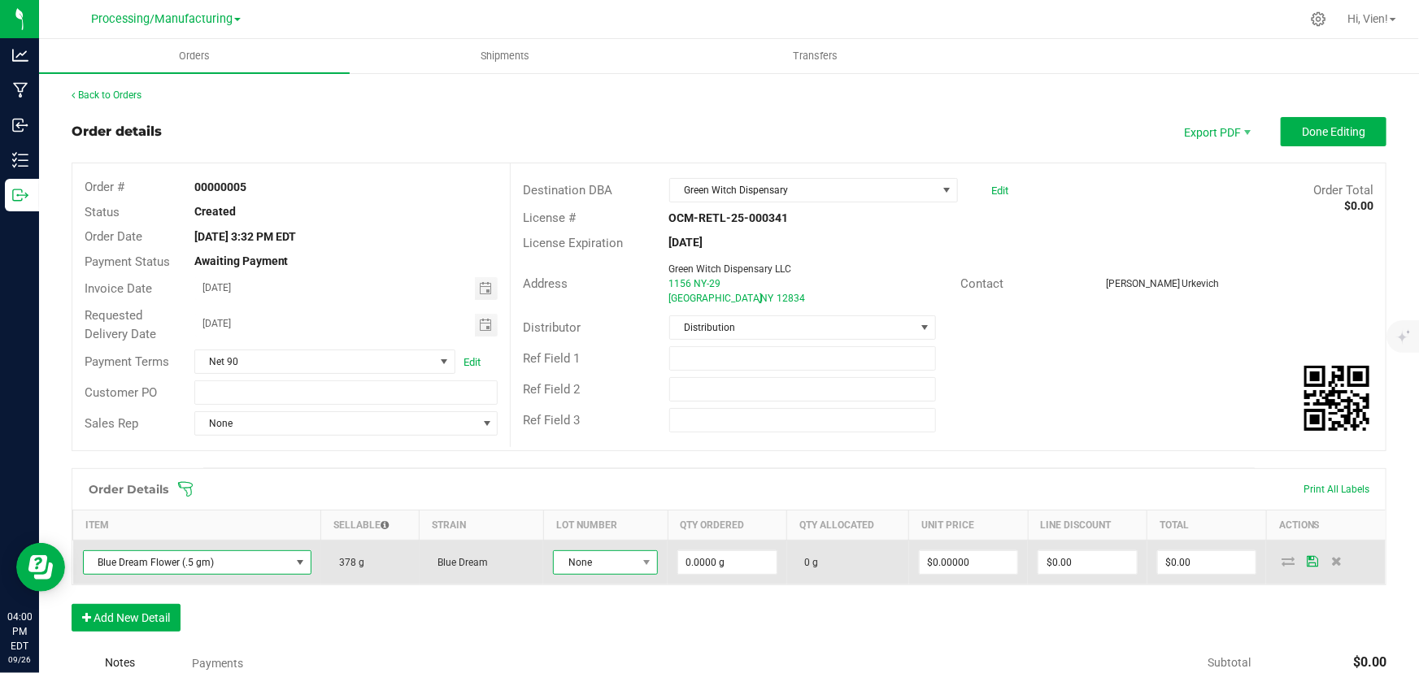
click at [611, 556] on span "None" at bounding box center [595, 562] width 83 height 23
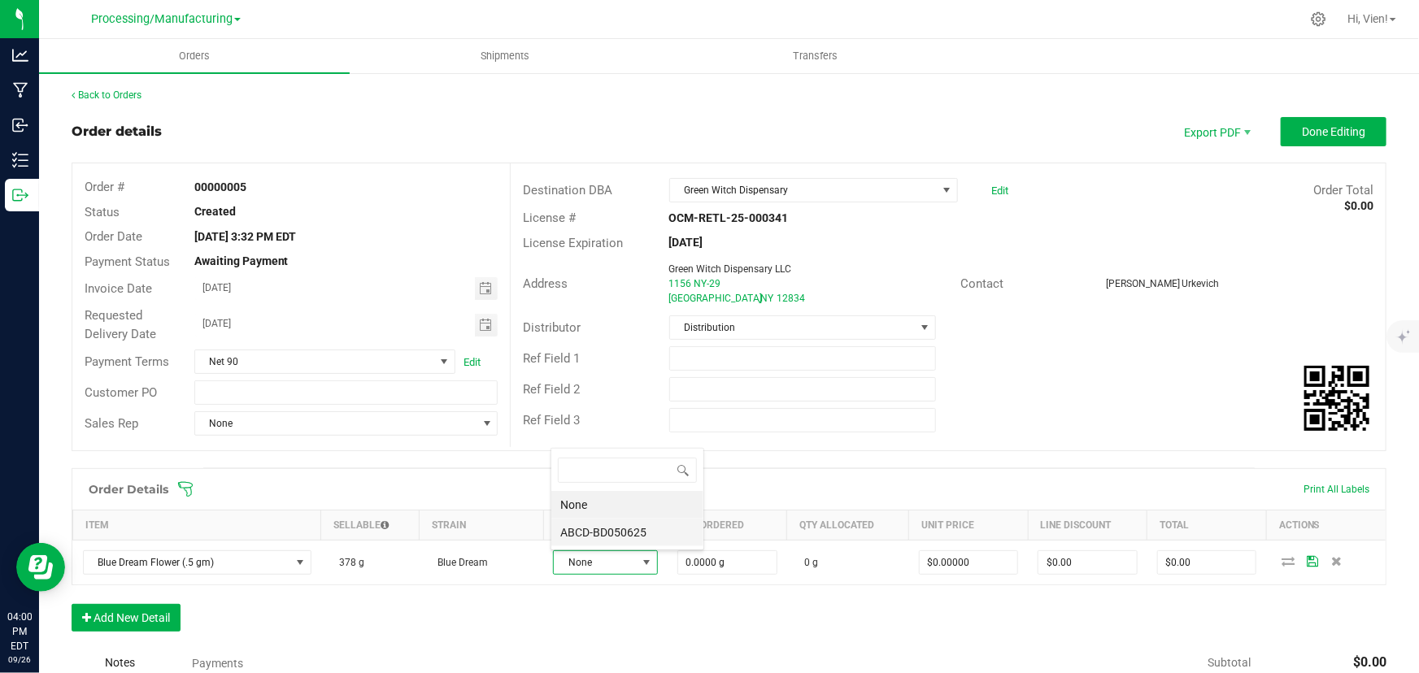
click at [622, 533] on li "ABCD-BD050625" at bounding box center [627, 533] width 152 height 28
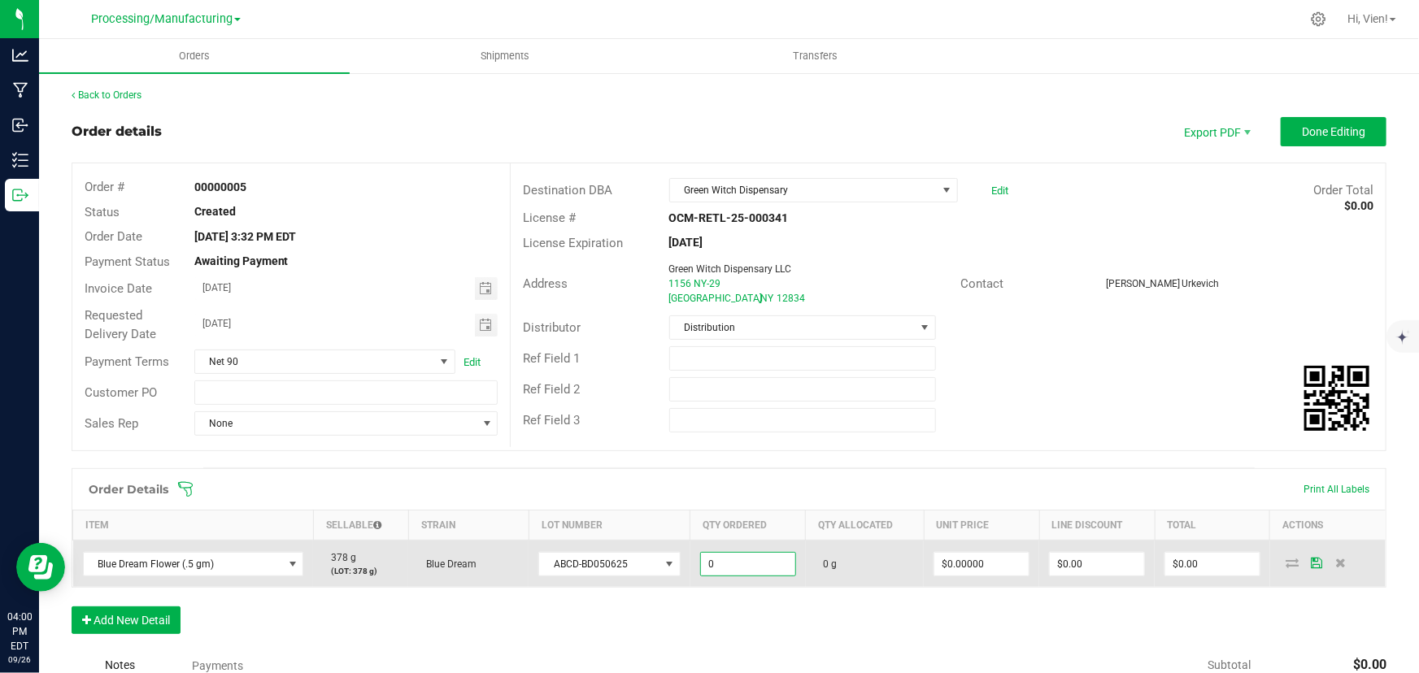
click at [725, 564] on input "0" at bounding box center [748, 564] width 94 height 23
type input "80.0000 g"
type input "0"
click at [947, 560] on input "0" at bounding box center [981, 564] width 94 height 23
type input "$6.00000"
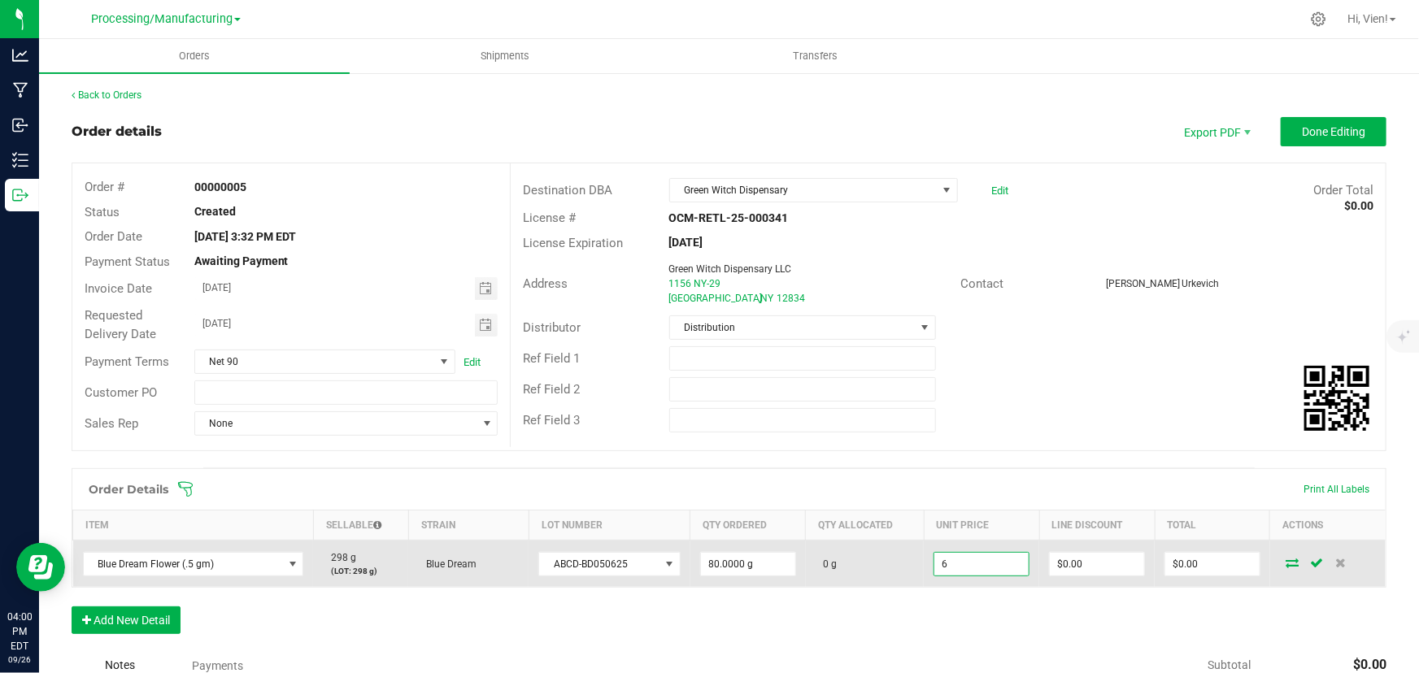
type input "0"
type input "$480.00"
click at [1310, 561] on icon at bounding box center [1316, 563] width 13 height 10
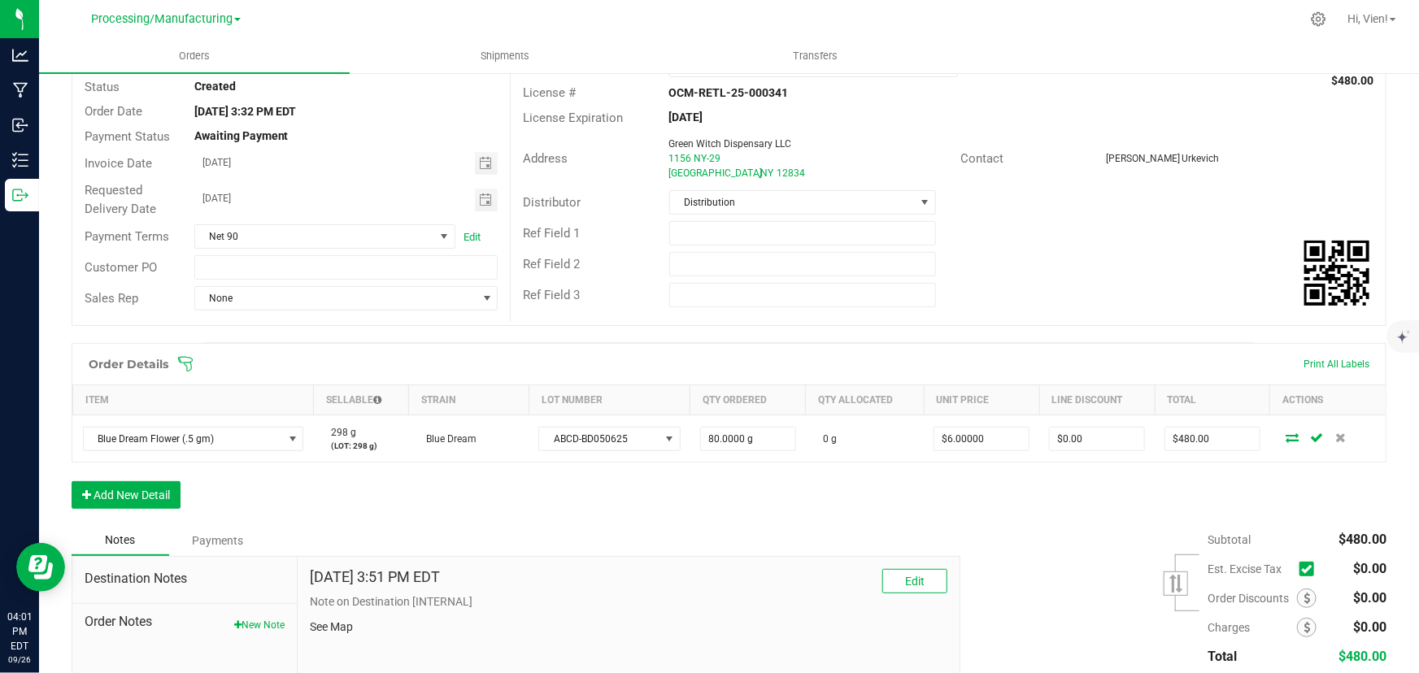
scroll to position [242, 0]
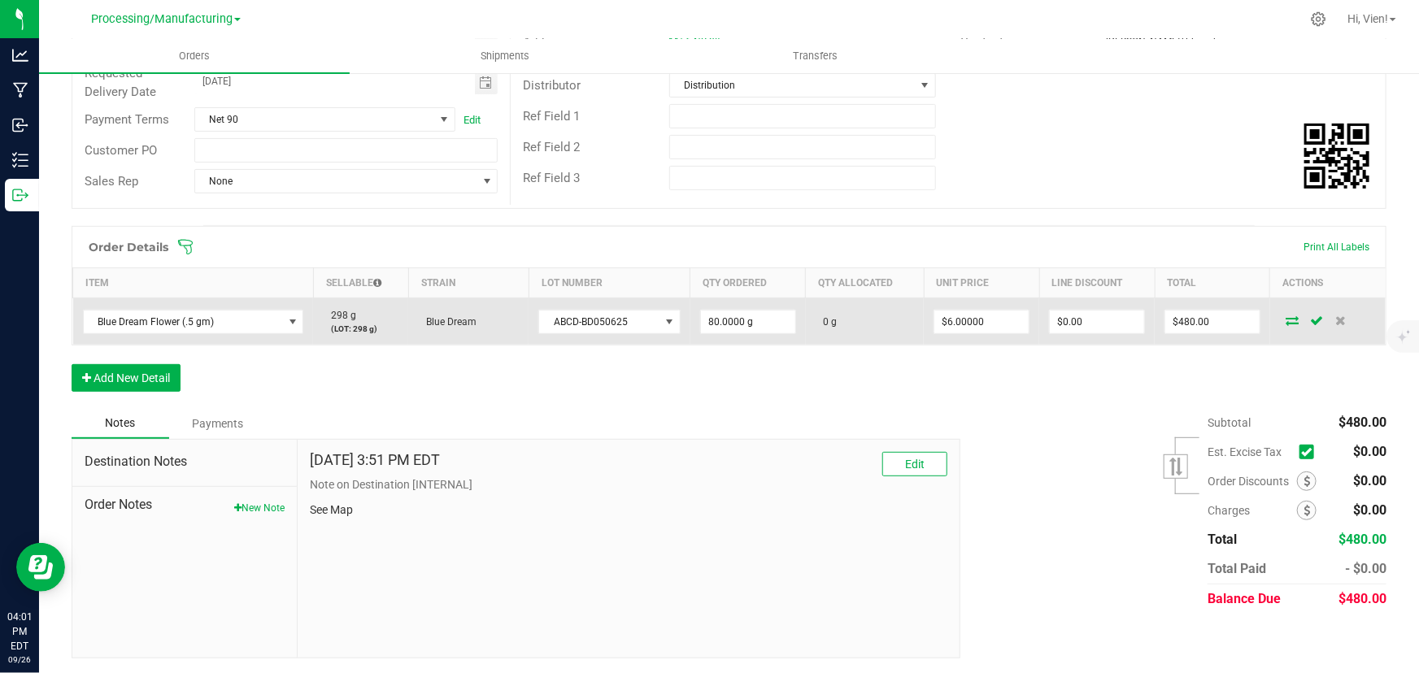
click at [1310, 316] on icon at bounding box center [1316, 321] width 13 height 10
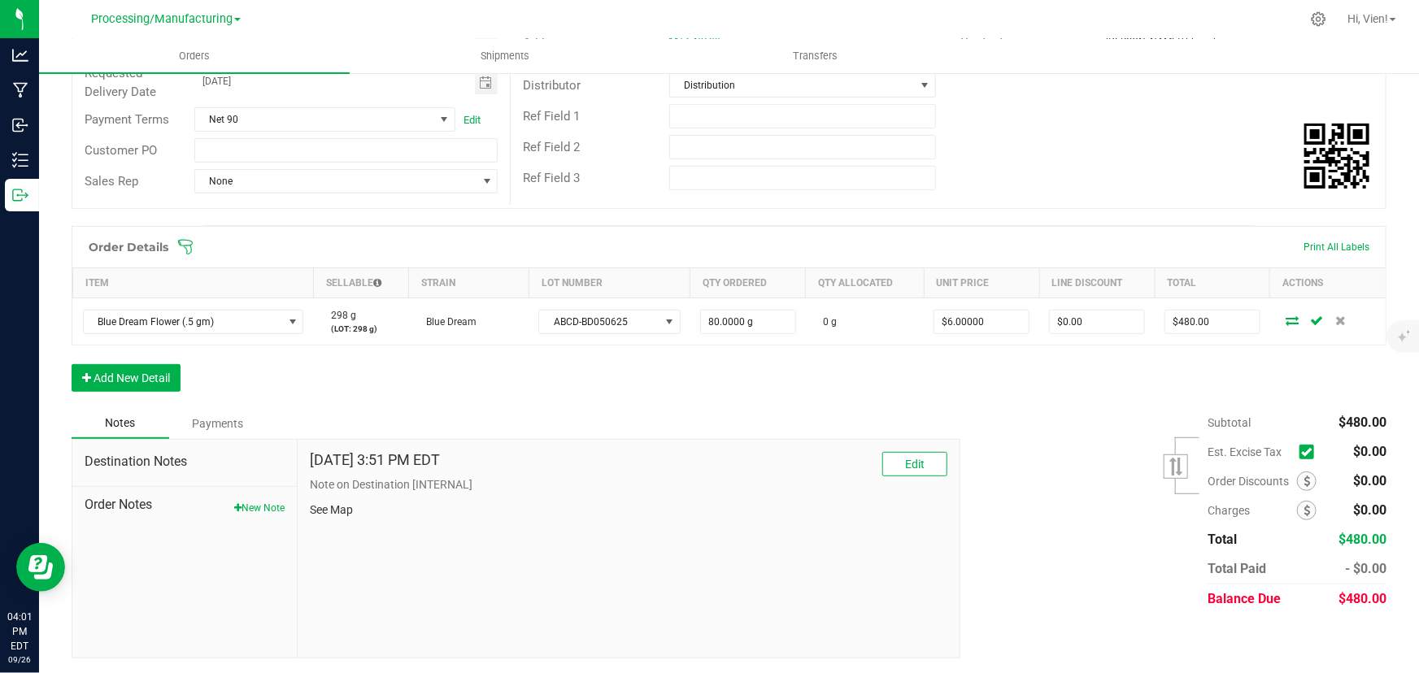
click at [1286, 323] on icon at bounding box center [1292, 321] width 13 height 10
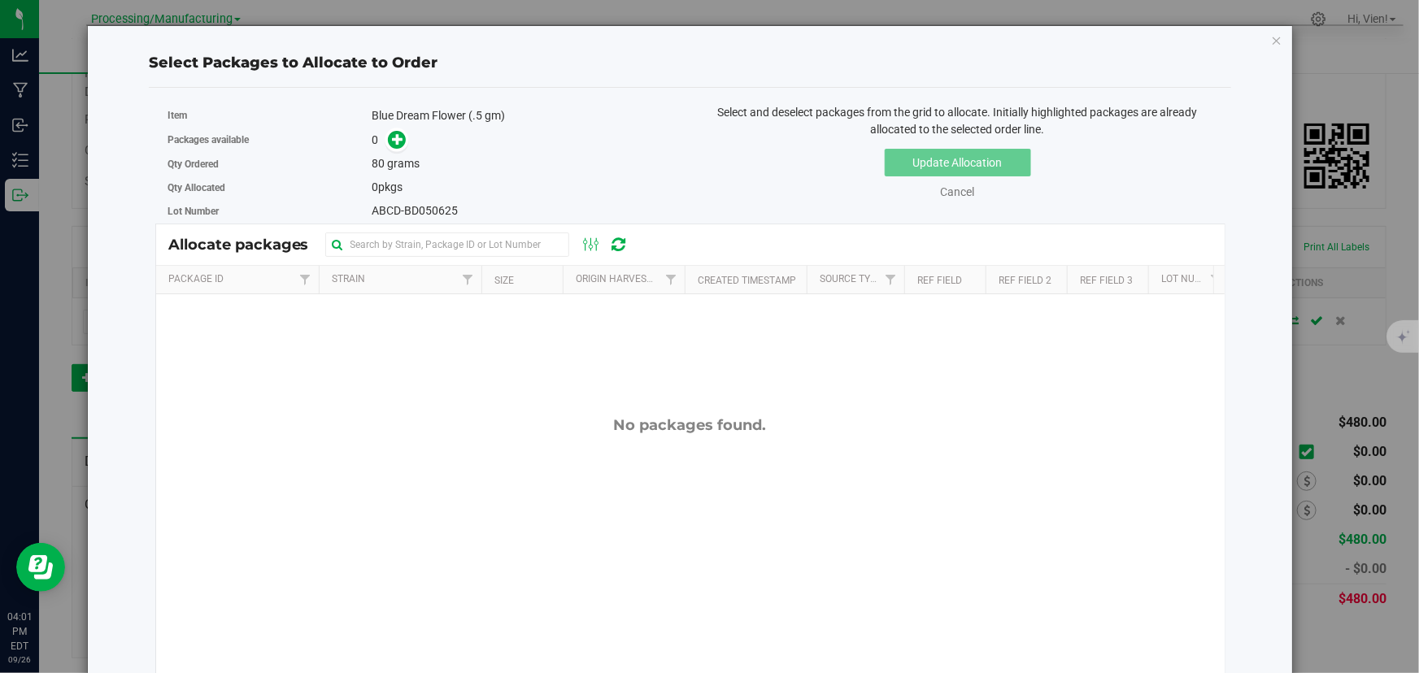
drag, startPoint x: 537, startPoint y: 337, endPoint x: 531, endPoint y: 317, distance: 21.1
click at [537, 337] on div "No packages found." at bounding box center [690, 558] width 1069 height 529
click at [594, 248] on icon at bounding box center [592, 245] width 18 height 20
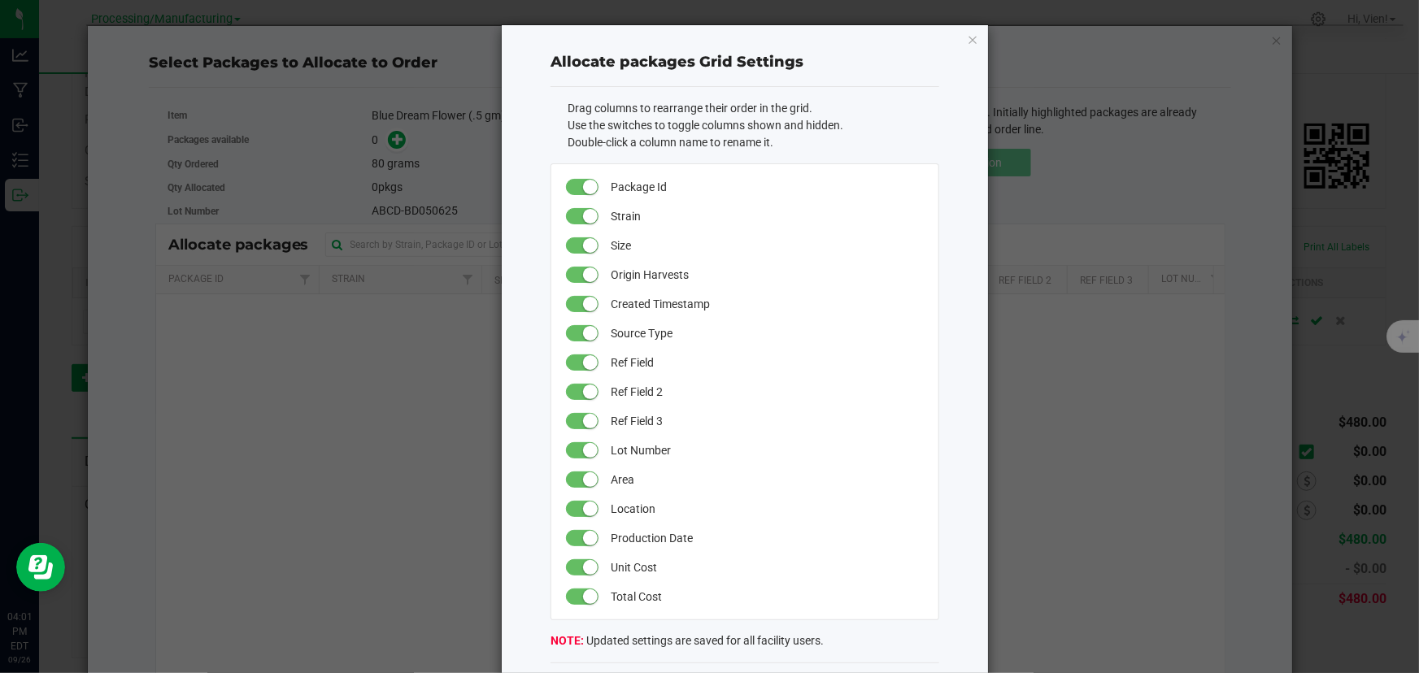
click at [460, 316] on div "Allocate packages Grid Settings Drag columns to rearrange their order in the gr…" at bounding box center [715, 371] width 546 height 695
click at [967, 33] on icon "button" at bounding box center [972, 39] width 11 height 20
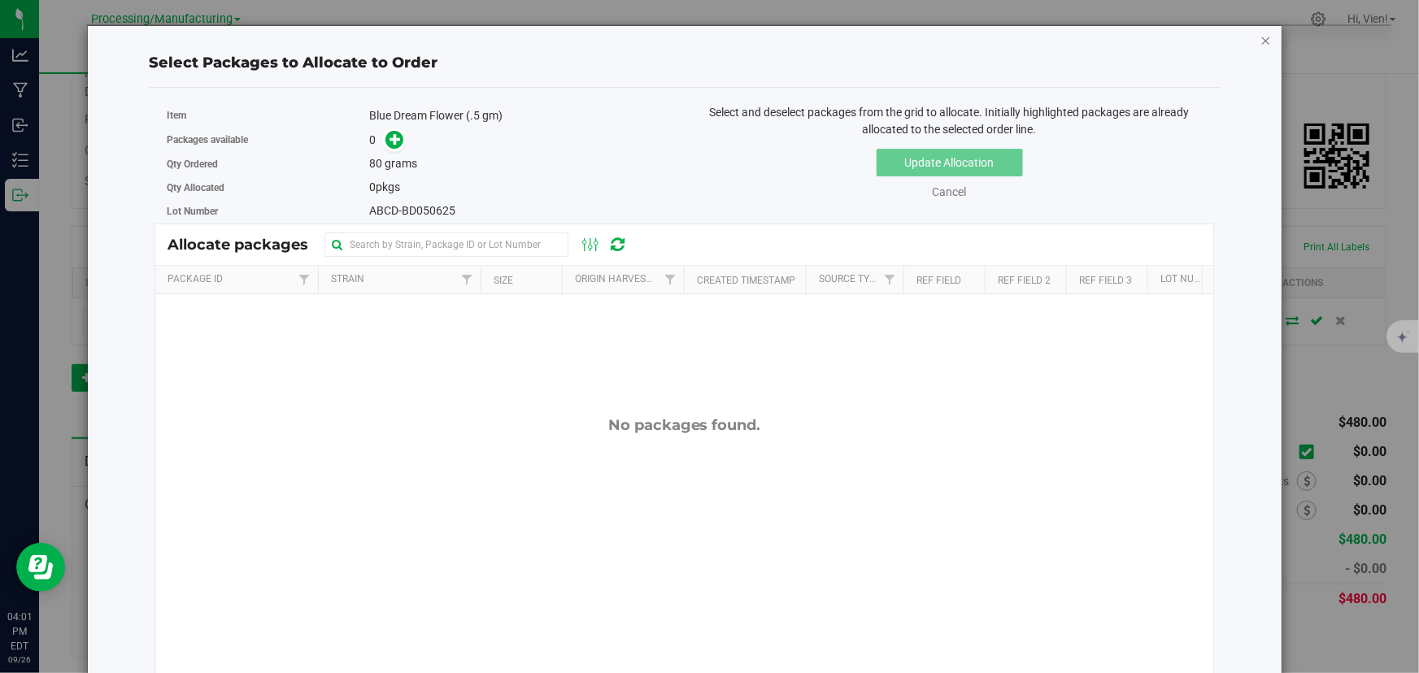
click at [1263, 44] on icon "button" at bounding box center [1265, 40] width 11 height 20
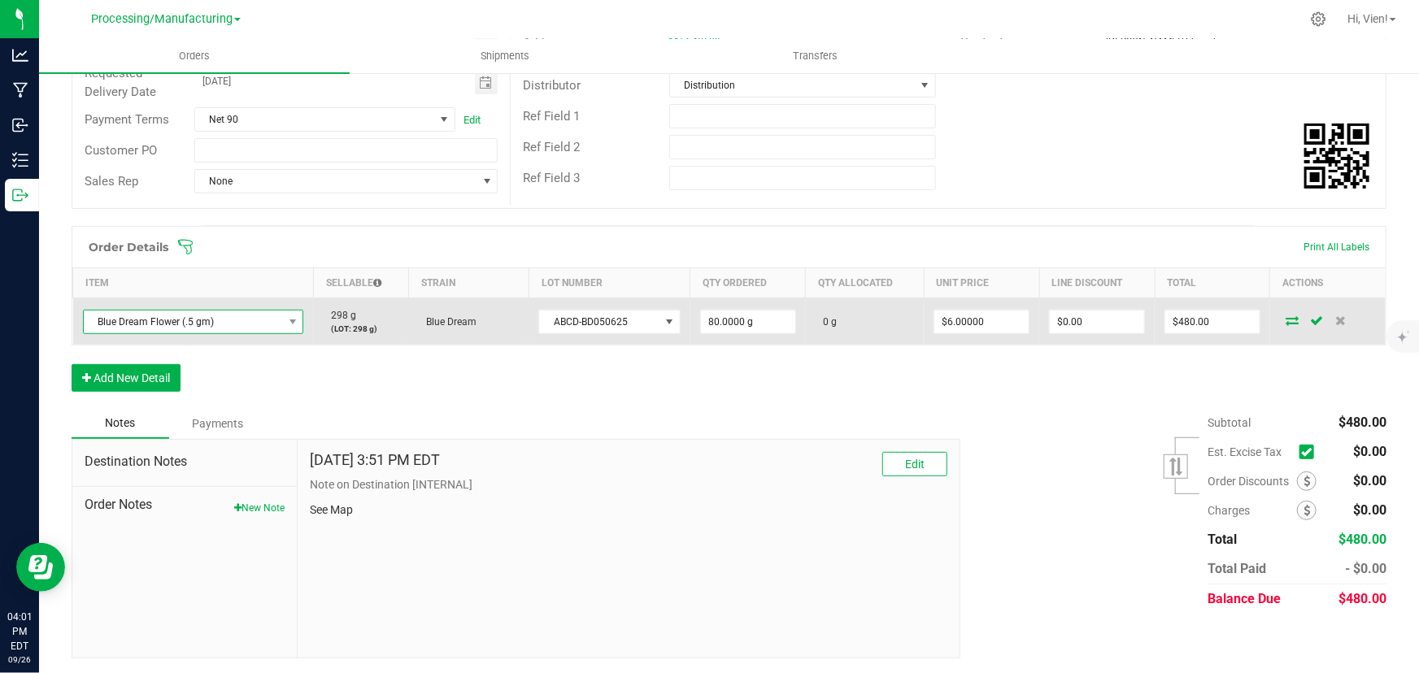
click at [276, 320] on span "Blue Dream Flower (.5 gm)" at bounding box center [183, 322] width 199 height 23
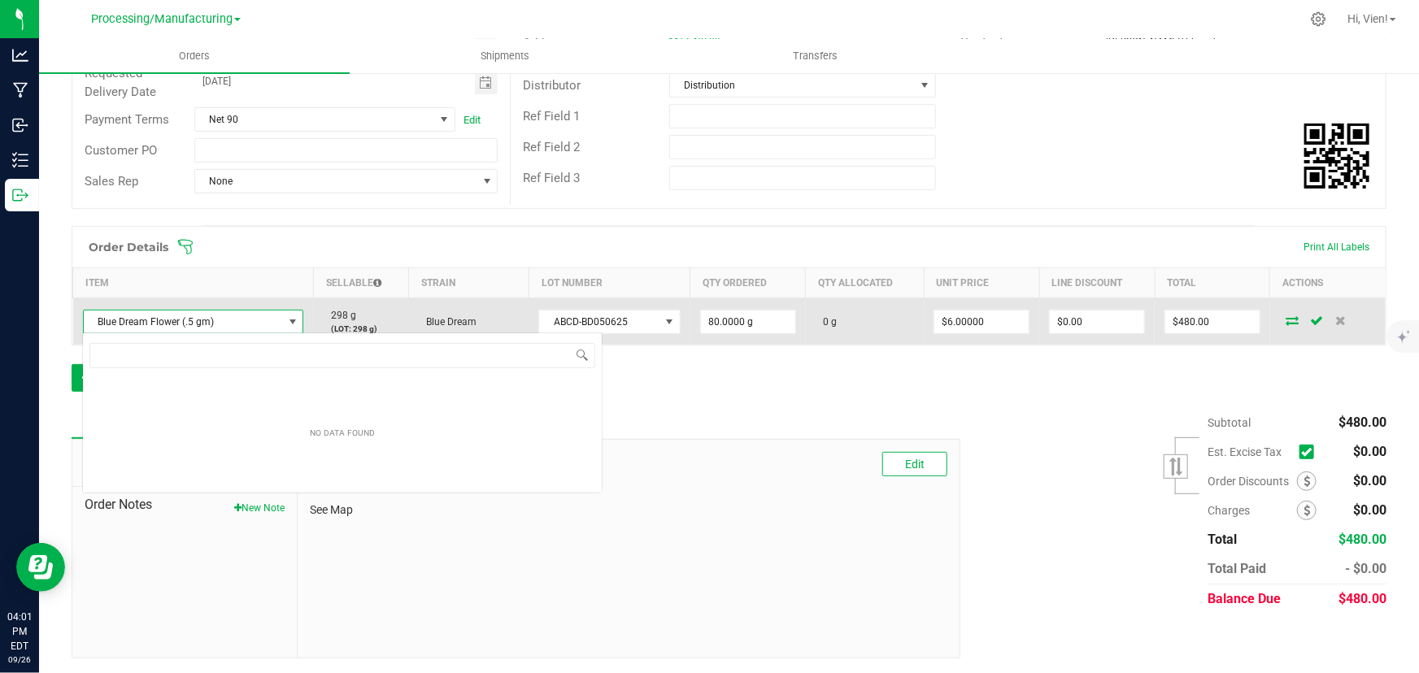
scroll to position [24, 220]
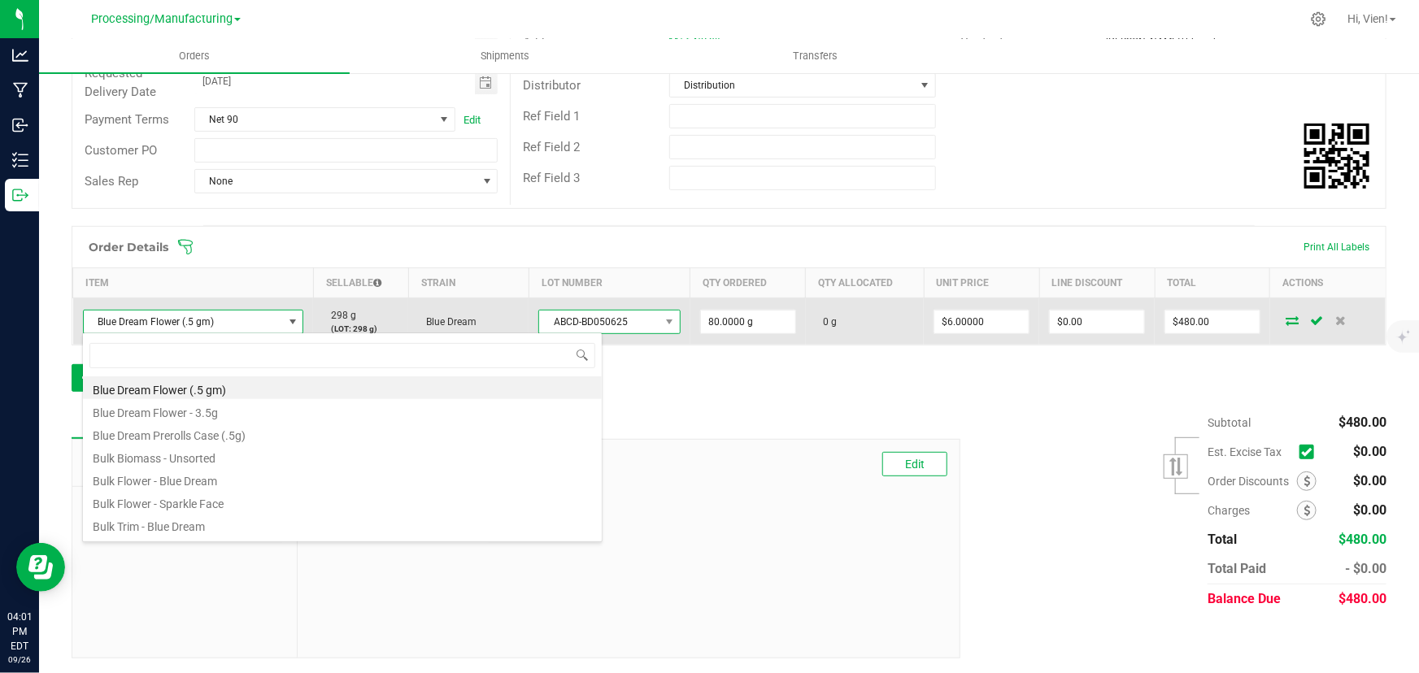
click at [626, 316] on span "ABCD-BD050625" at bounding box center [599, 322] width 120 height 23
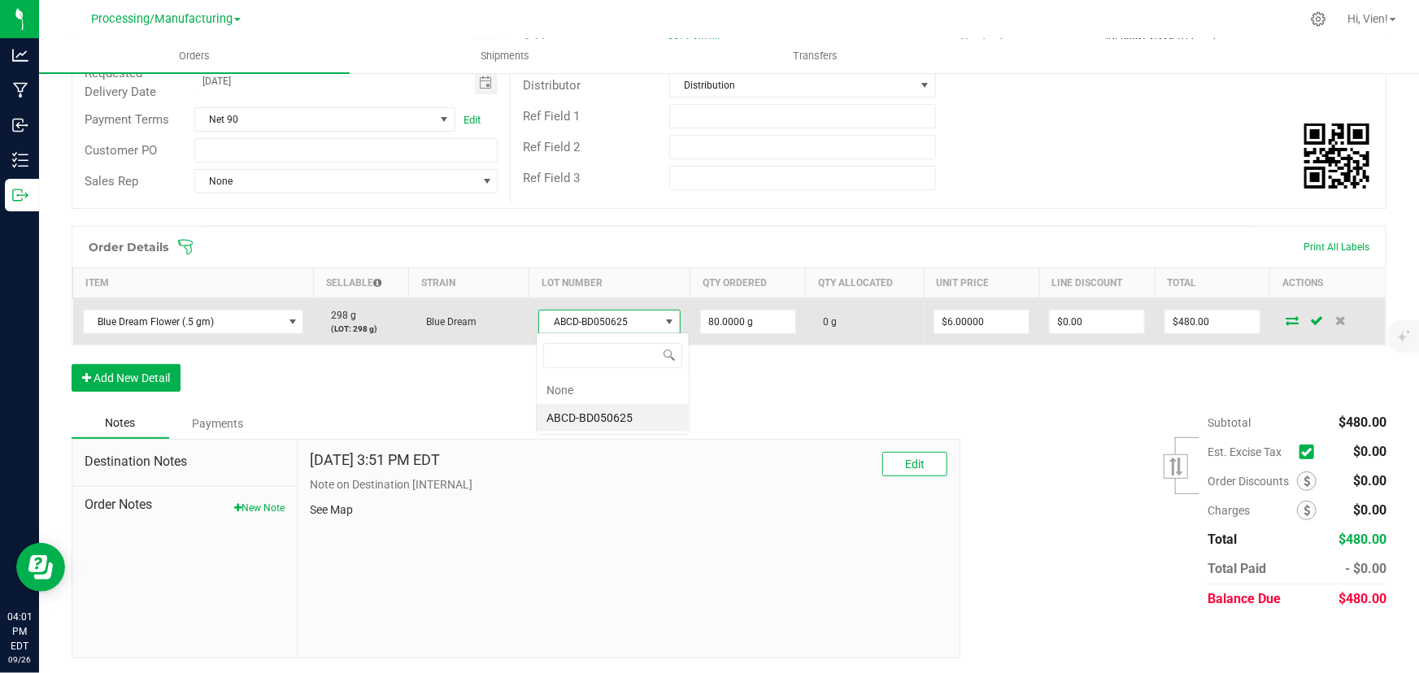
scroll to position [24, 138]
click at [626, 316] on span "ABCD-BD050625" at bounding box center [599, 322] width 120 height 23
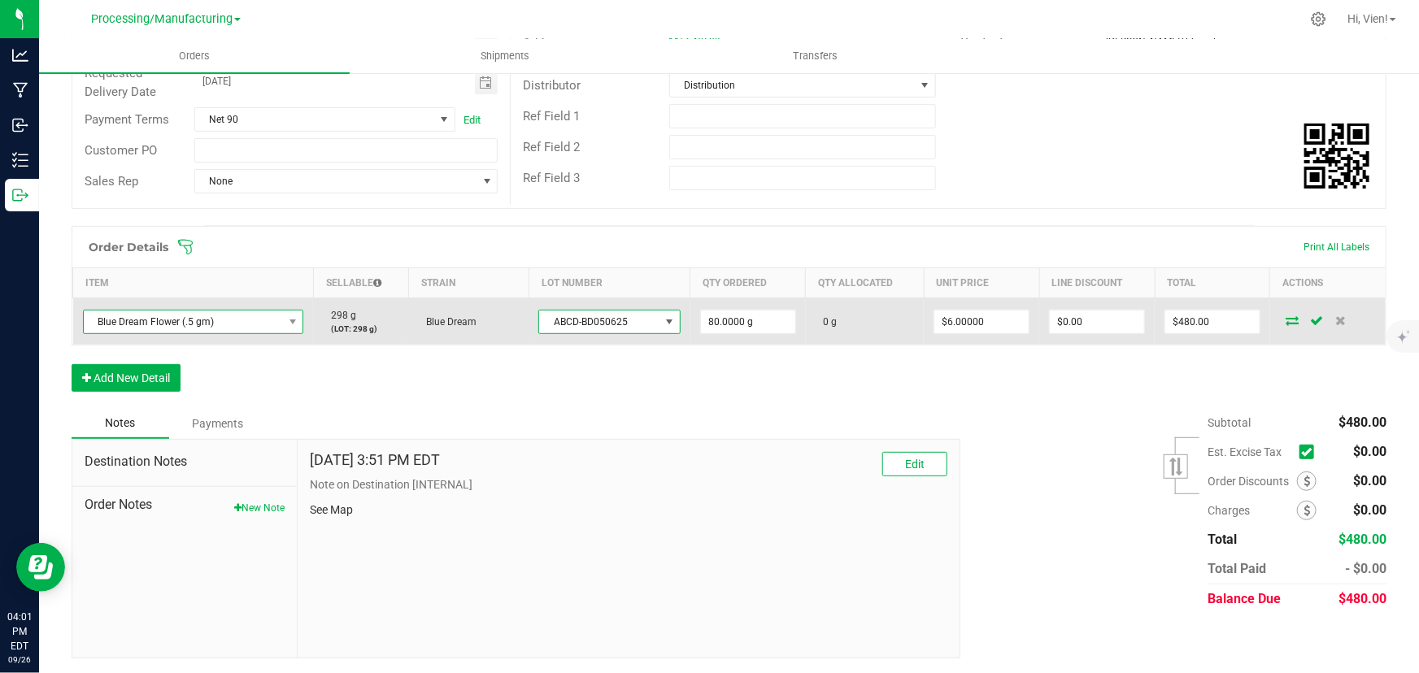
click at [122, 320] on span "Blue Dream Flower (.5 gm)" at bounding box center [183, 322] width 199 height 23
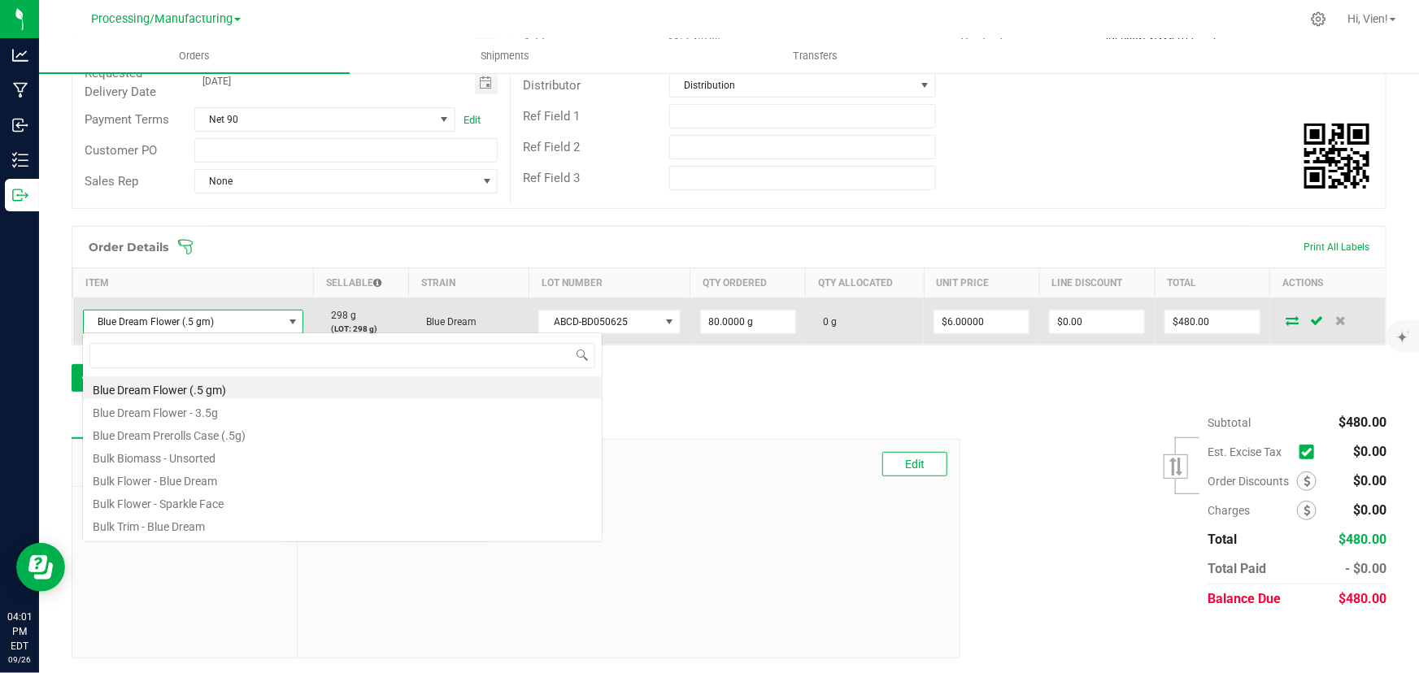
scroll to position [24, 220]
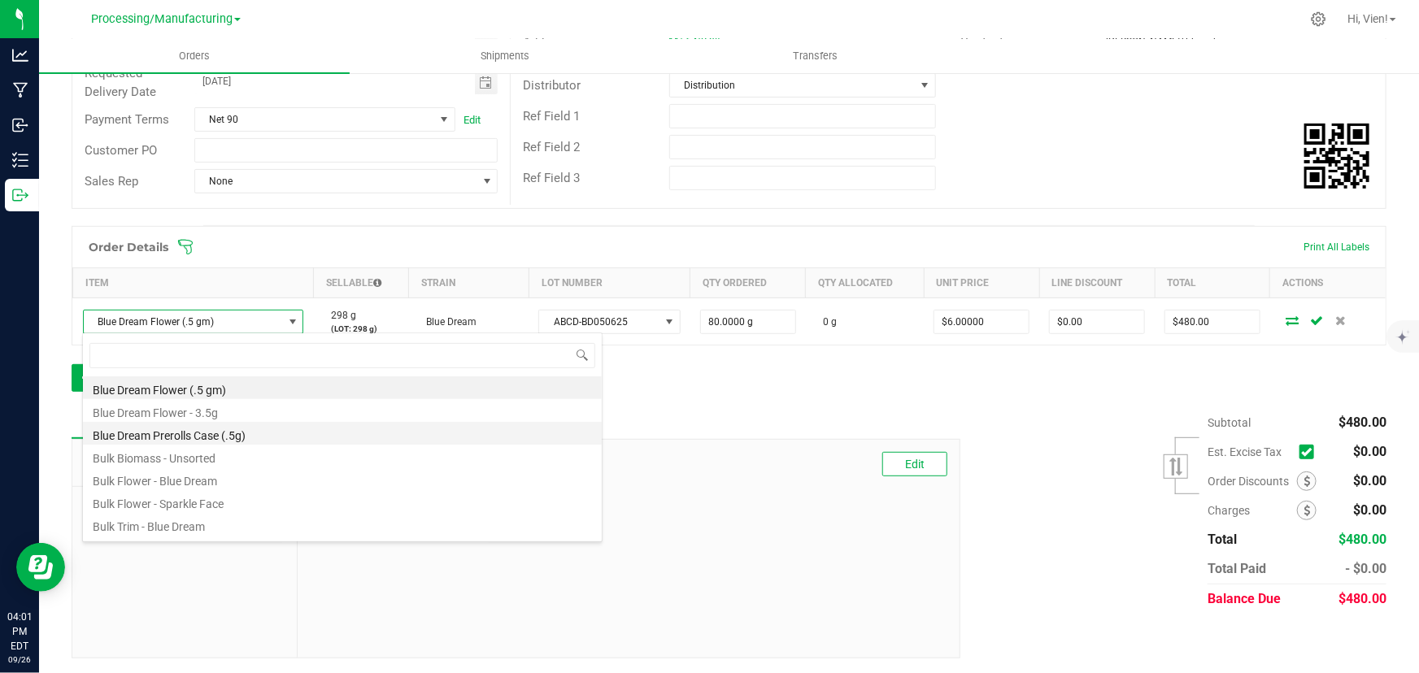
click at [172, 433] on li "Blue Dream Prerolls Case (.5g)" at bounding box center [342, 433] width 519 height 23
type input "80 ea"
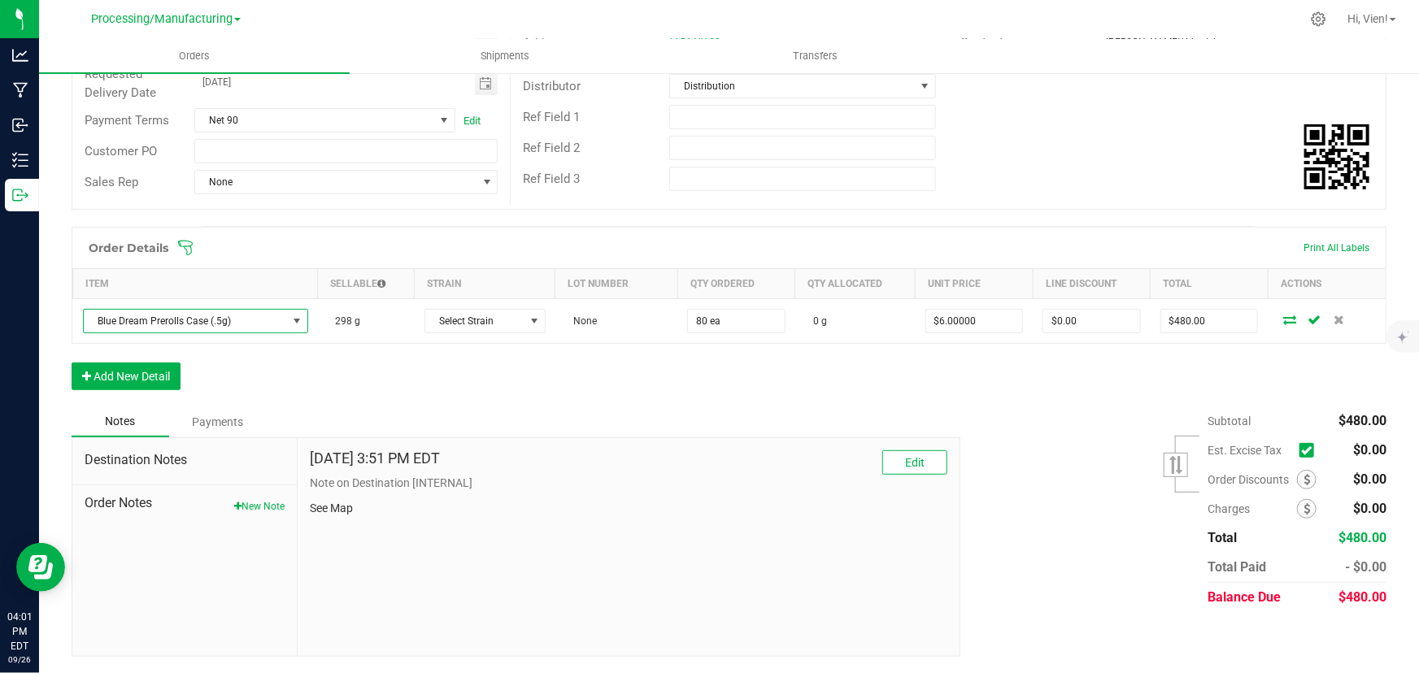
scroll to position [240, 0]
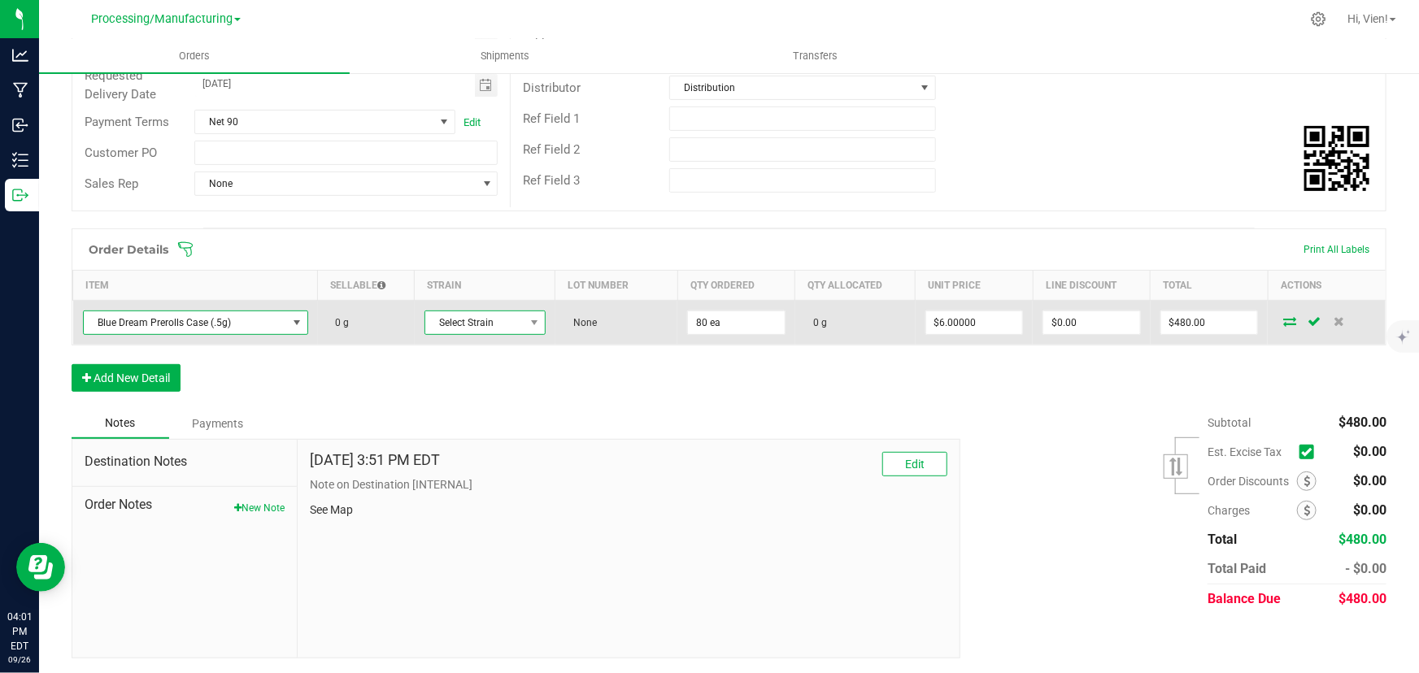
click at [481, 313] on span "Select Strain" at bounding box center [474, 322] width 99 height 23
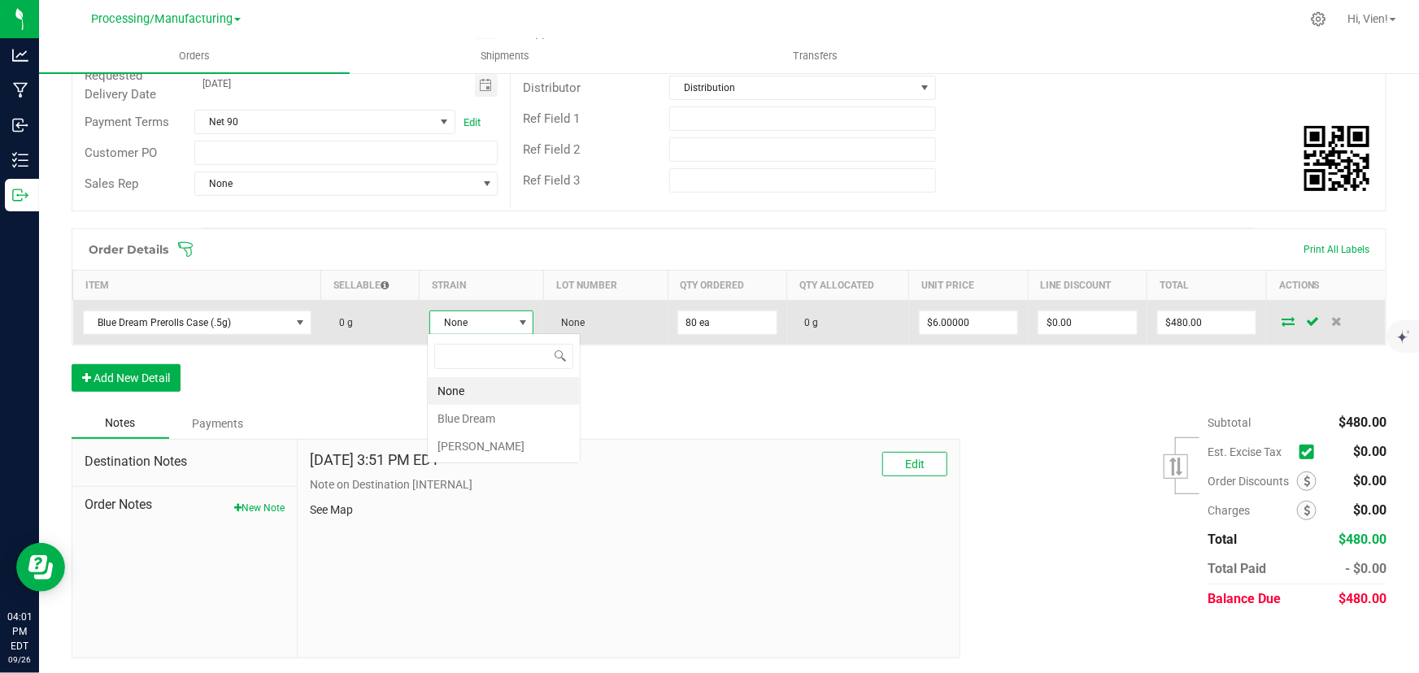
scroll to position [24, 103]
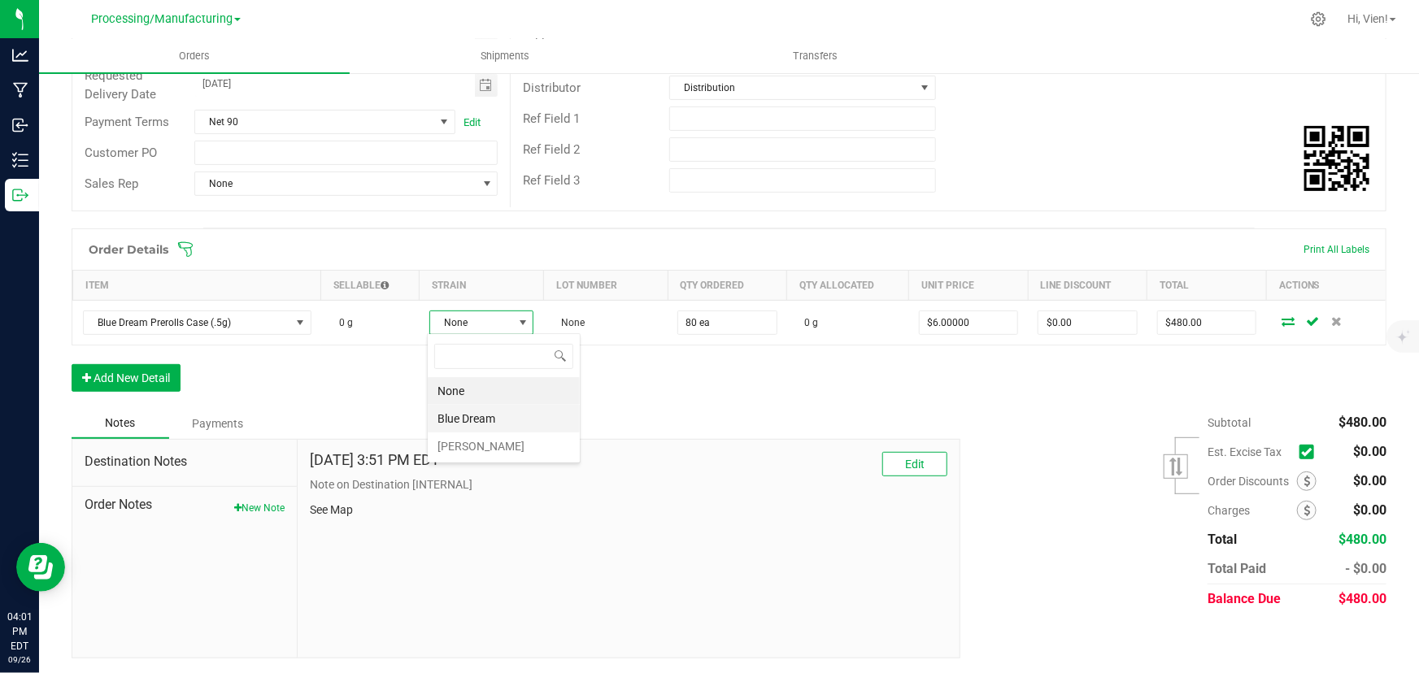
click at [477, 413] on li "Blue Dream" at bounding box center [504, 419] width 152 height 28
click at [576, 311] on span "None" at bounding box center [603, 322] width 81 height 23
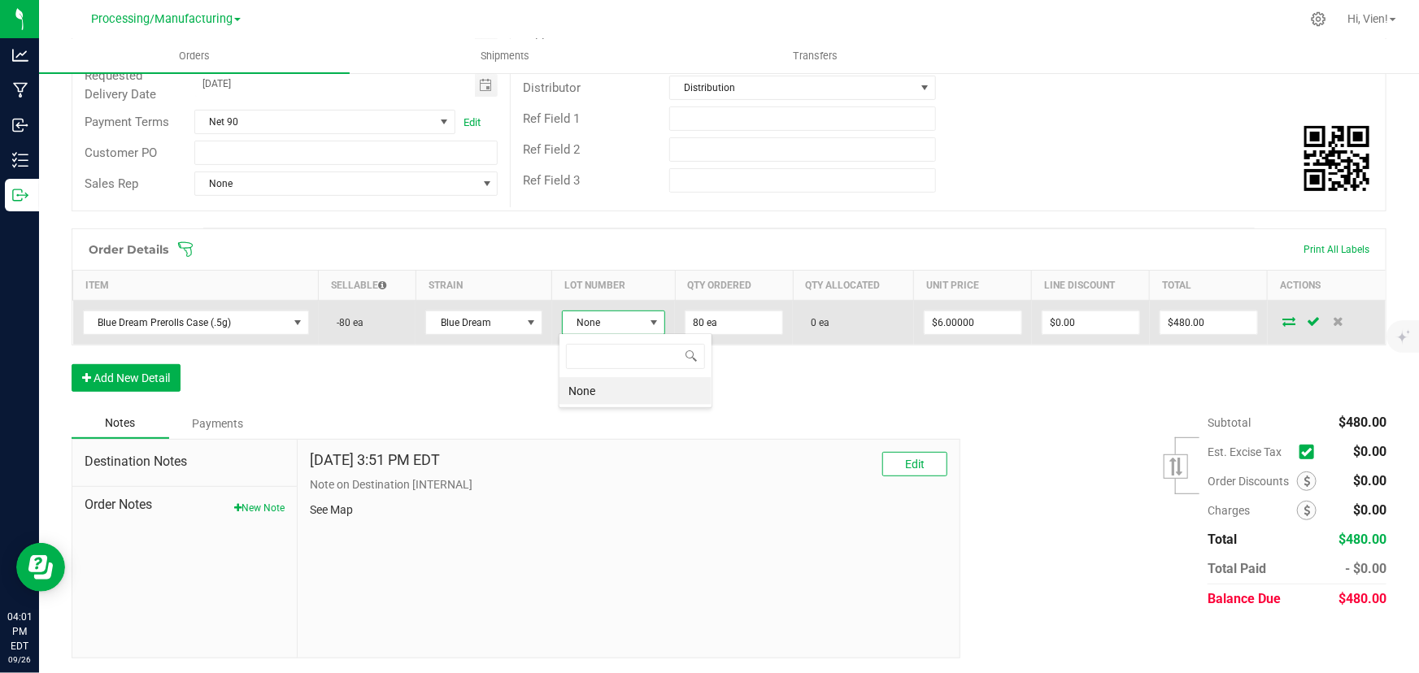
scroll to position [24, 102]
click at [209, 311] on span "Blue Dream Prerolls Case (.5g)" at bounding box center [186, 322] width 204 height 23
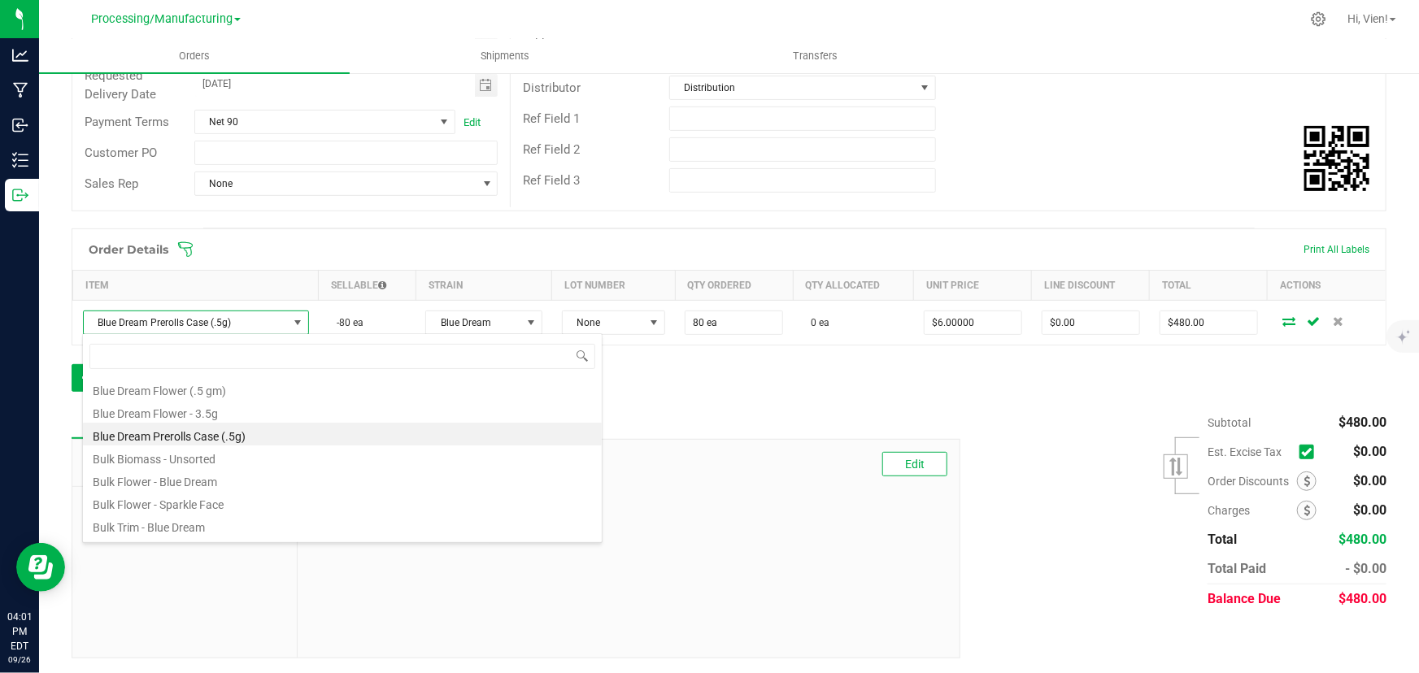
scroll to position [24, 224]
click at [228, 478] on li "Bulk Flower - Blue Dream" at bounding box center [342, 479] width 519 height 23
type input "80.0000 g"
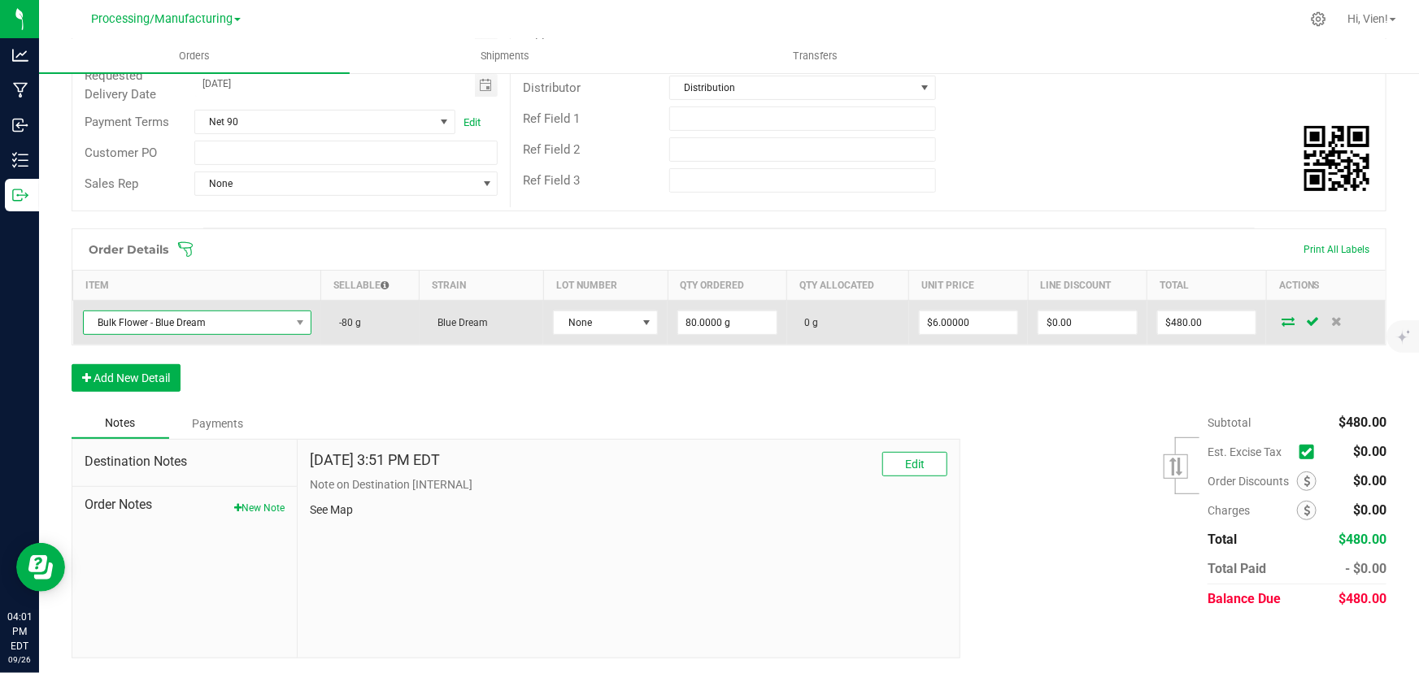
click at [249, 314] on span "Bulk Flower - Blue Dream" at bounding box center [187, 322] width 207 height 23
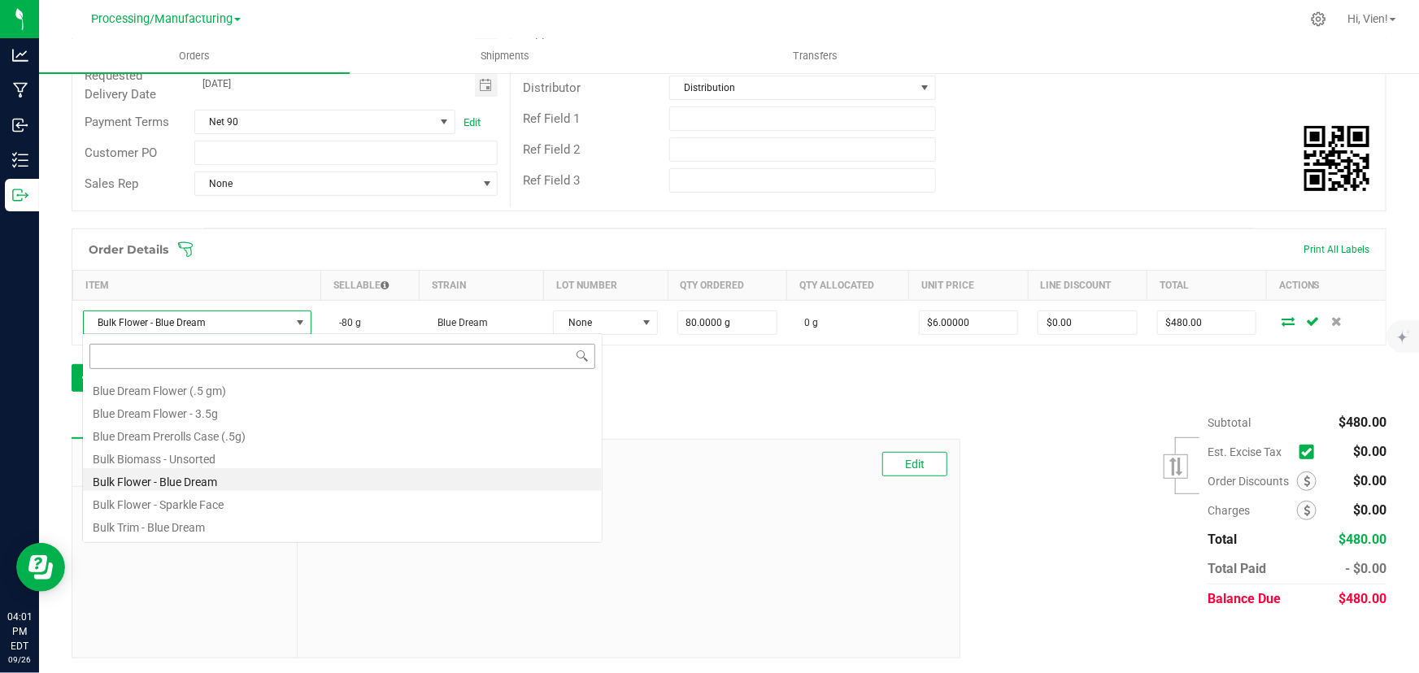
scroll to position [24, 227]
click at [230, 400] on li "Blue Dream Flower - 3.5g" at bounding box center [342, 411] width 519 height 23
type input "80 ea"
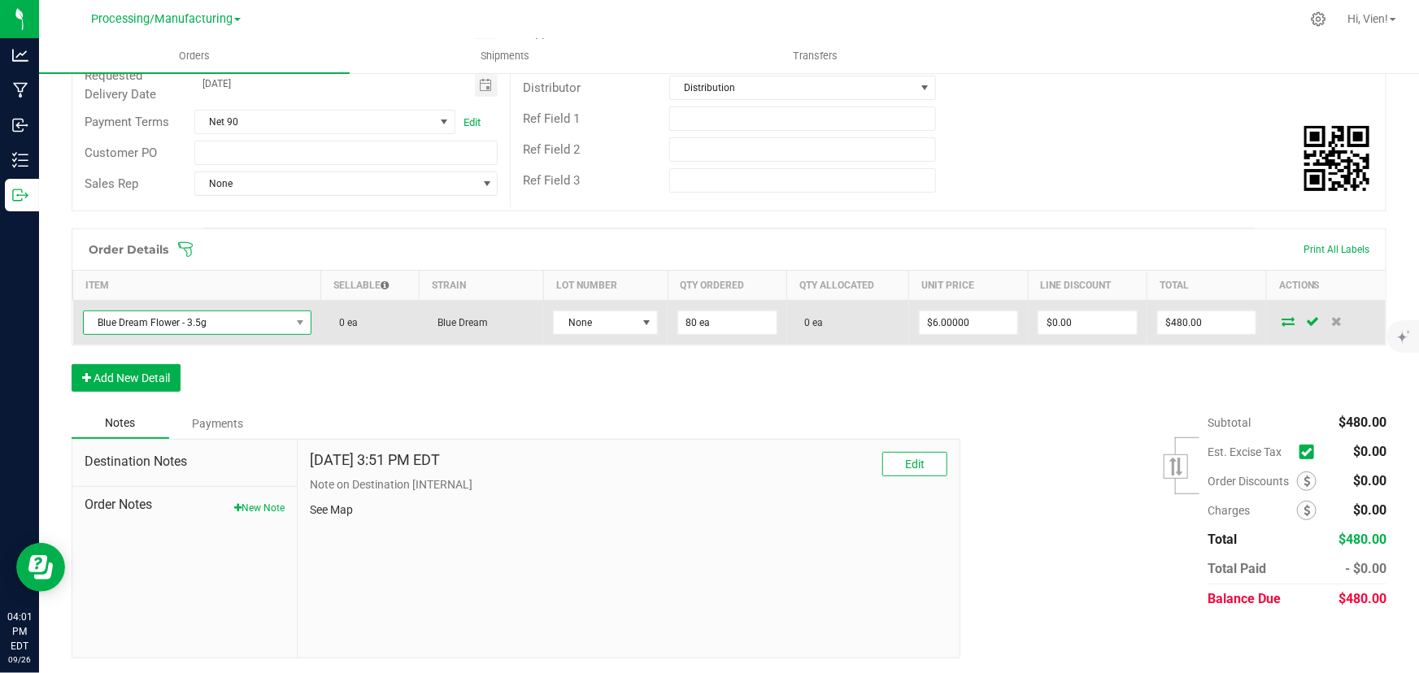
click at [249, 311] on span "Blue Dream Flower - 3.5g" at bounding box center [187, 322] width 207 height 23
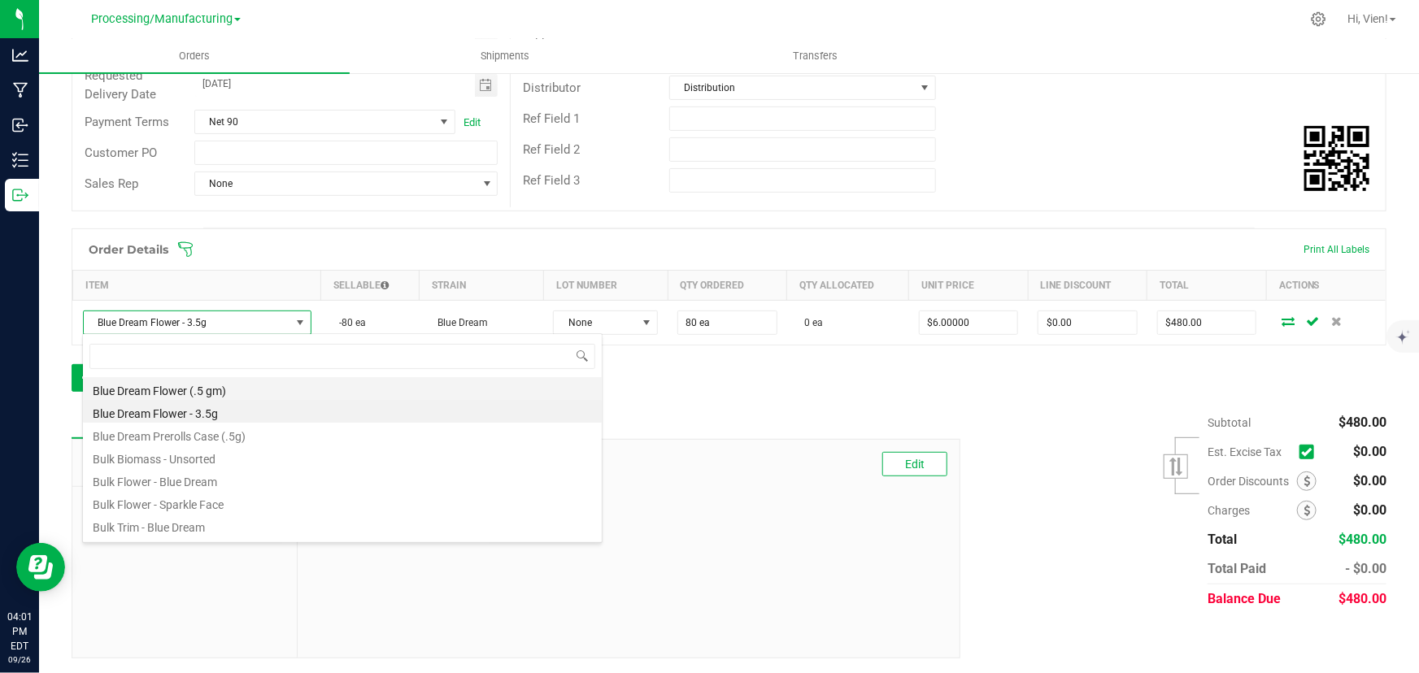
click at [225, 390] on li "Blue Dream Flower (.5 gm)" at bounding box center [342, 388] width 519 height 23
type input "80.0000 g"
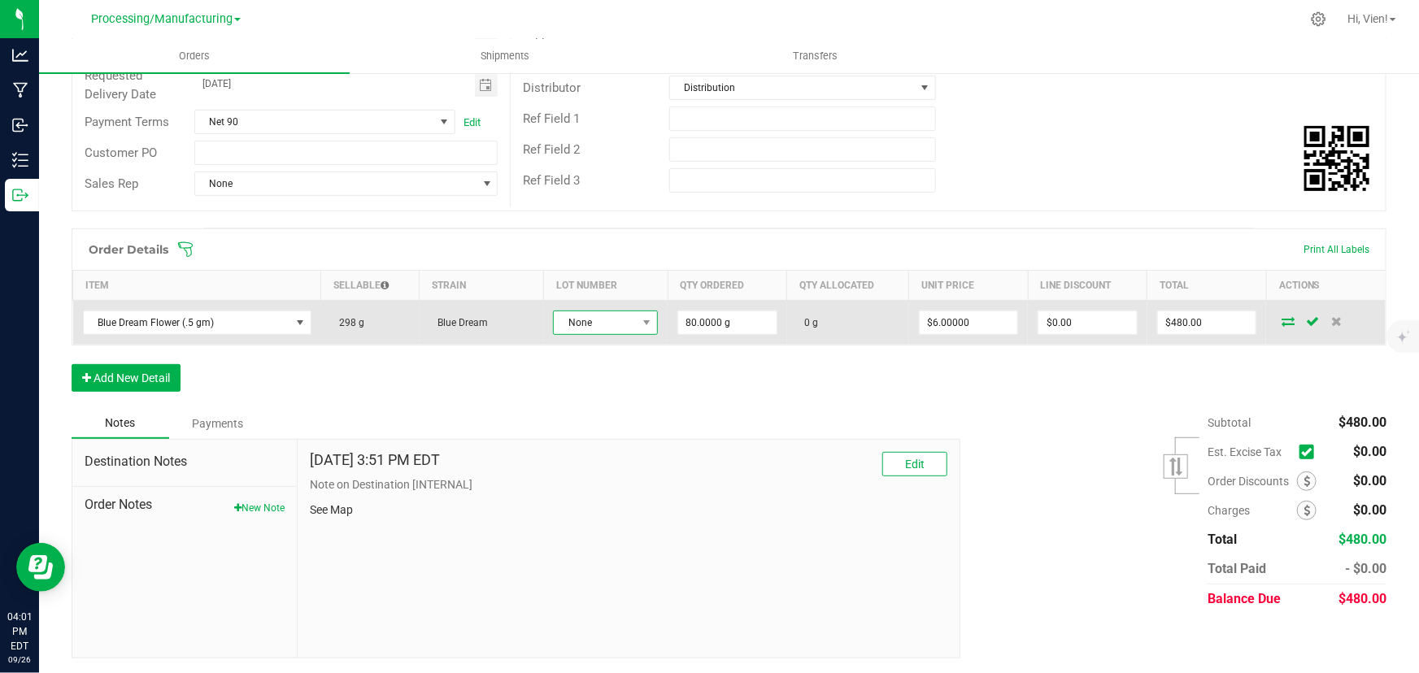
click at [587, 316] on span "None" at bounding box center [595, 322] width 83 height 23
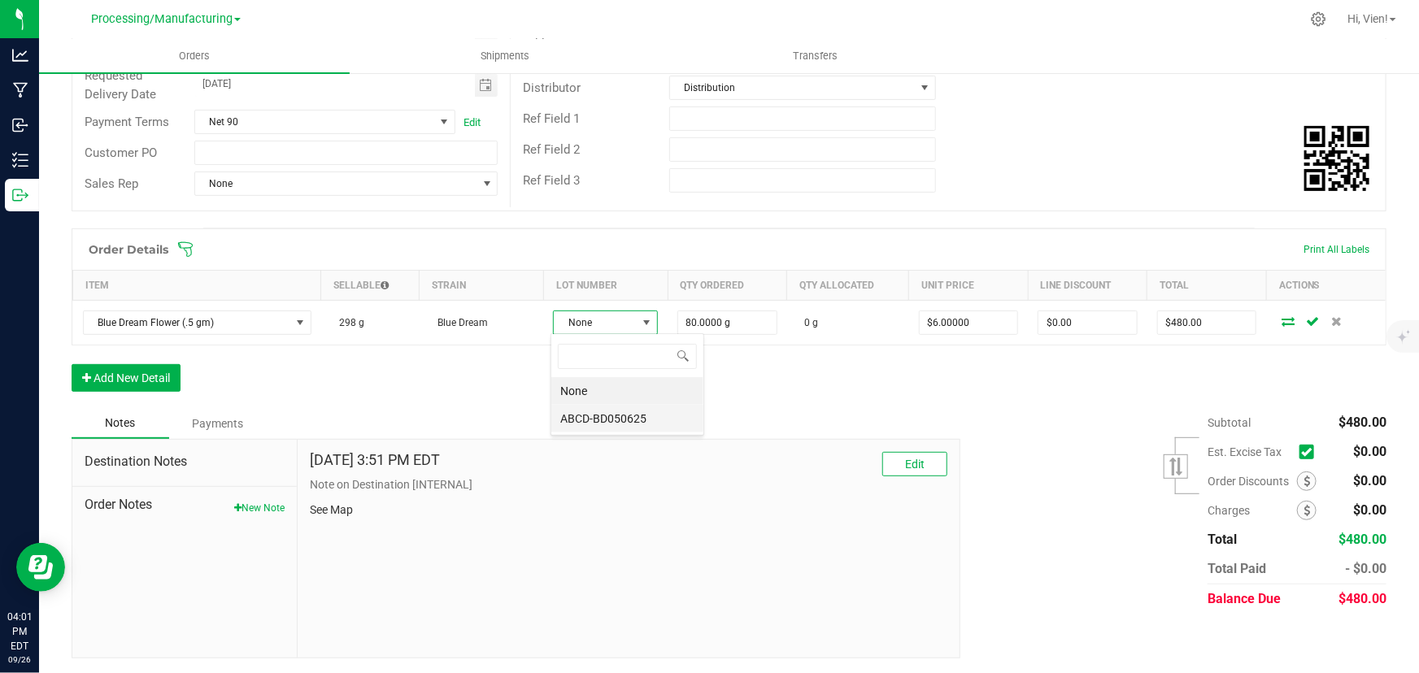
click at [585, 420] on li "ABCD-BD050625" at bounding box center [627, 419] width 152 height 28
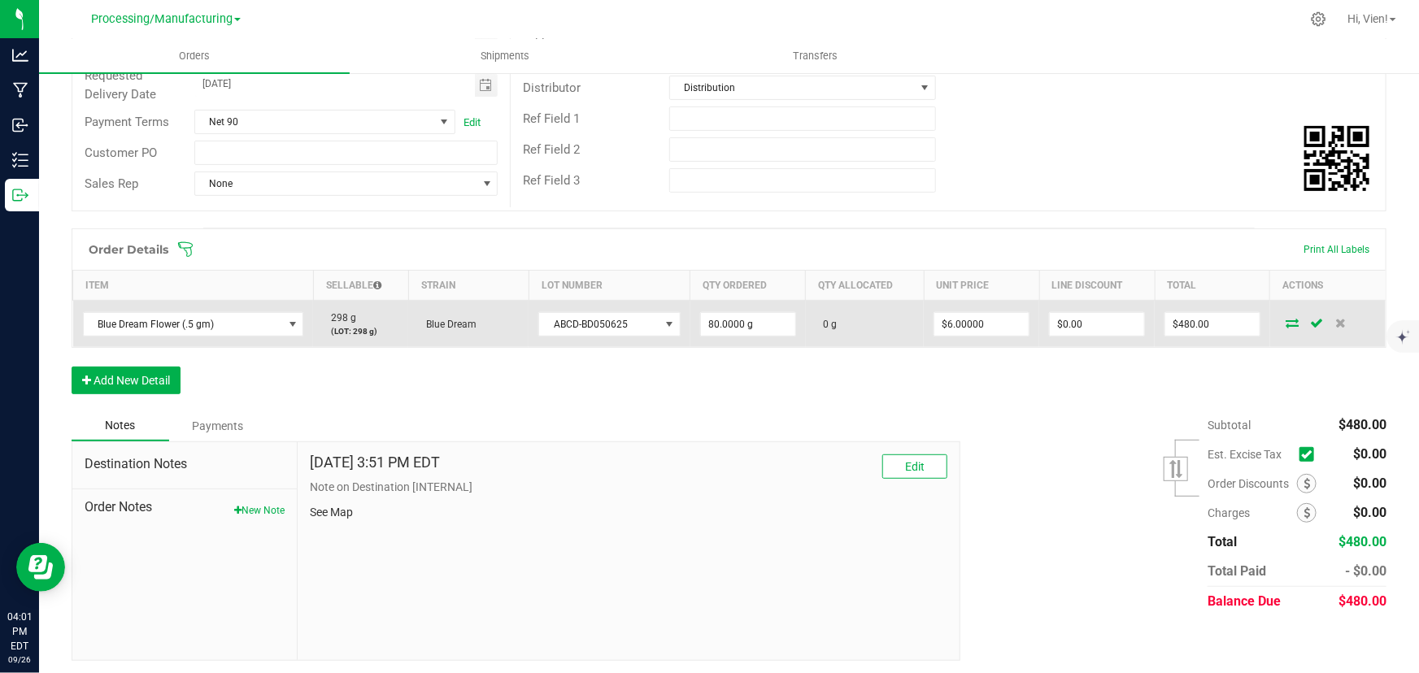
click at [838, 320] on td "0 g" at bounding box center [865, 324] width 119 height 47
click at [1310, 318] on icon at bounding box center [1316, 323] width 13 height 10
click at [1286, 320] on icon at bounding box center [1292, 323] width 13 height 10
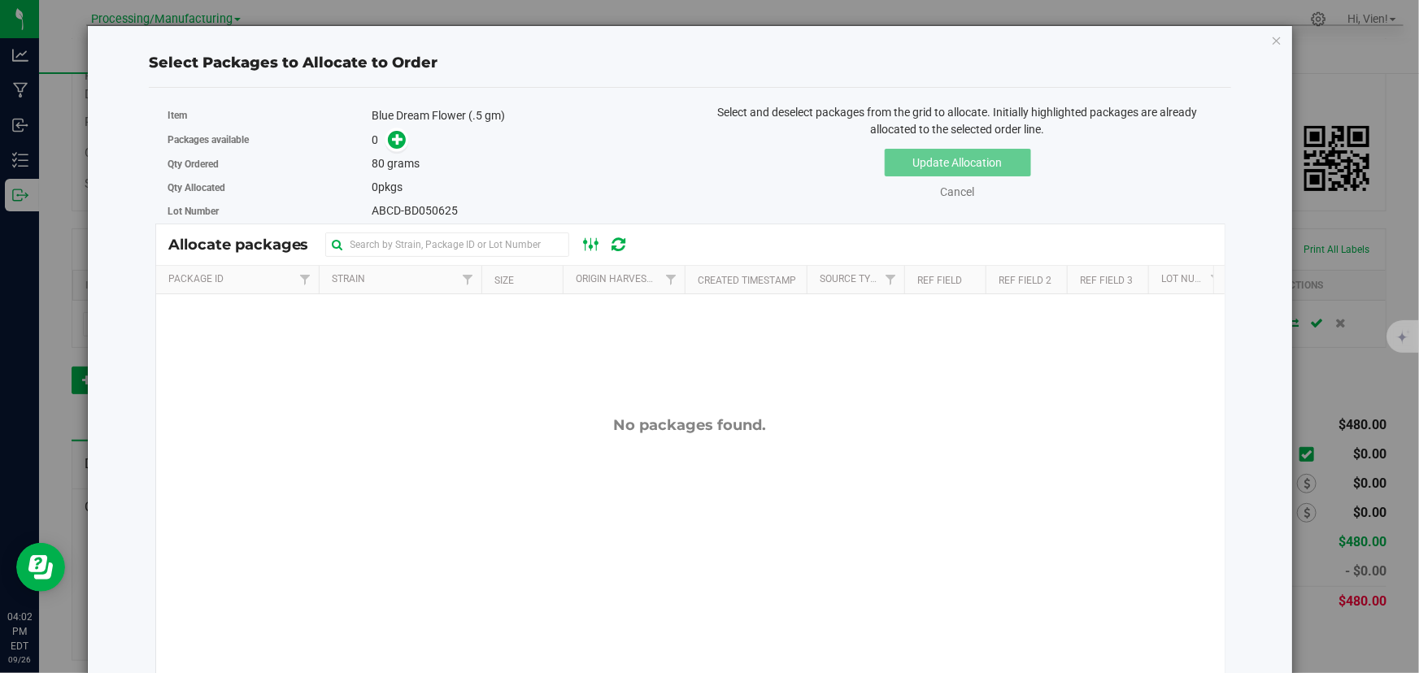
click at [586, 240] on icon at bounding box center [592, 245] width 18 height 20
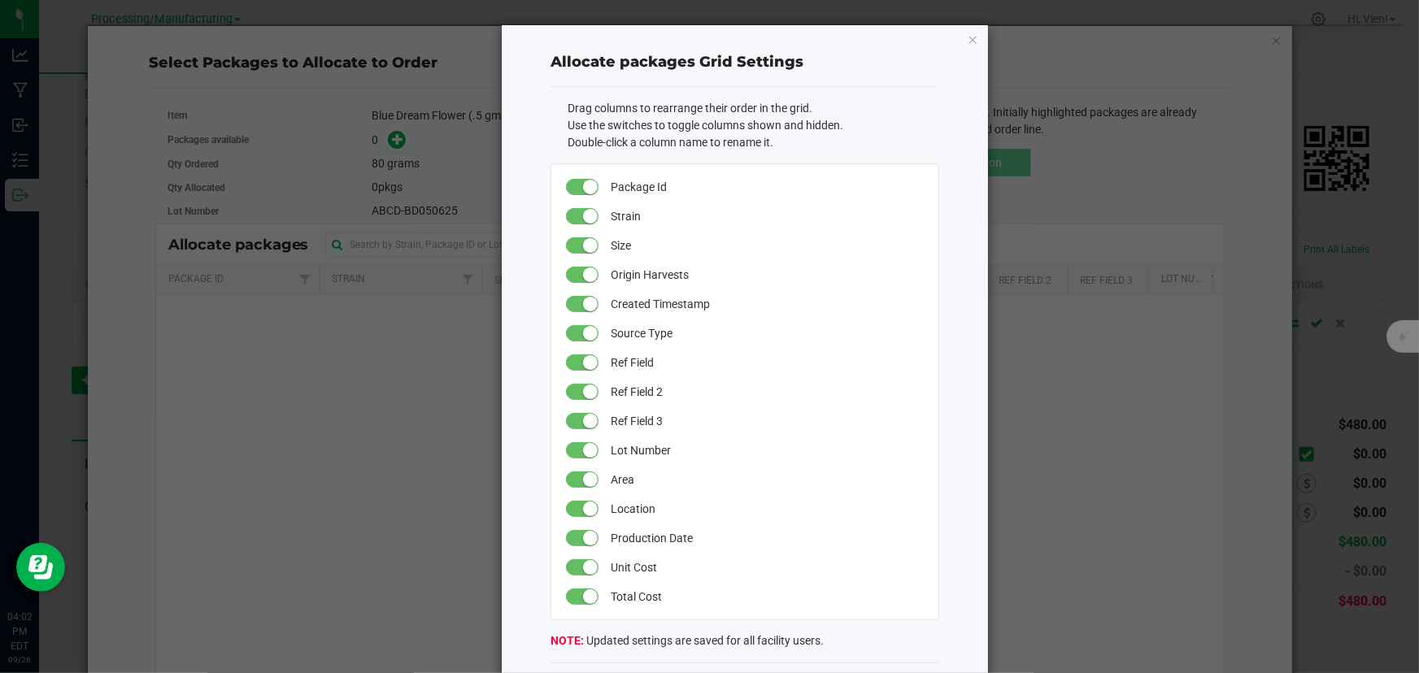
scroll to position [70, 0]
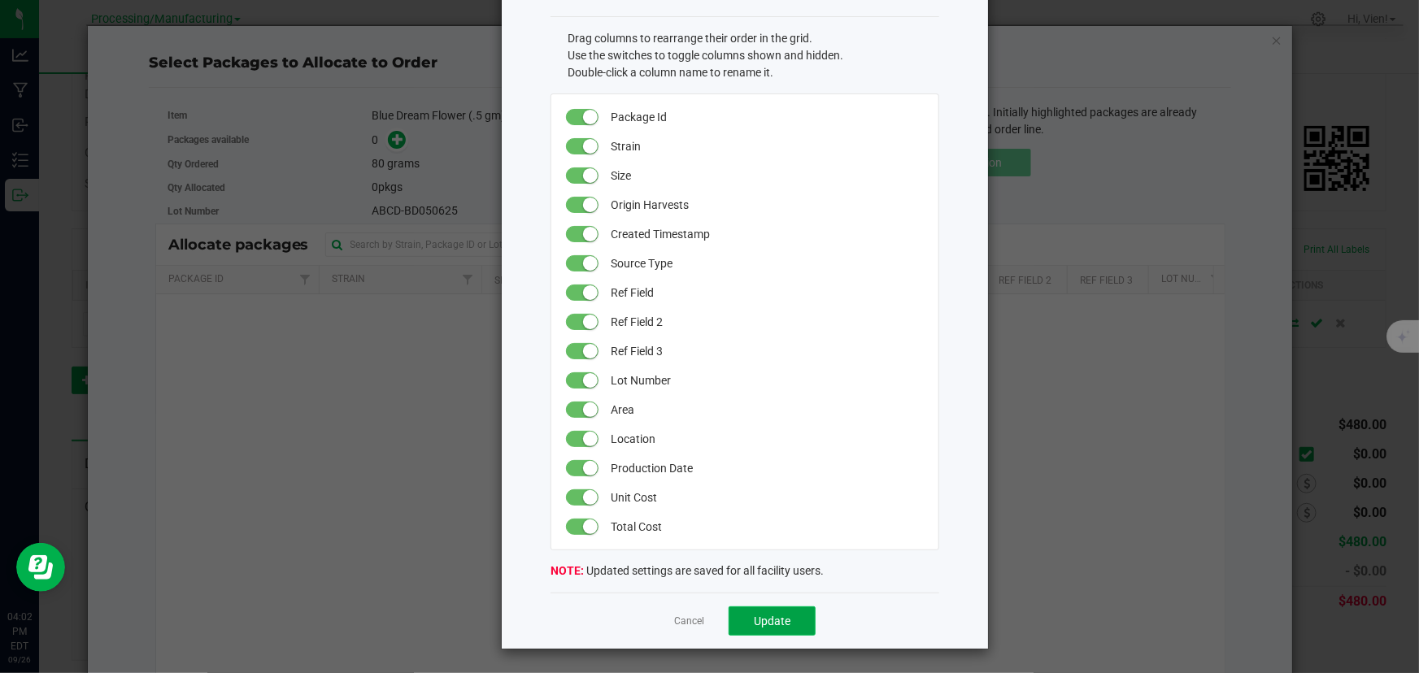
click at [795, 618] on button "Update" at bounding box center [772, 621] width 87 height 29
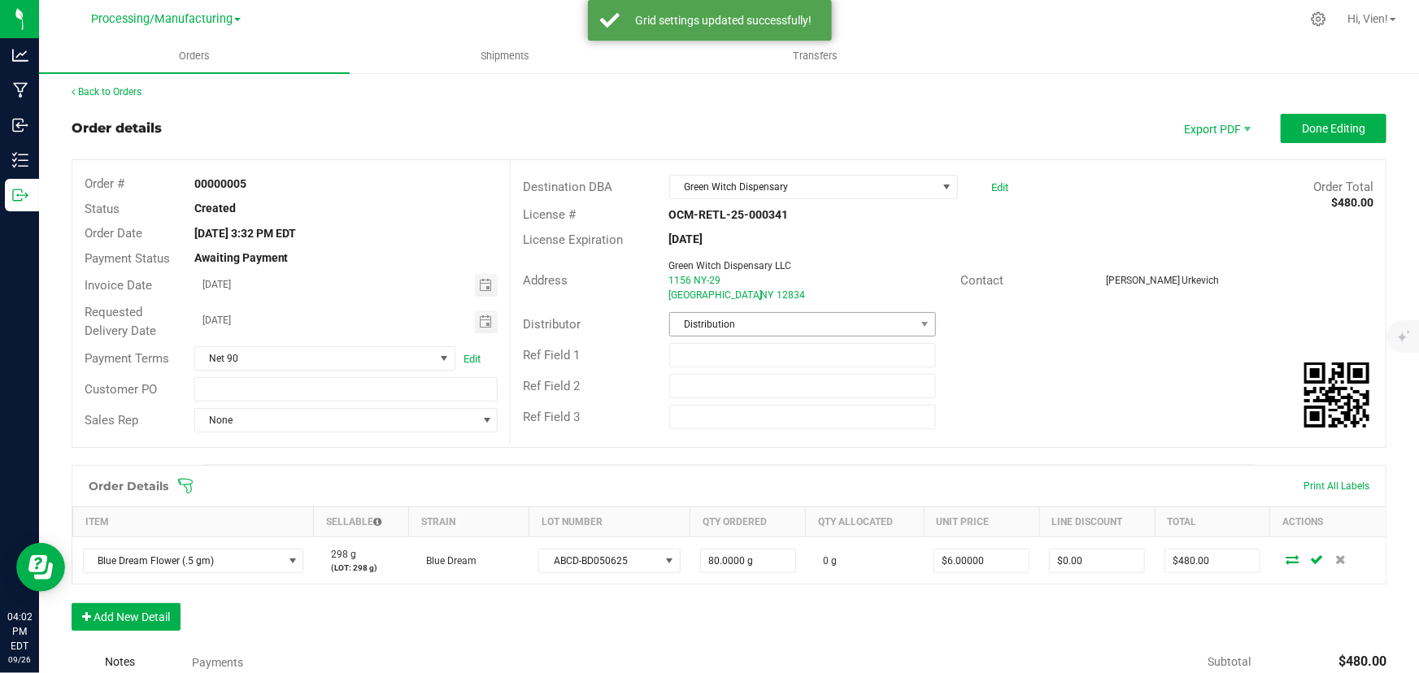
scroll to position [0, 0]
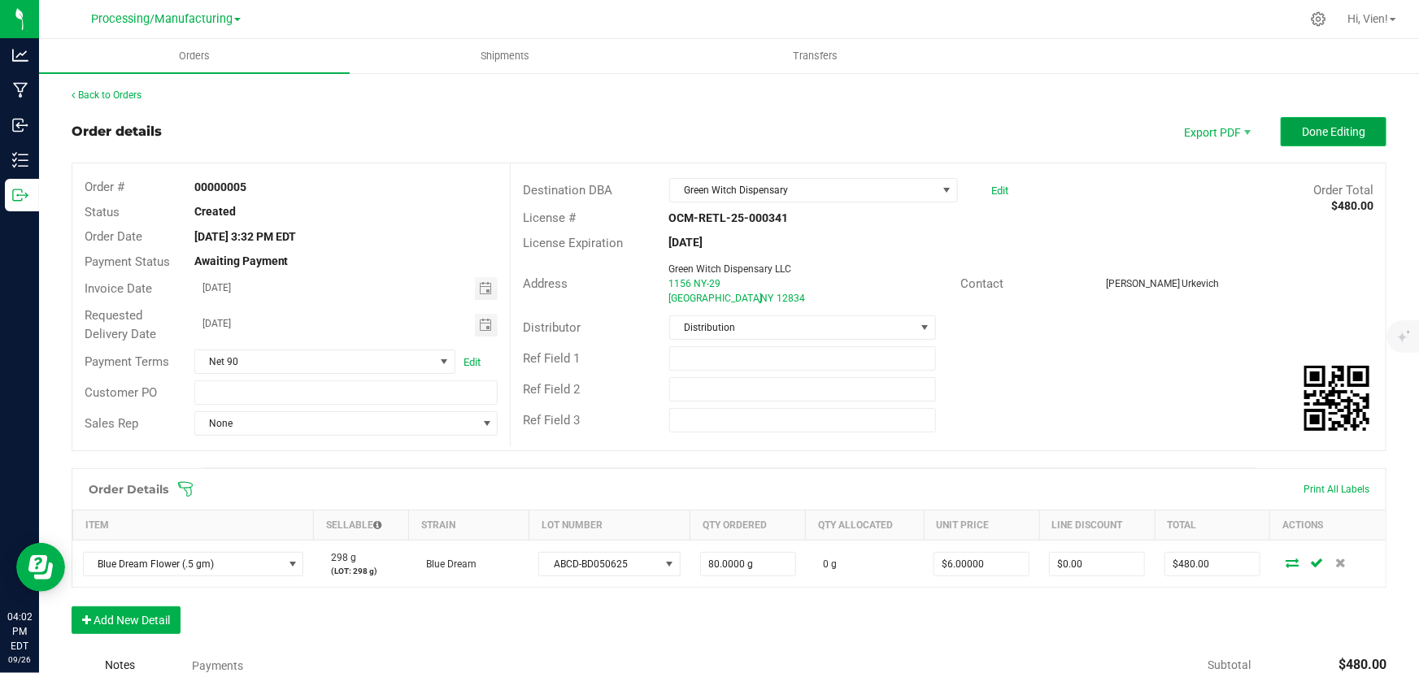
click at [1302, 138] on span "Done Editing" at bounding box center [1333, 131] width 63 height 13
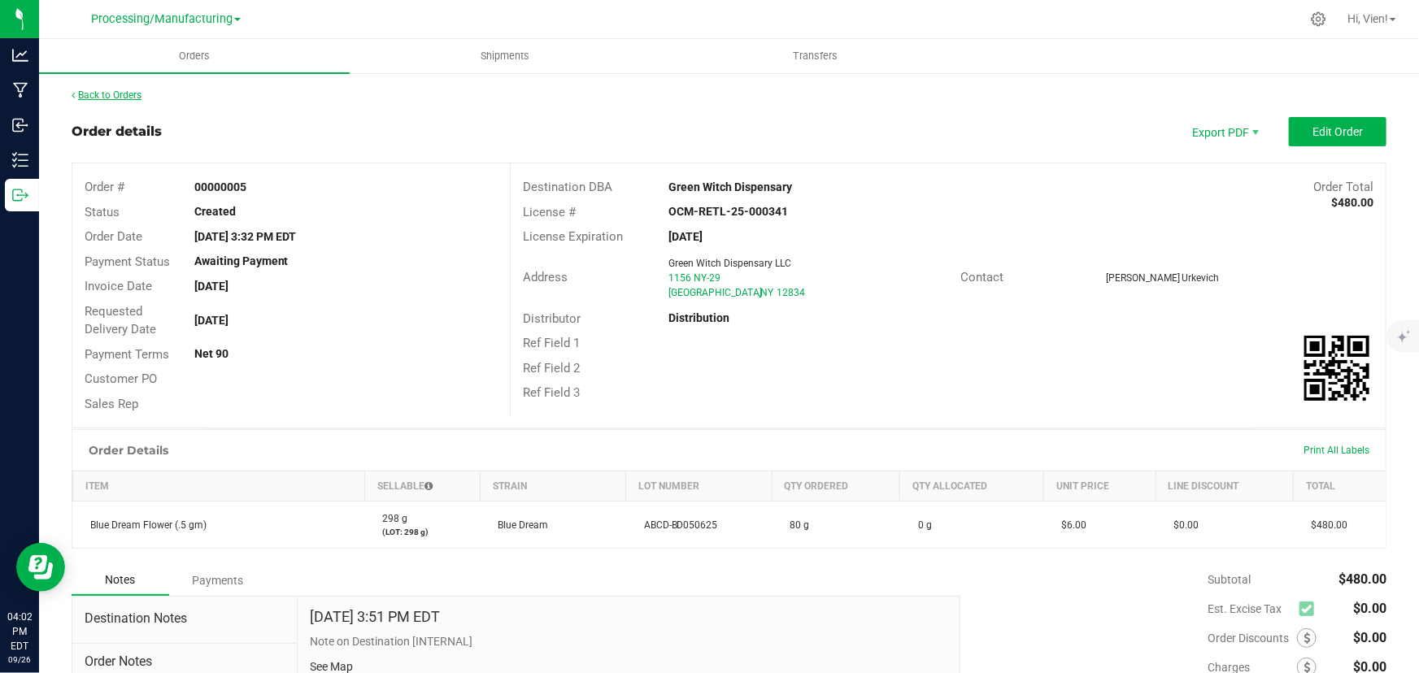
click at [113, 97] on link "Back to Orders" at bounding box center [107, 94] width 70 height 11
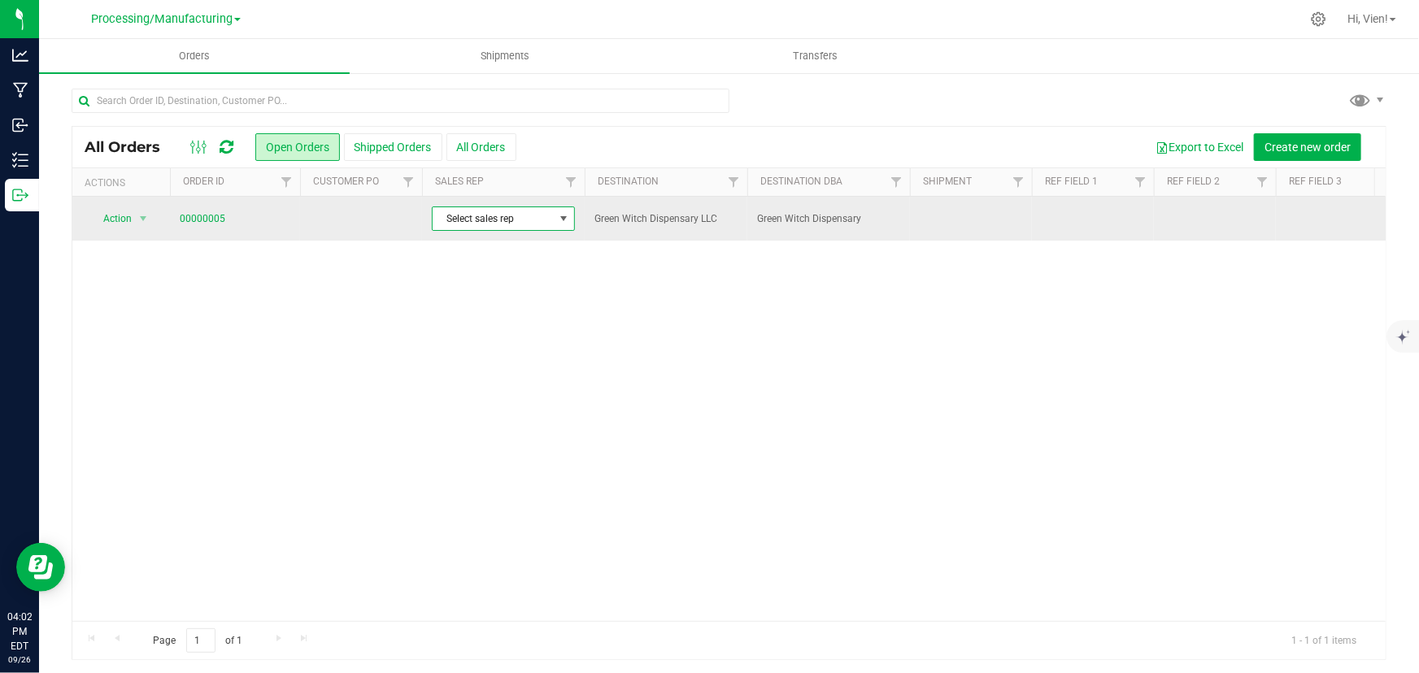
click at [525, 216] on span "Select sales rep" at bounding box center [493, 218] width 121 height 23
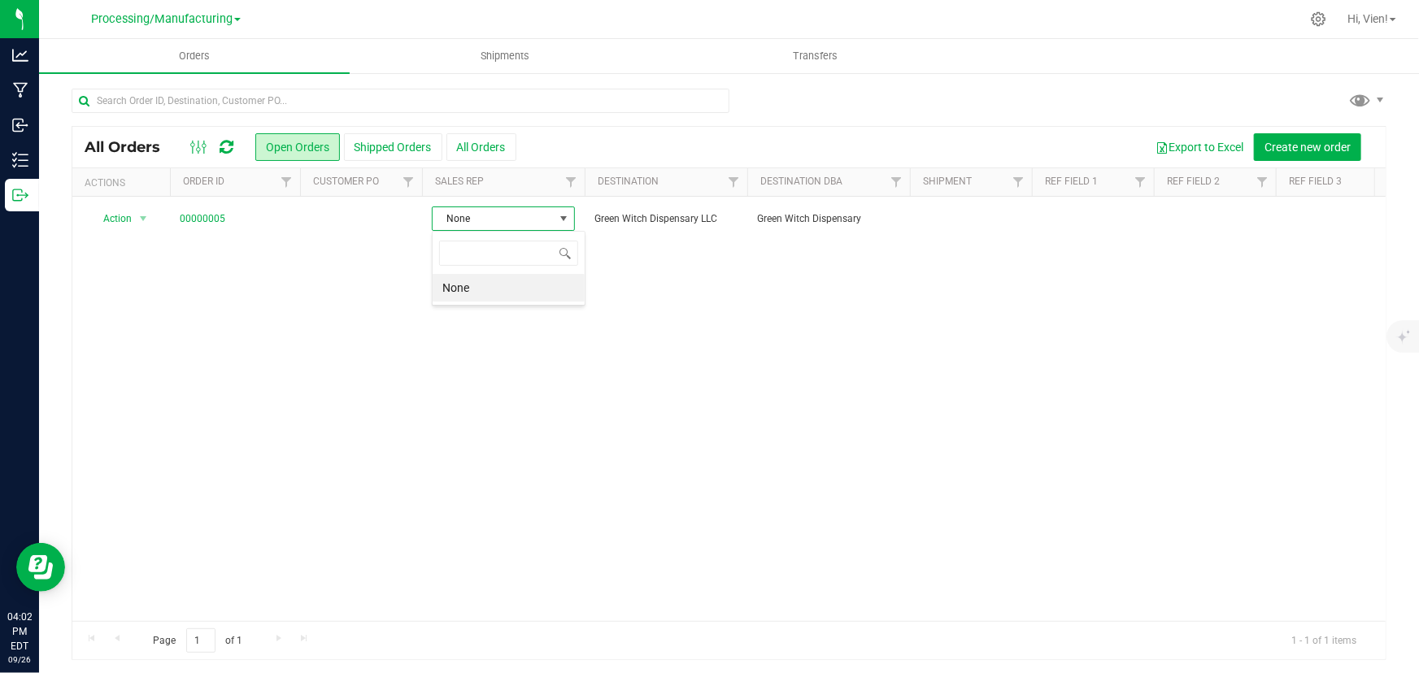
click at [512, 294] on li "None" at bounding box center [509, 288] width 152 height 28
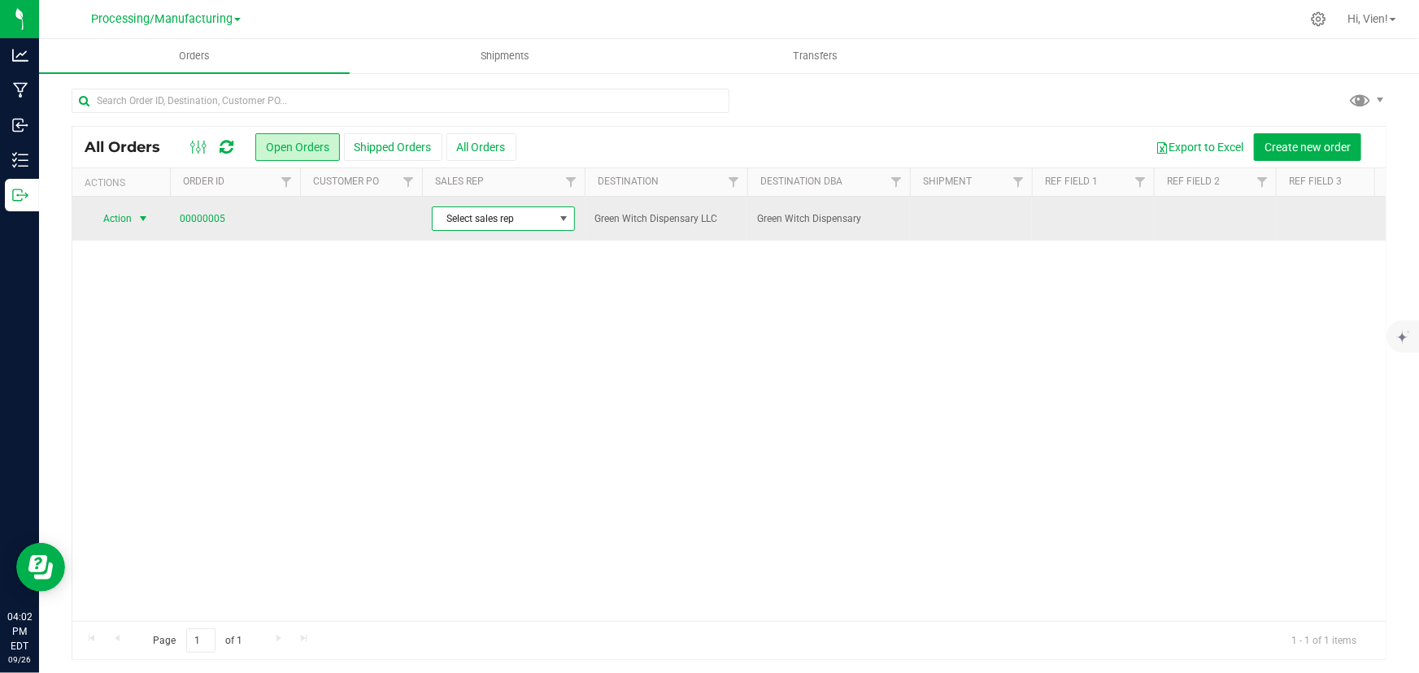
click at [120, 221] on span "Action" at bounding box center [111, 218] width 44 height 23
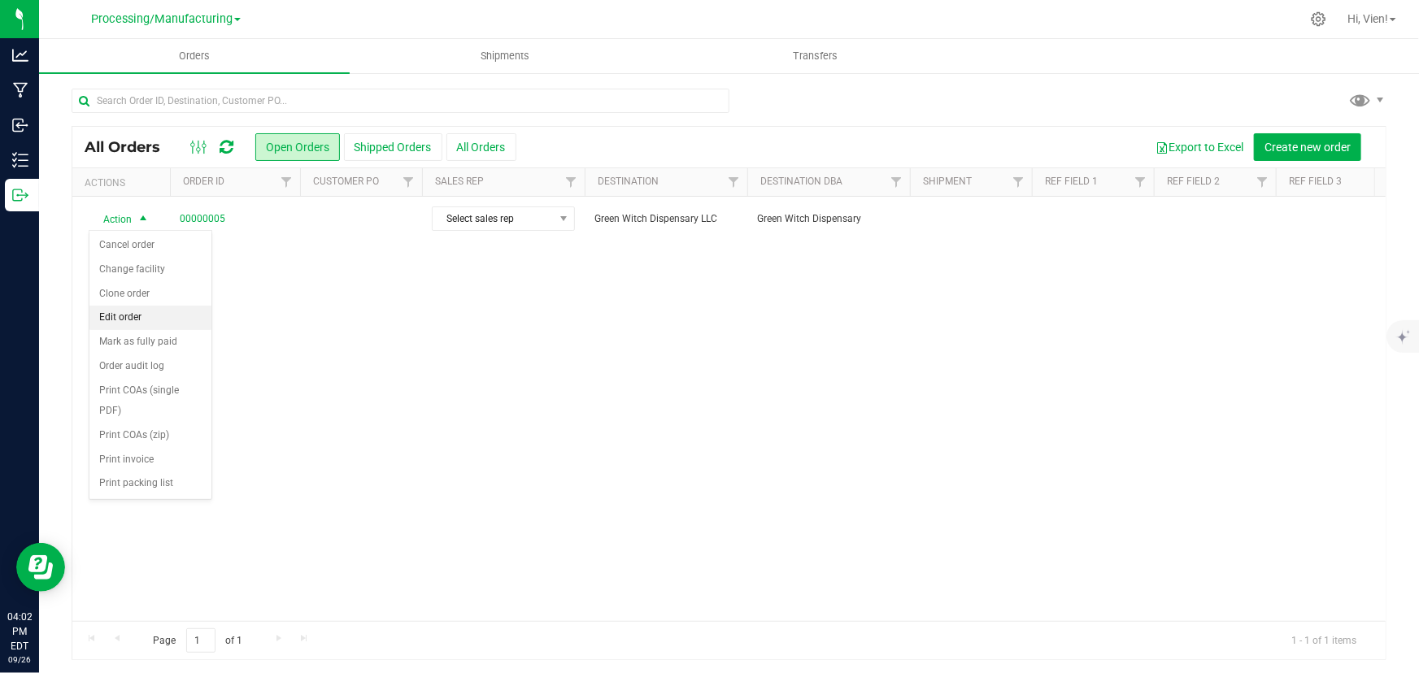
click at [170, 316] on li "Edit order" at bounding box center [150, 318] width 122 height 24
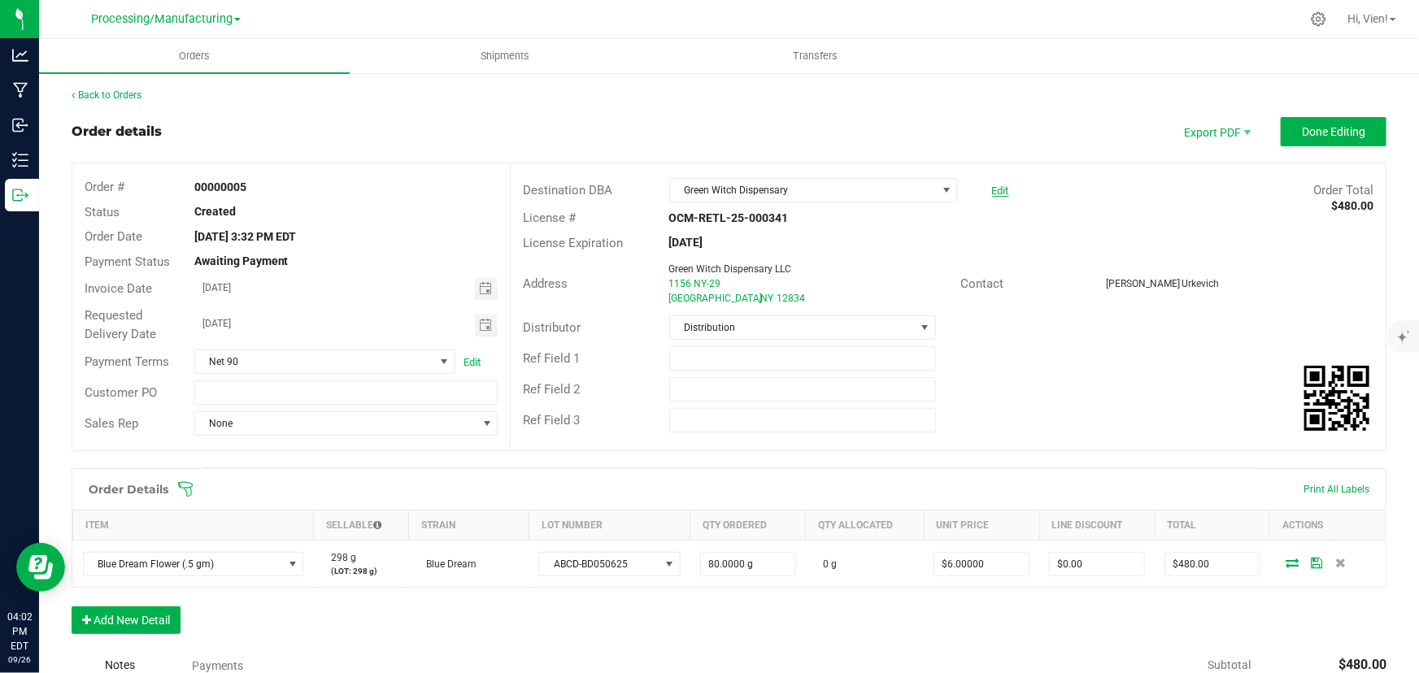
click at [992, 193] on link "Edit" at bounding box center [1000, 191] width 17 height 12
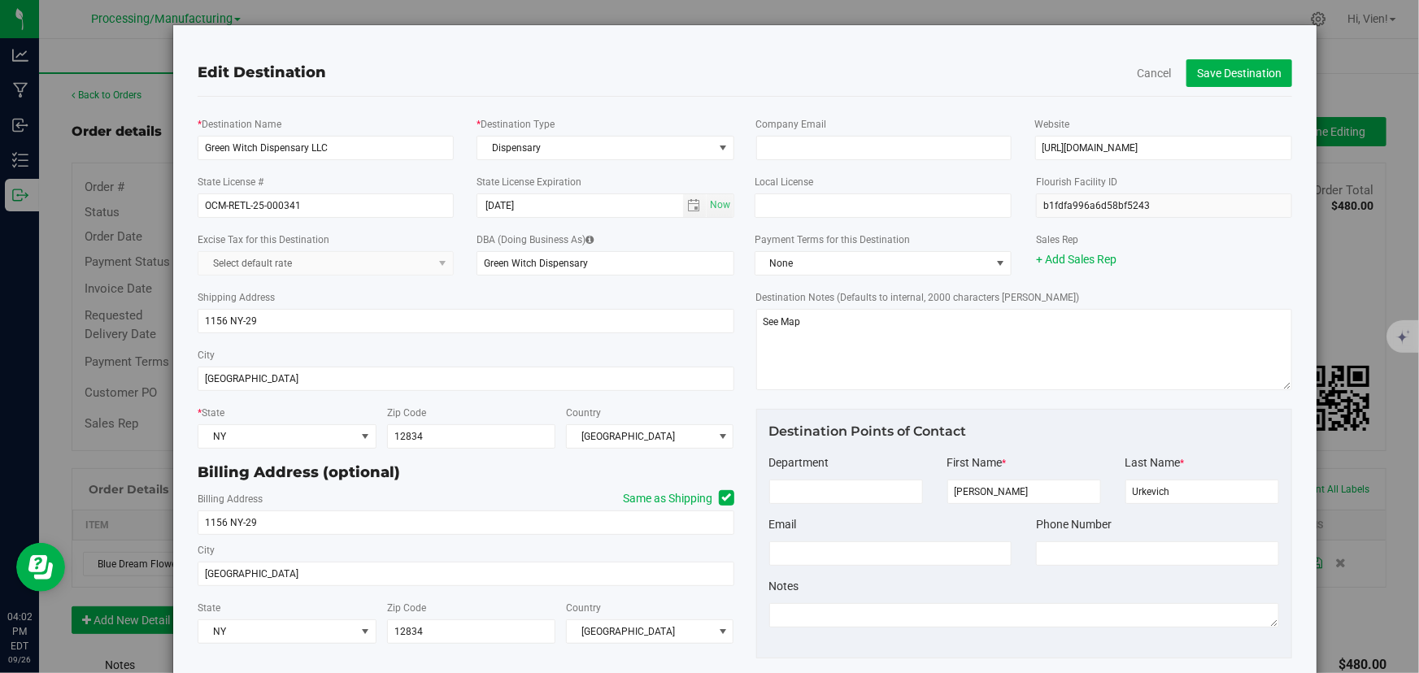
click at [398, 262] on kendo-dropdownlist "Select default rate" at bounding box center [326, 263] width 256 height 24
click at [446, 263] on kendo-dropdownlist "Select default rate" at bounding box center [326, 263] width 256 height 24
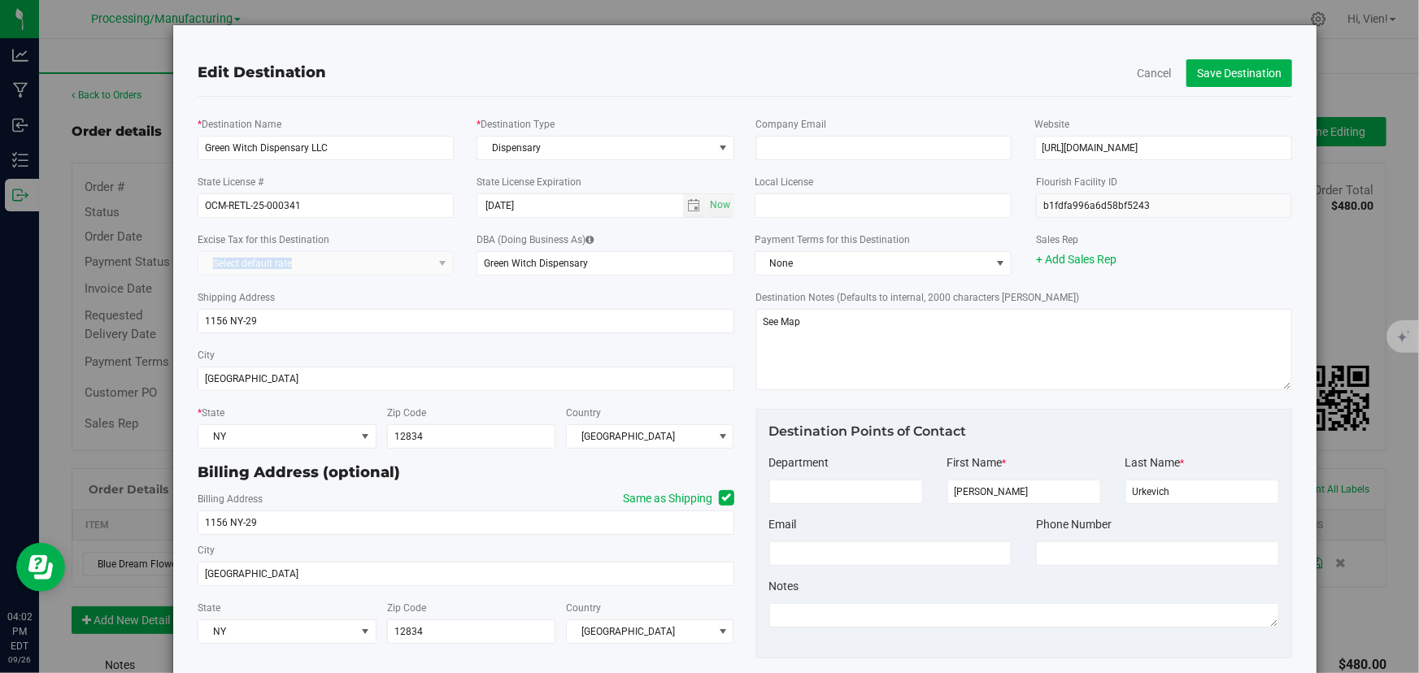
click at [424, 270] on kendo-dropdownlist "Select default rate" at bounding box center [326, 263] width 256 height 24
click at [1143, 75] on button "Cancel" at bounding box center [1154, 73] width 34 height 16
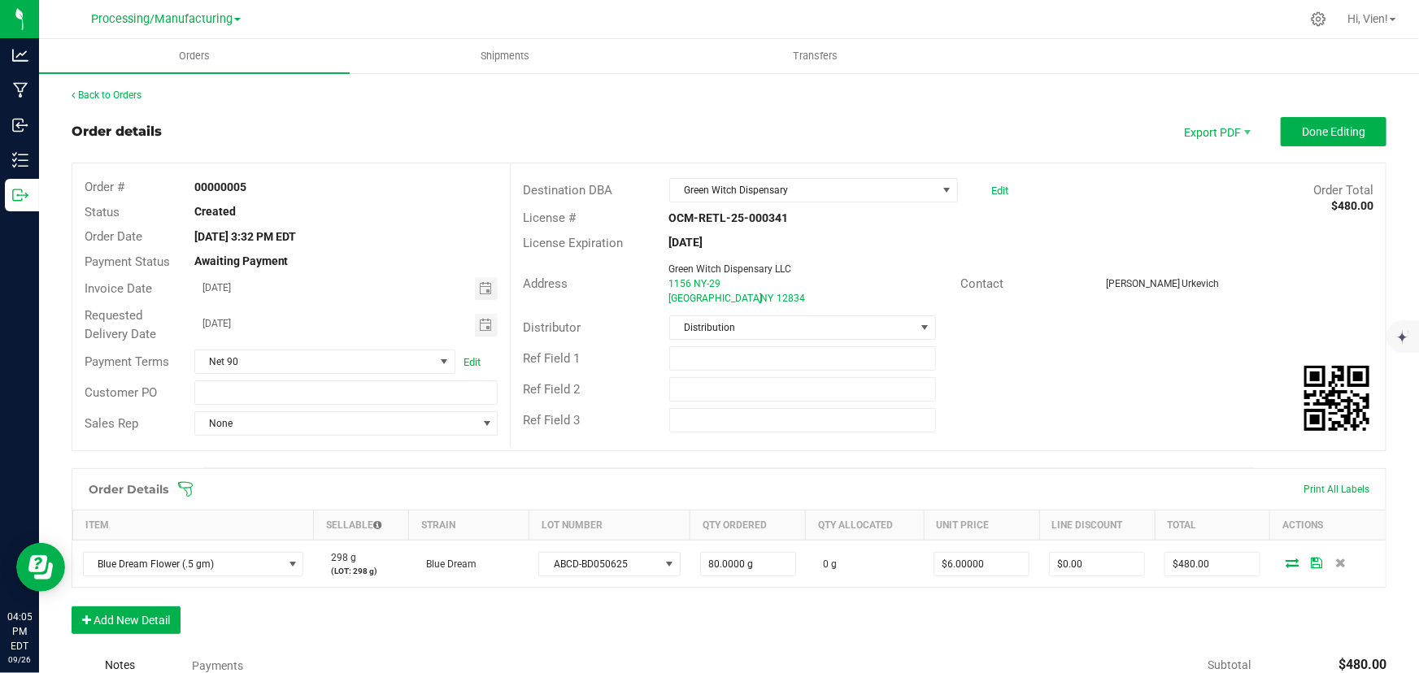
scroll to position [242, 0]
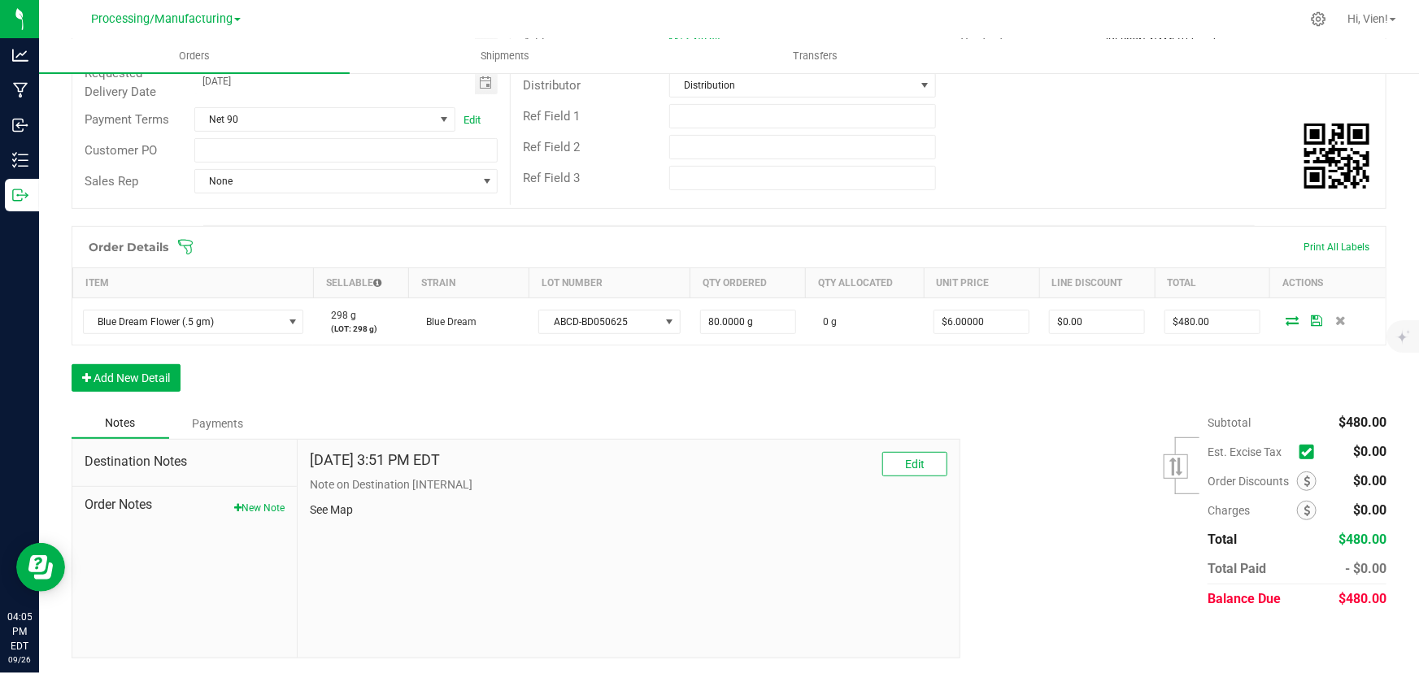
click at [1301, 452] on icon at bounding box center [1306, 452] width 11 height 0
click at [0, 0] on input "checkbox" at bounding box center [0, 0] width 0 height 0
click at [1301, 452] on icon at bounding box center [1306, 452] width 11 height 0
click at [0, 0] on input "checkbox" at bounding box center [0, 0] width 0 height 0
click at [408, 126] on span "Net 90" at bounding box center [314, 119] width 239 height 23
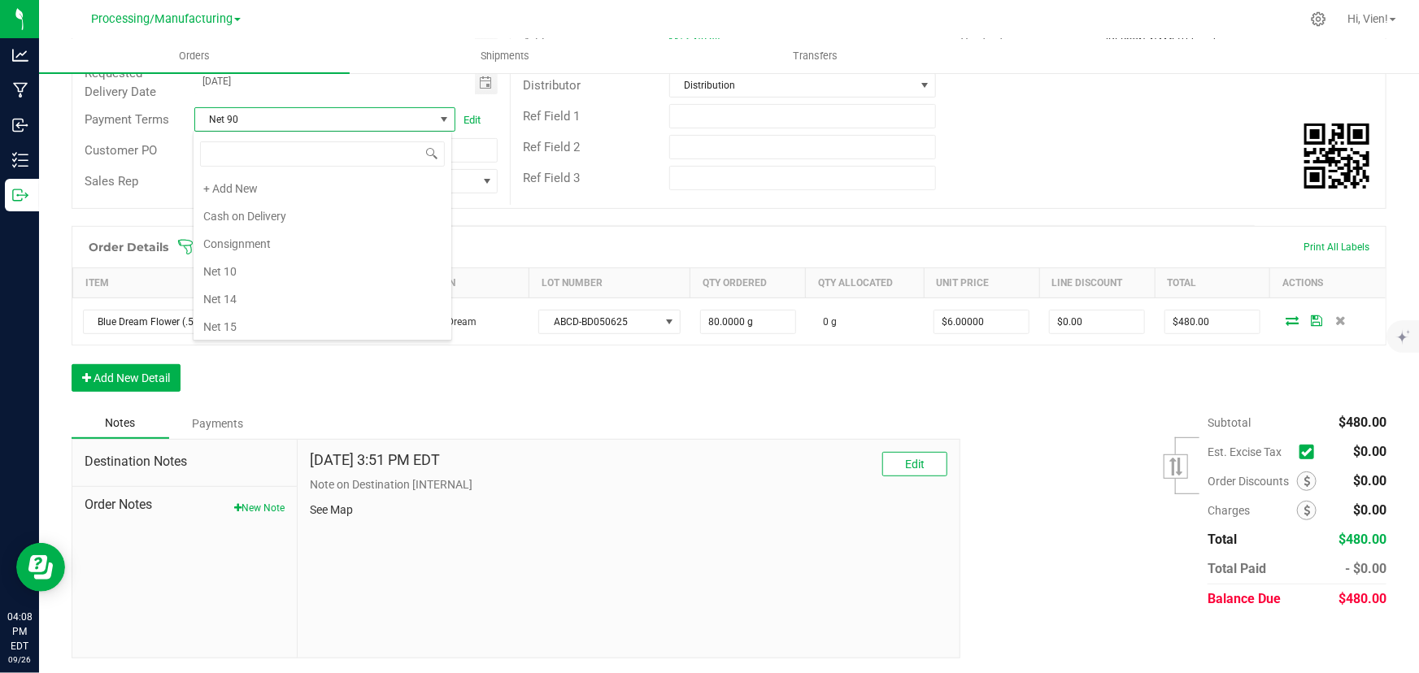
scroll to position [24, 259]
click at [343, 239] on li "Net 30" at bounding box center [323, 243] width 258 height 28
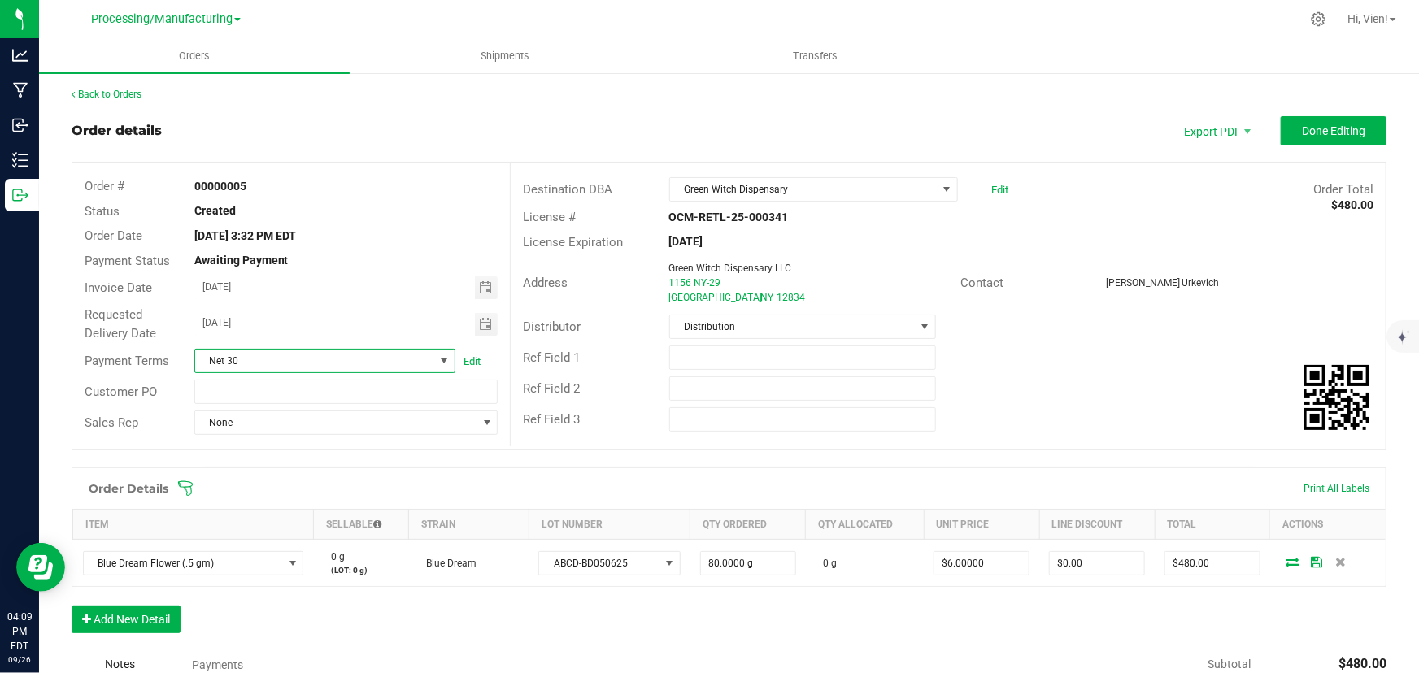
scroll to position [0, 0]
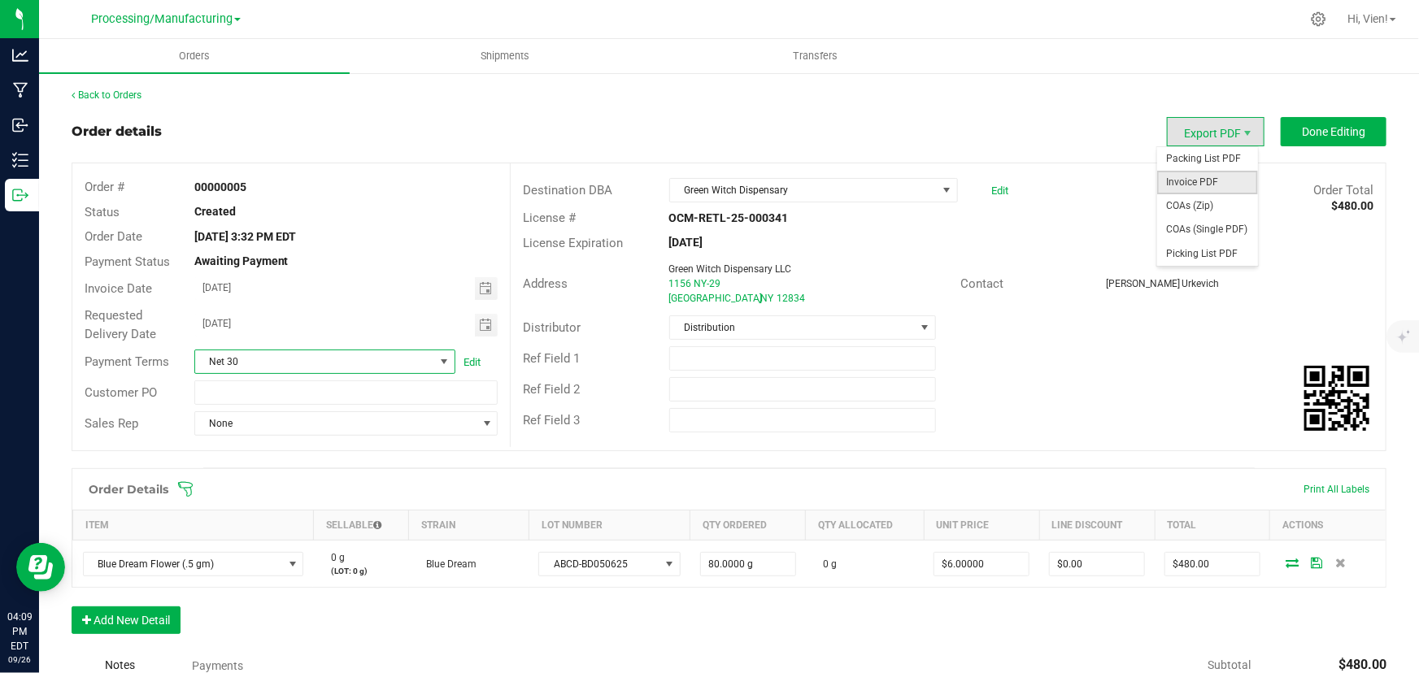
click at [1187, 185] on span "Invoice PDF" at bounding box center [1207, 183] width 101 height 24
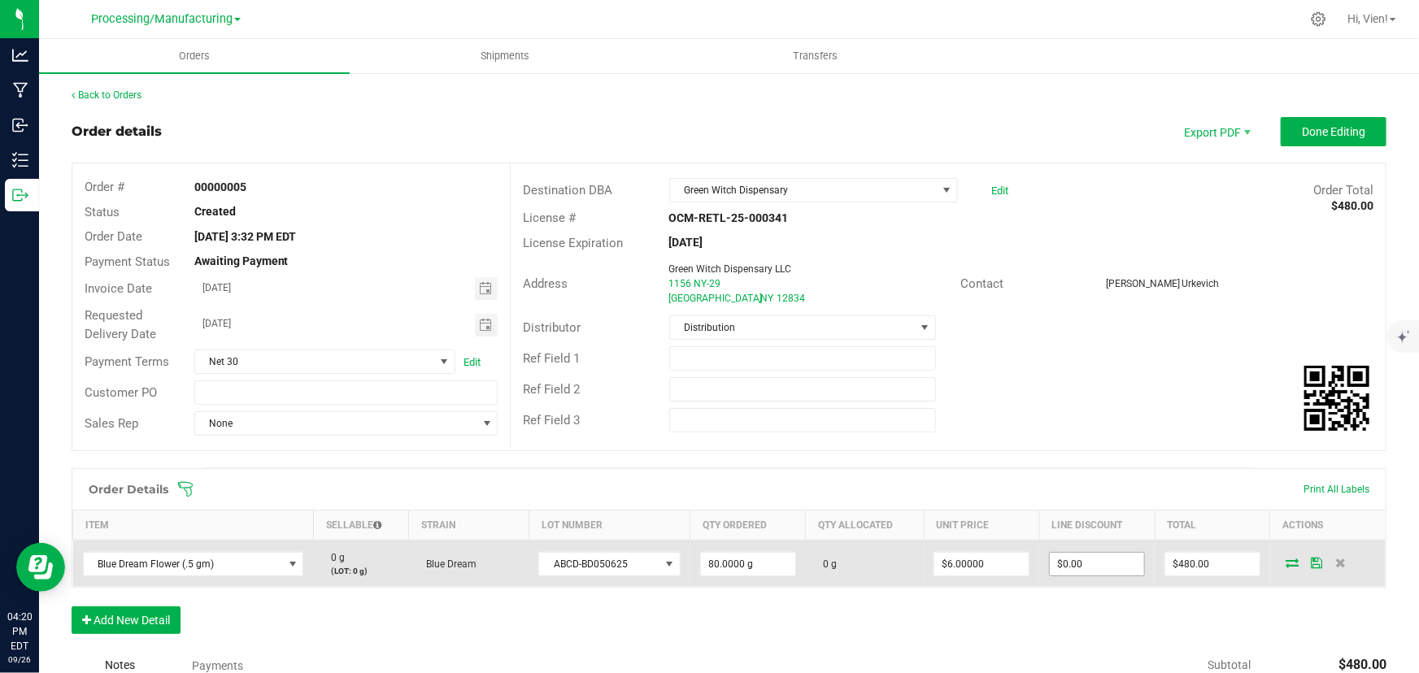
type input "0"
click at [1064, 559] on input "0" at bounding box center [1097, 564] width 94 height 23
click at [977, 557] on input "$6.00000" at bounding box center [981, 564] width 94 height 23
type input "6"
type input "$0.00"
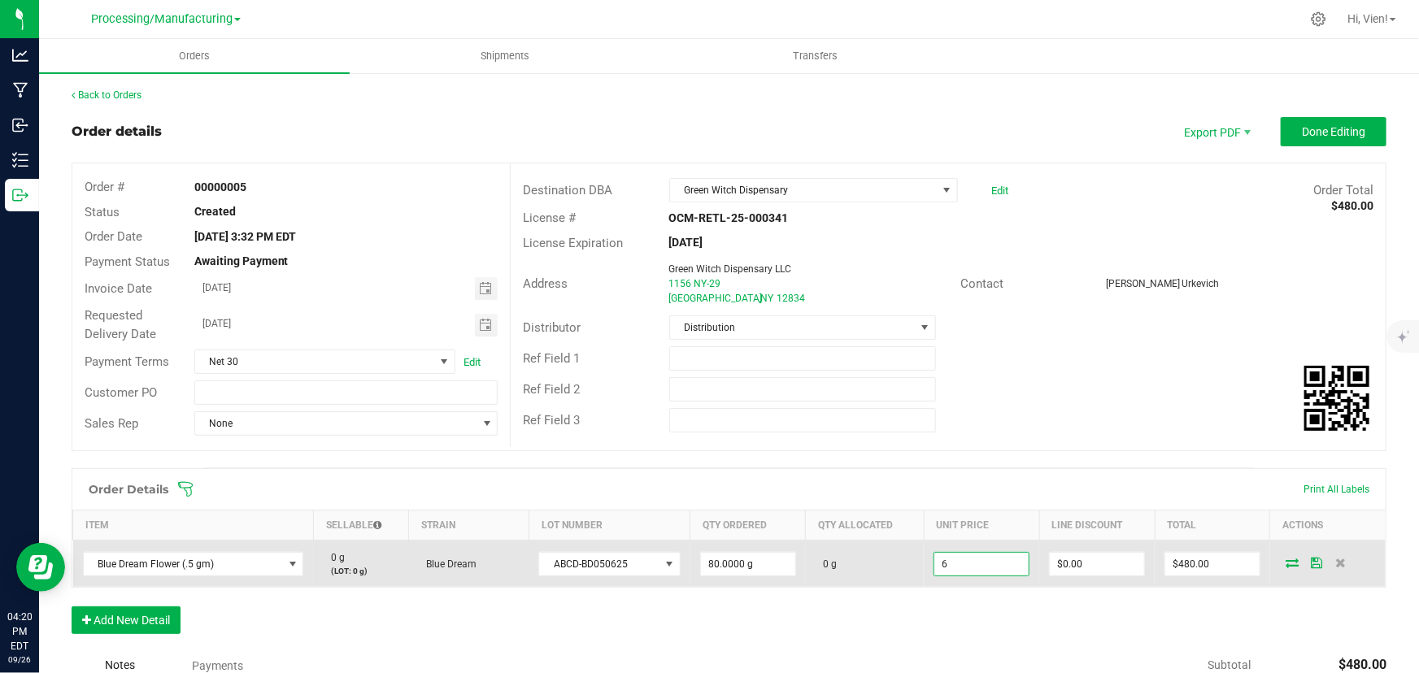
click at [977, 557] on input "6" at bounding box center [981, 564] width 94 height 23
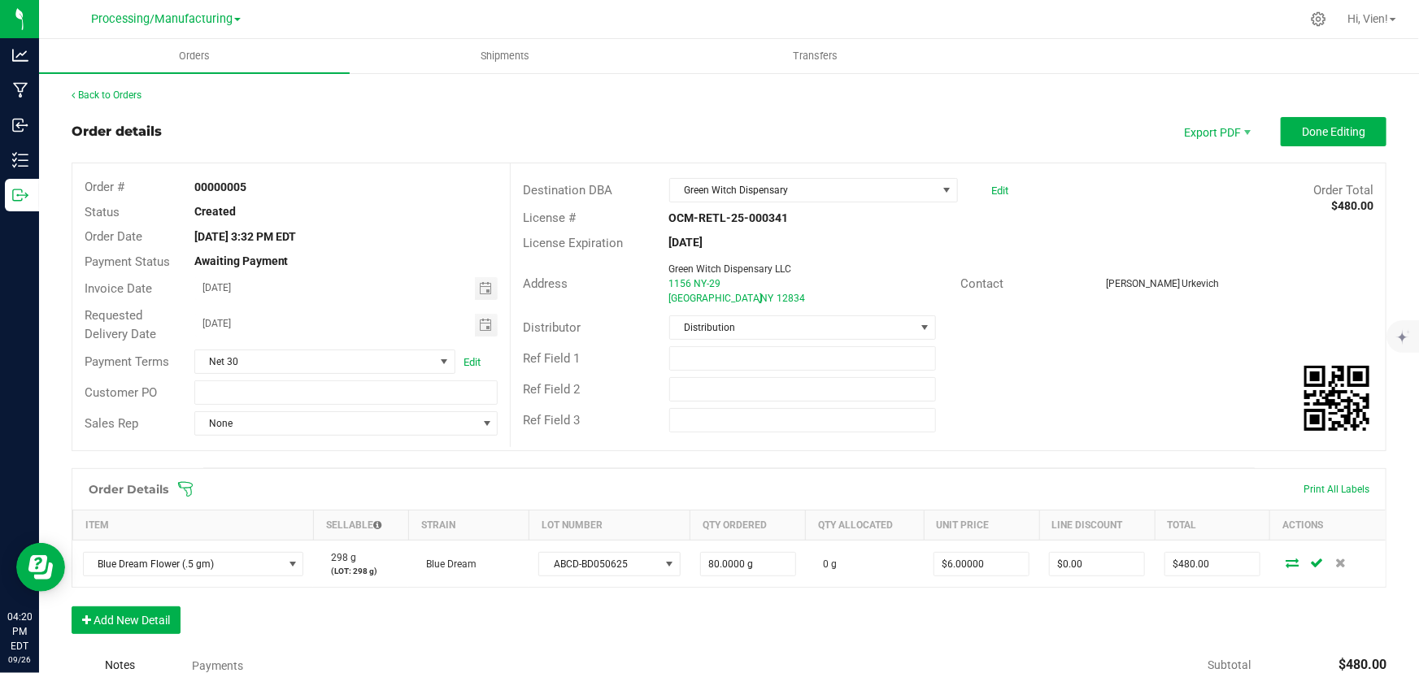
click at [977, 557] on input "$6.00000" at bounding box center [981, 564] width 94 height 23
click at [977, 557] on input "6" at bounding box center [981, 564] width 94 height 23
type input "$19.99000"
type input "0"
type input "$1,599.20"
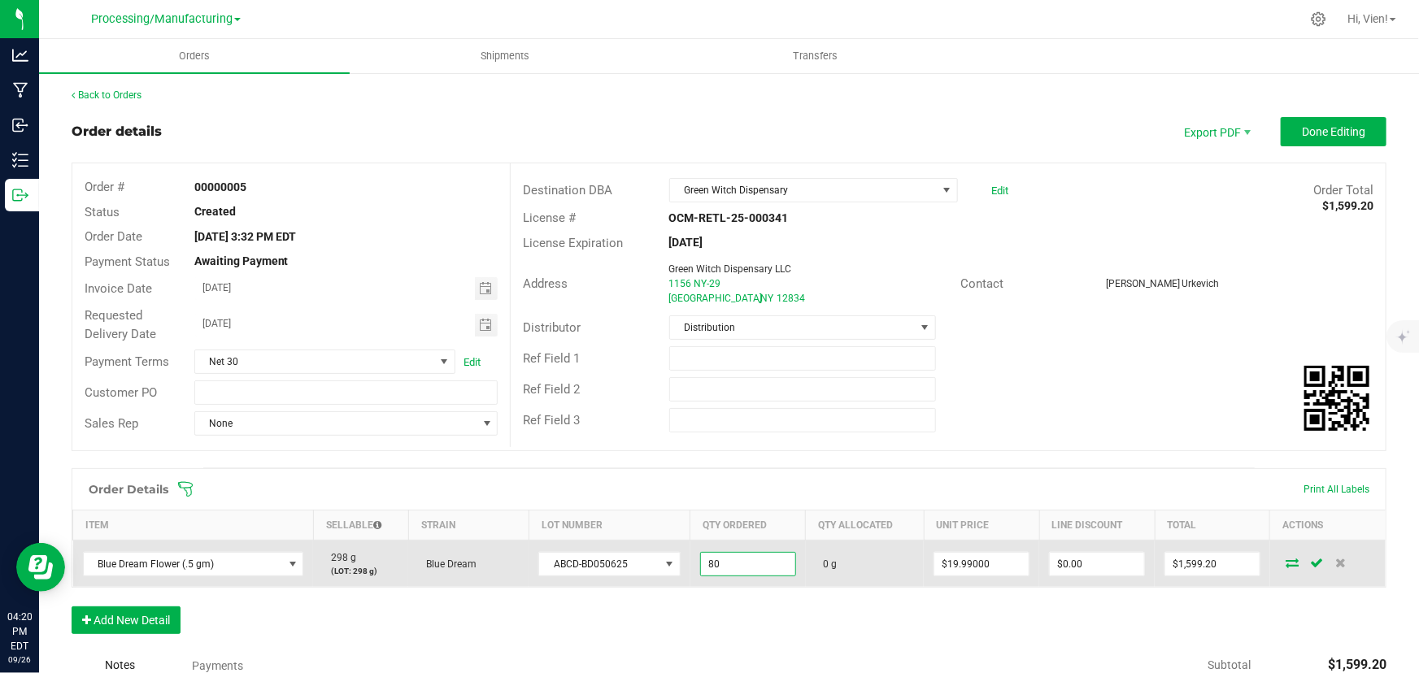
click at [729, 572] on input "80" at bounding box center [748, 564] width 94 height 23
type input "32.0000 g"
type input "19.99"
type input "$639.68"
click at [1087, 564] on input "0" at bounding box center [1097, 564] width 94 height 23
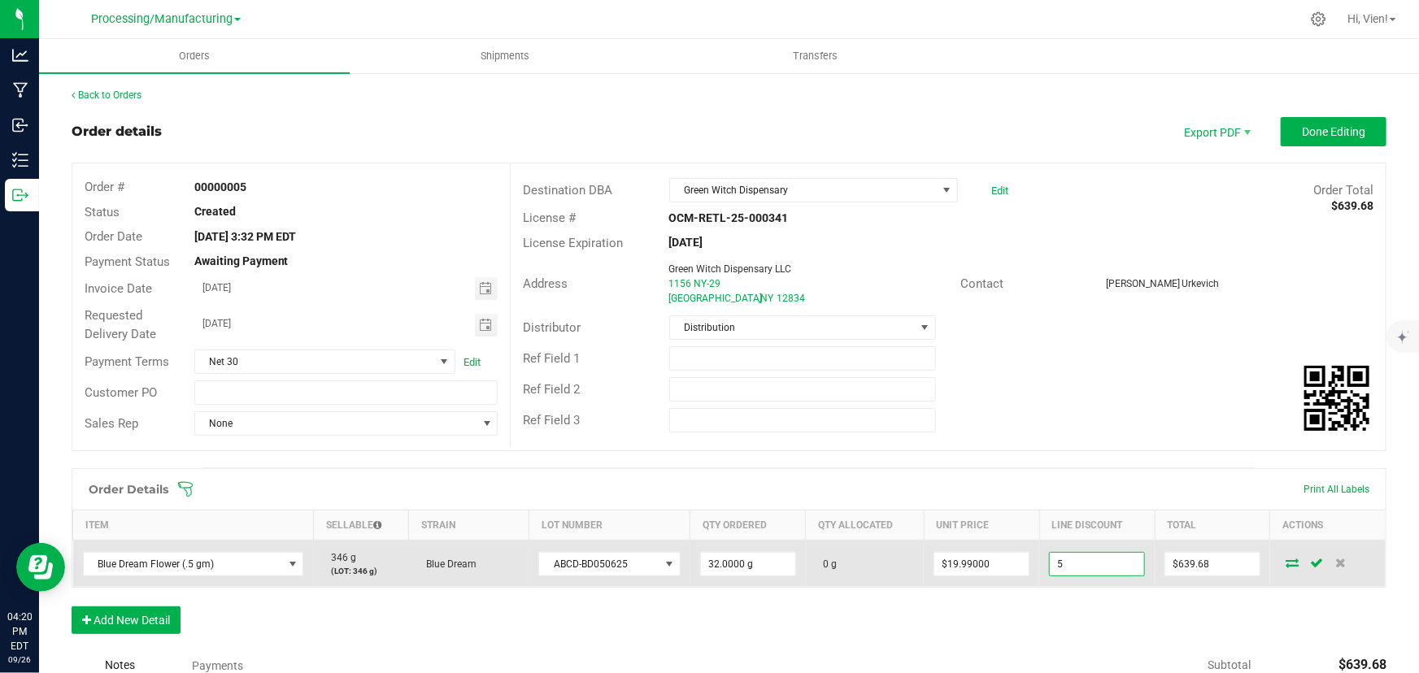
type input "$5.00"
type input "634.68"
type input "5"
type input "19.99"
type input "19.995"
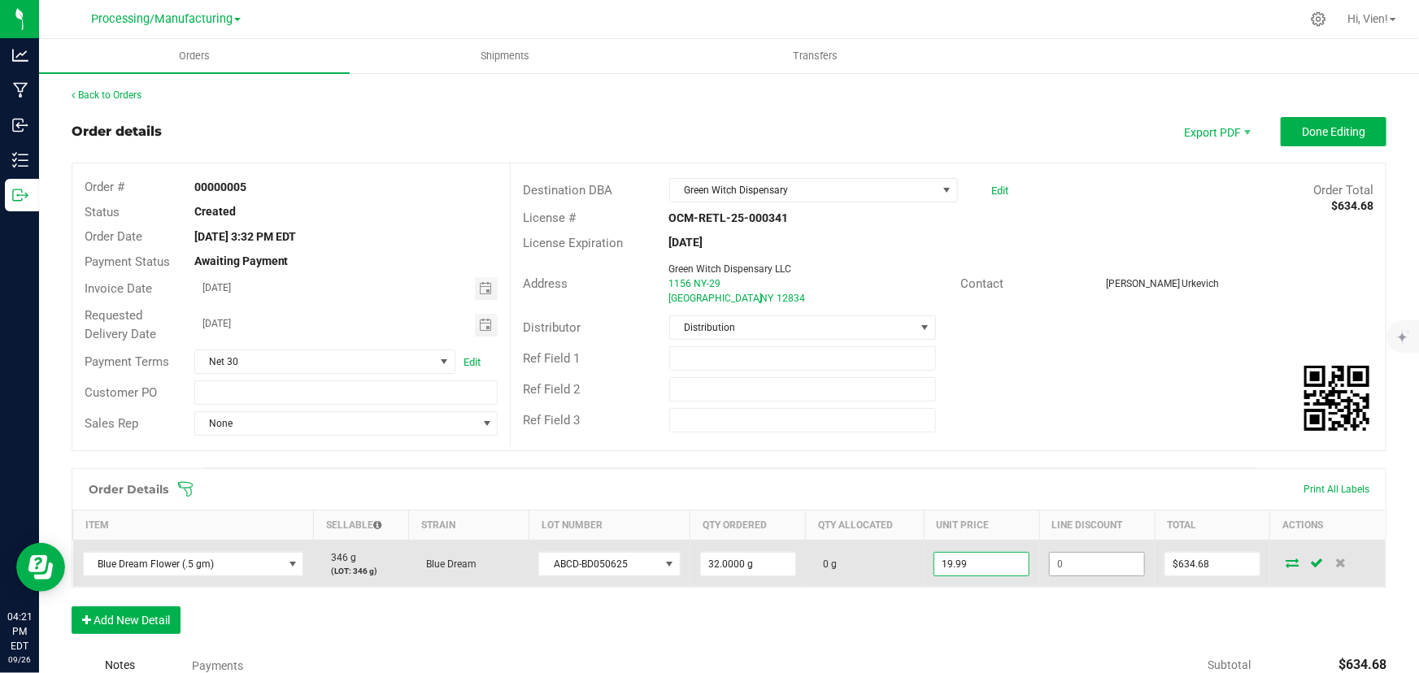
type input "$639.68"
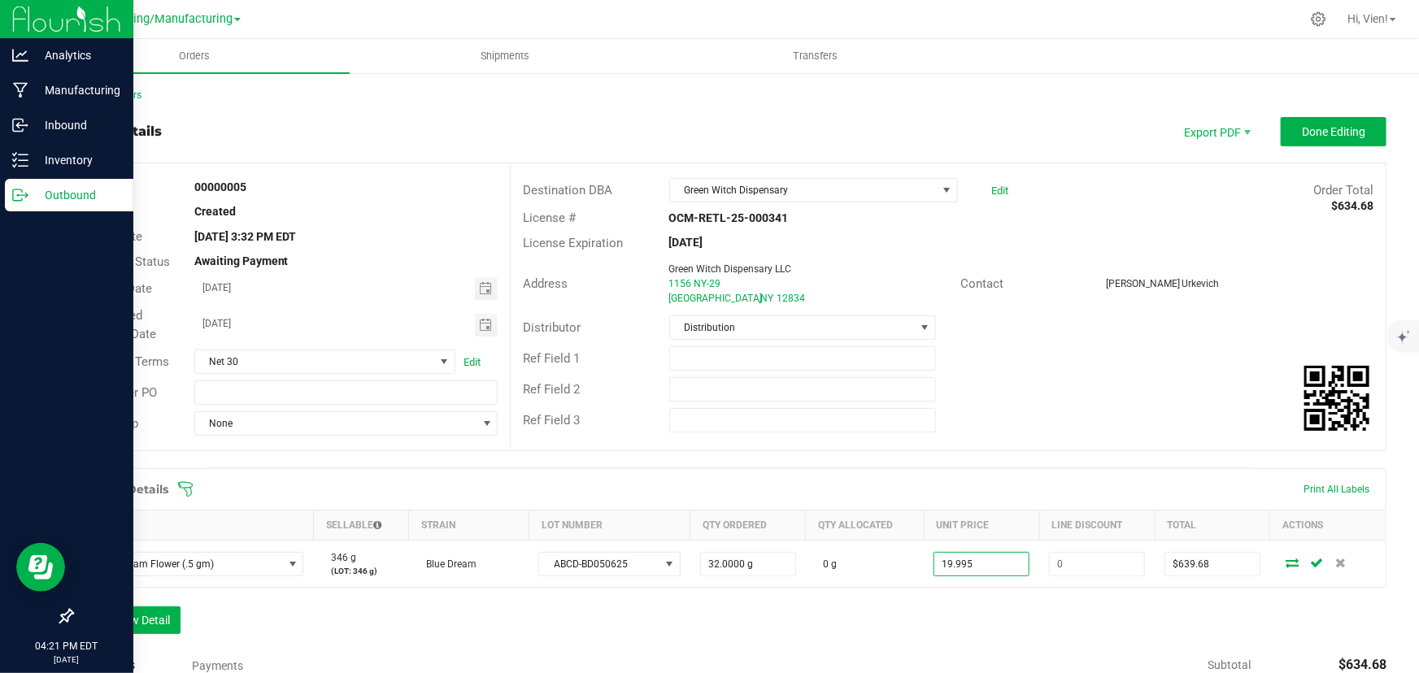
type input "$19.99500"
type input "$639.84"
